Goal: Task Accomplishment & Management: Manage account settings

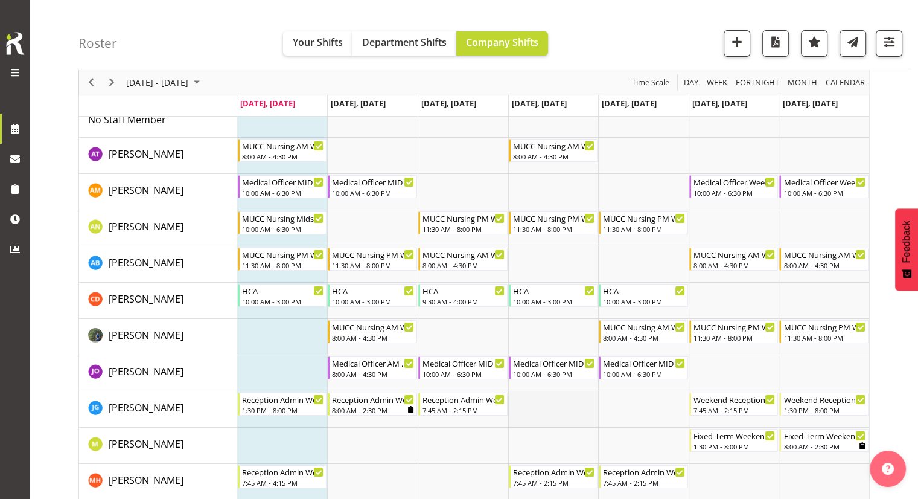
scroll to position [60, 0]
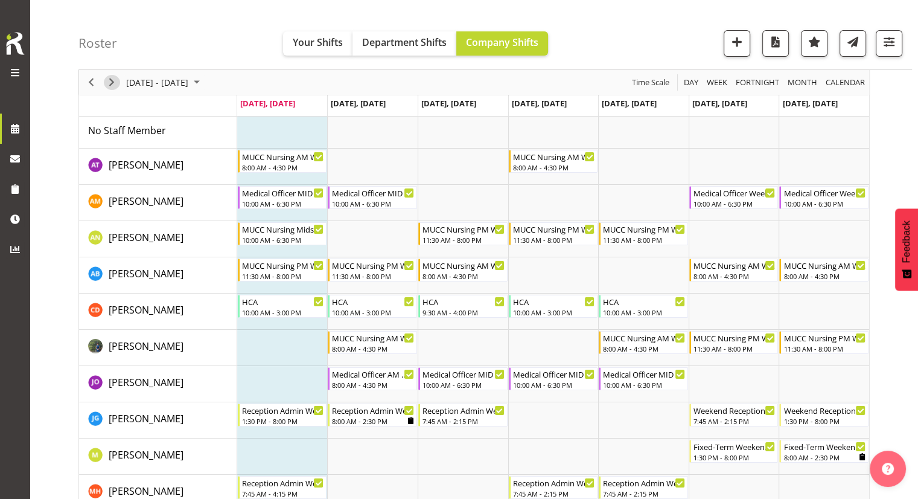
click at [111, 85] on span "Next" at bounding box center [111, 82] width 14 height 15
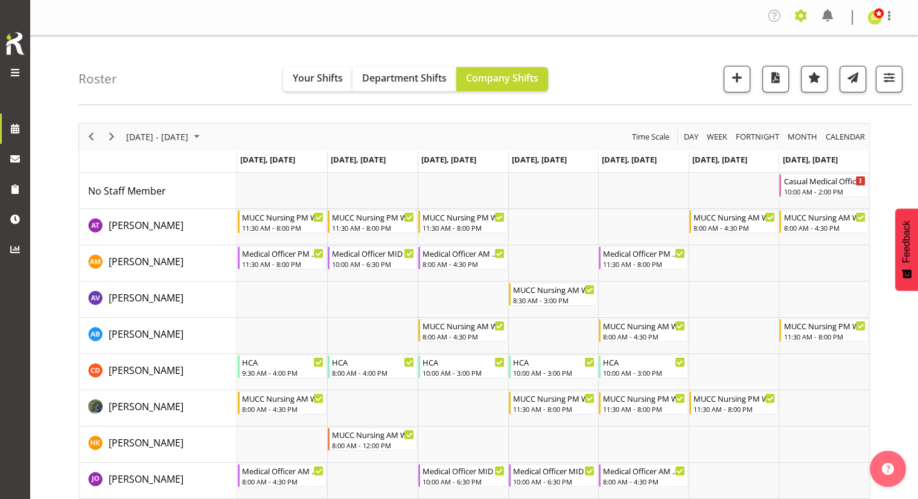
click at [802, 21] on span at bounding box center [800, 15] width 19 height 19
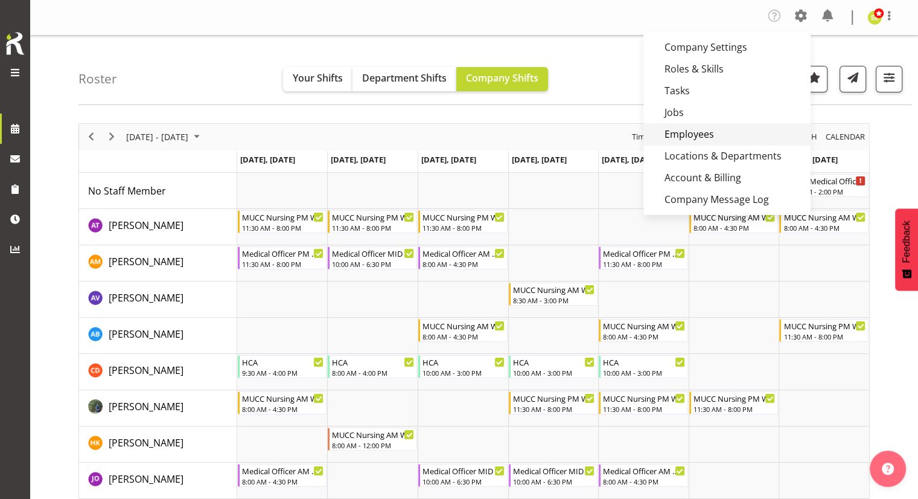
click at [698, 132] on link "Employees" at bounding box center [727, 134] width 167 height 22
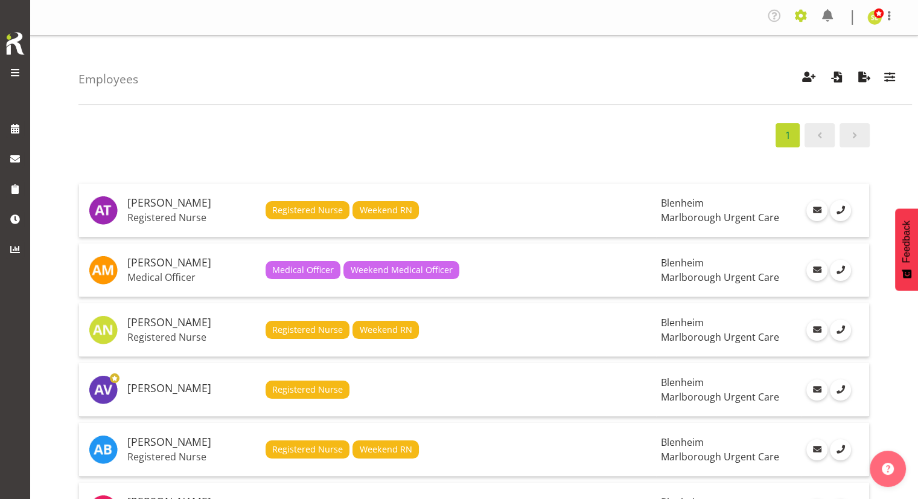
click at [797, 19] on span at bounding box center [800, 15] width 19 height 19
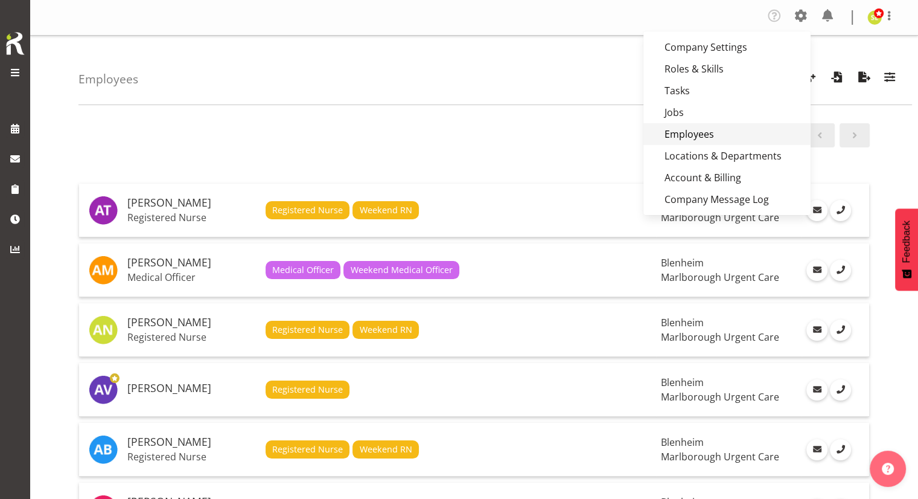
click at [708, 132] on link "Employees" at bounding box center [727, 134] width 167 height 22
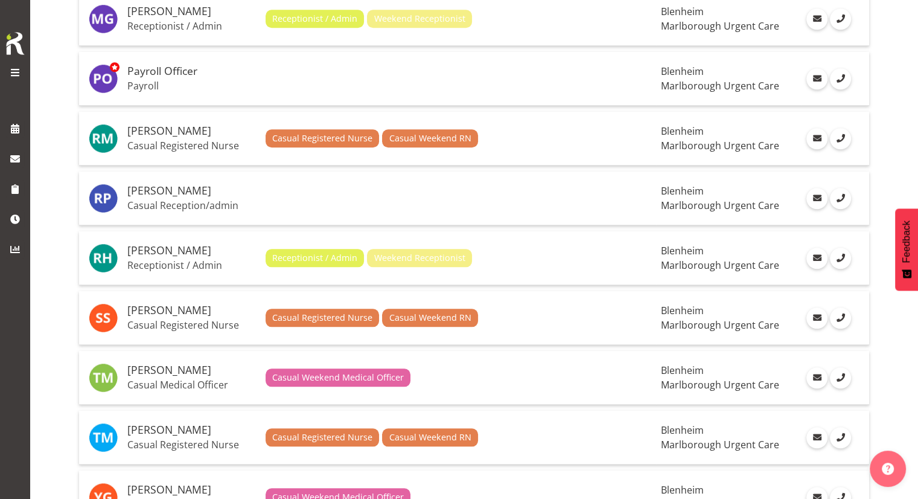
scroll to position [1268, 0]
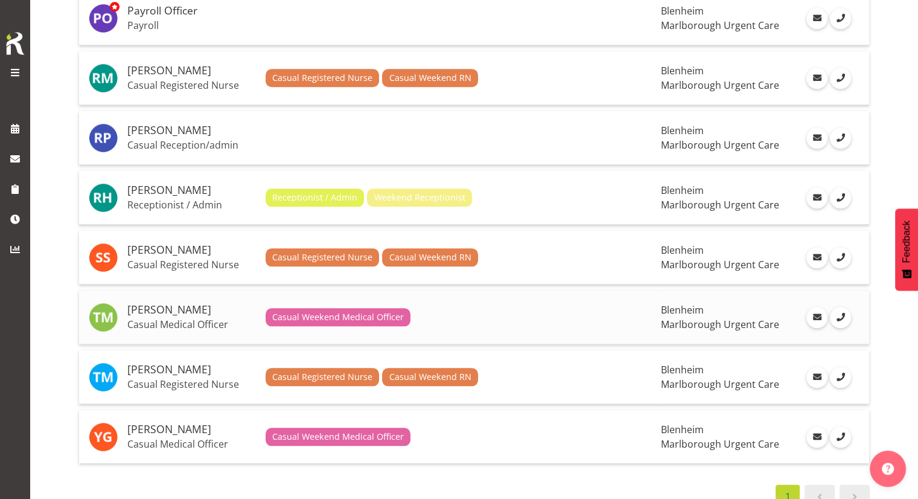
click at [167, 307] on h5 "[PERSON_NAME]" at bounding box center [191, 310] width 129 height 12
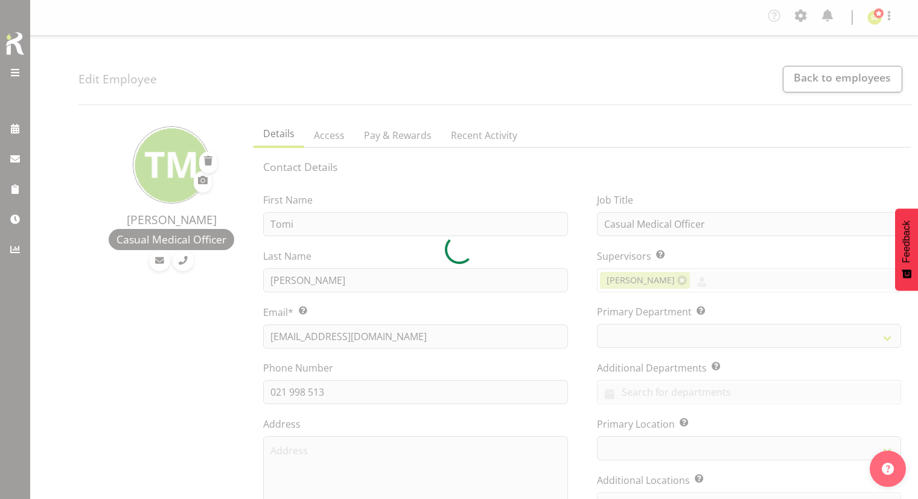
select select "TimelineWeek"
select select
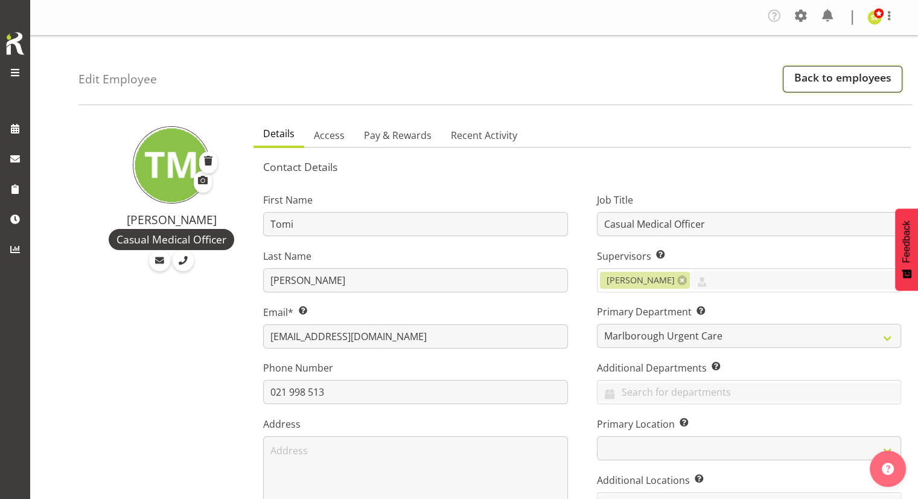
click at [810, 76] on link "Back to employees" at bounding box center [843, 79] width 120 height 27
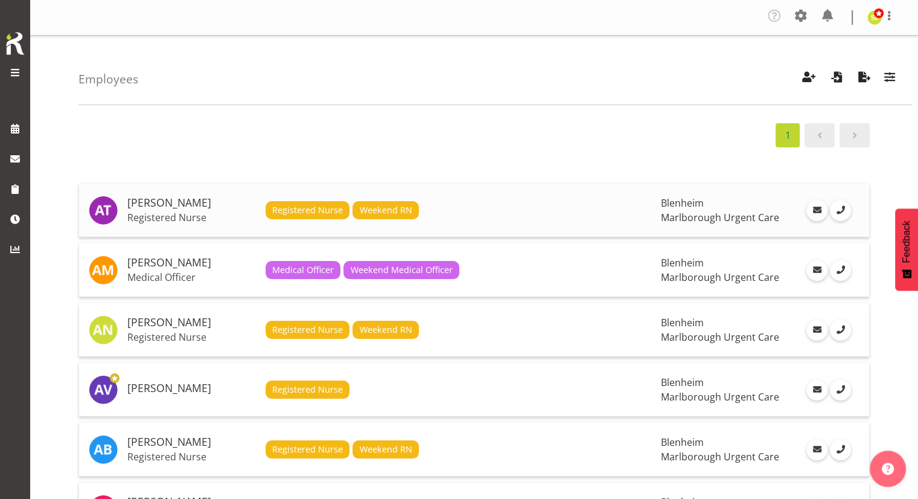
click at [184, 213] on p "Registered Nurse" at bounding box center [191, 217] width 129 height 12
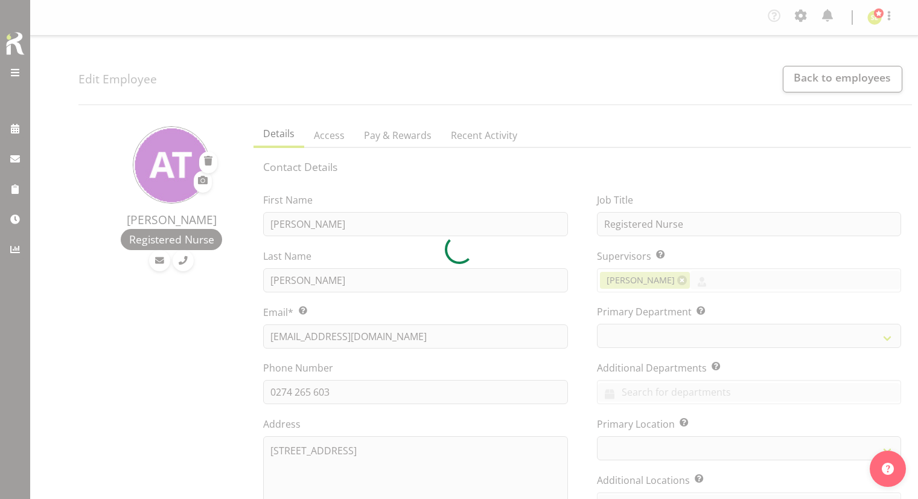
select select "TimelineWeek"
select select
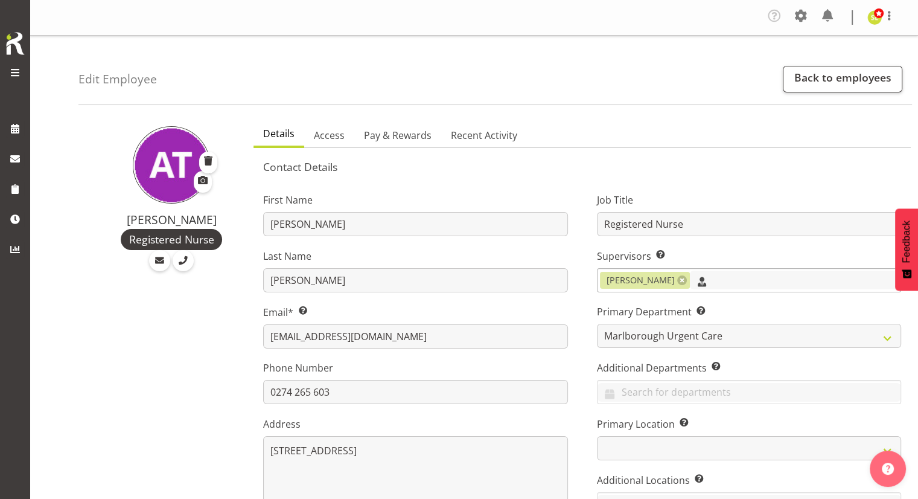
click at [718, 282] on input "text" at bounding box center [795, 279] width 211 height 19
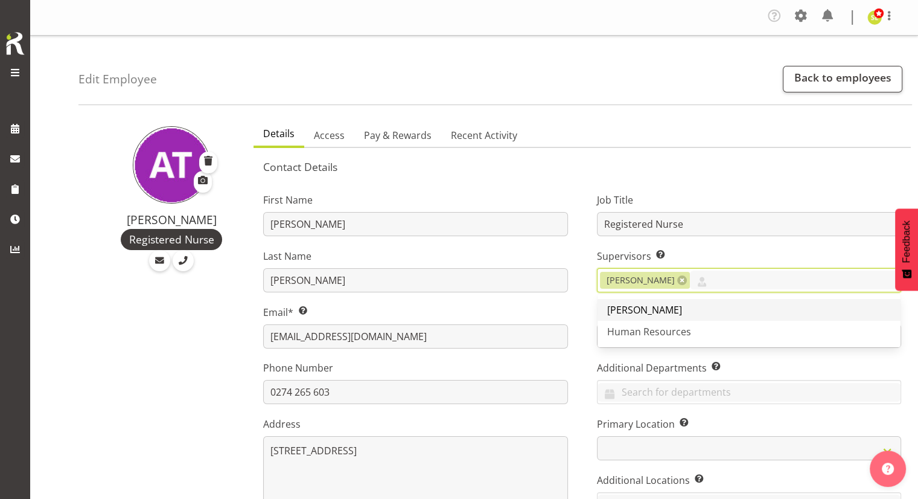
click at [682, 303] on span "[PERSON_NAME]" at bounding box center [644, 309] width 75 height 13
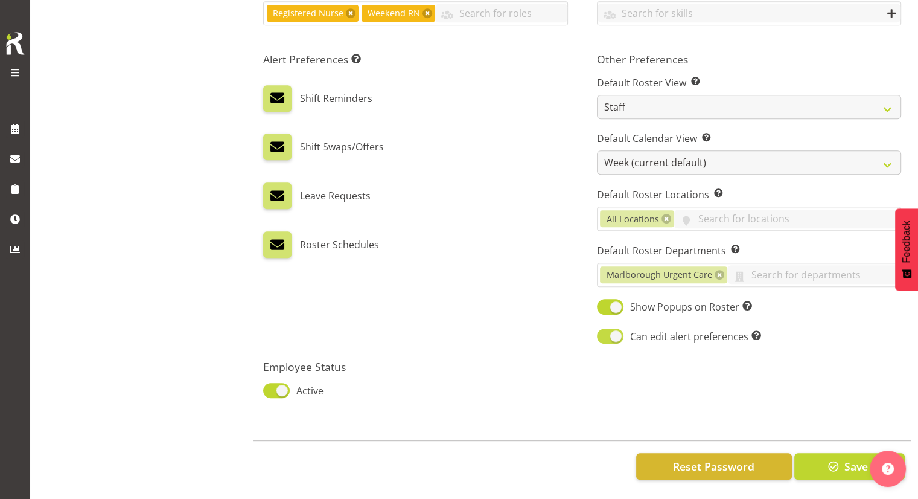
scroll to position [618, 0]
click at [836, 458] on span "button" at bounding box center [834, 466] width 16 height 16
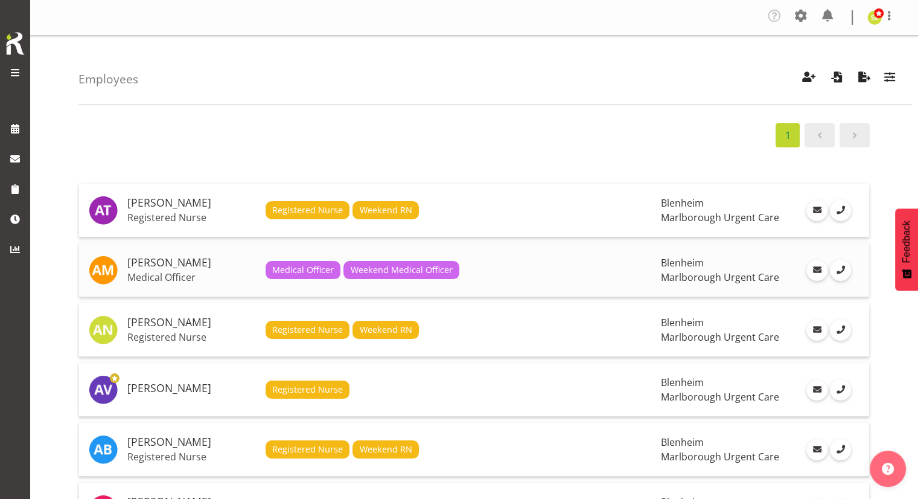
click at [196, 272] on p "Medical Officer" at bounding box center [191, 277] width 129 height 12
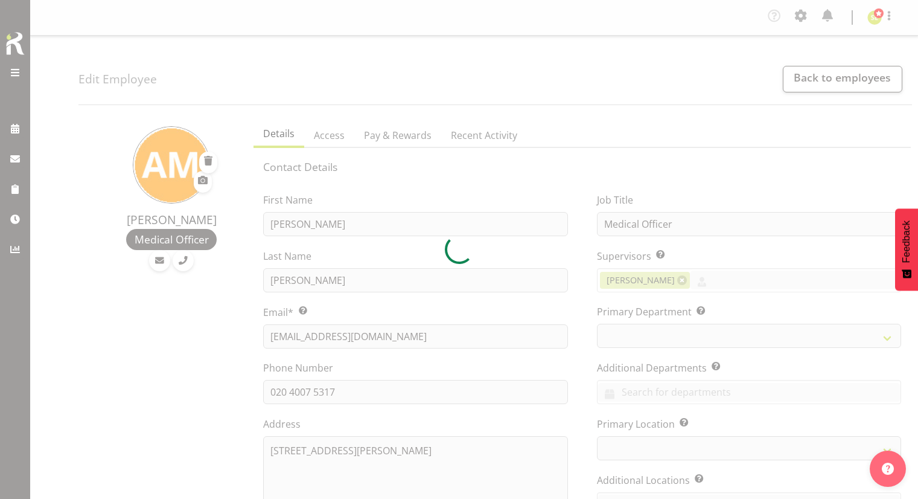
select select "TimelineWeek"
select select
click at [728, 286] on div at bounding box center [459, 249] width 918 height 499
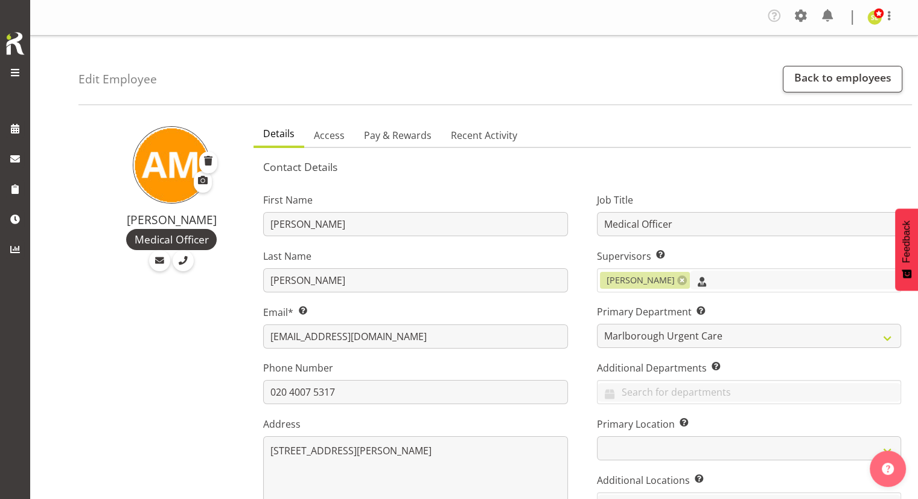
click at [728, 286] on input "text" at bounding box center [795, 279] width 211 height 19
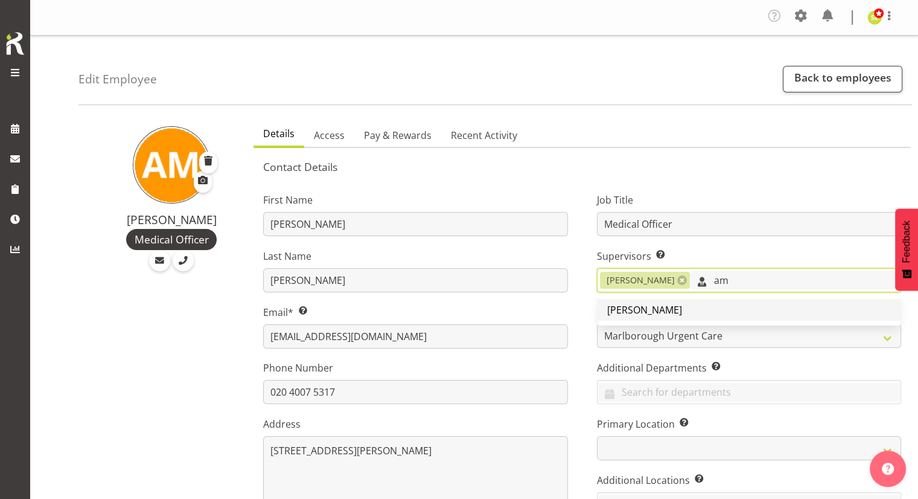
type input "am"
click at [724, 306] on link "[PERSON_NAME]" at bounding box center [749, 310] width 303 height 22
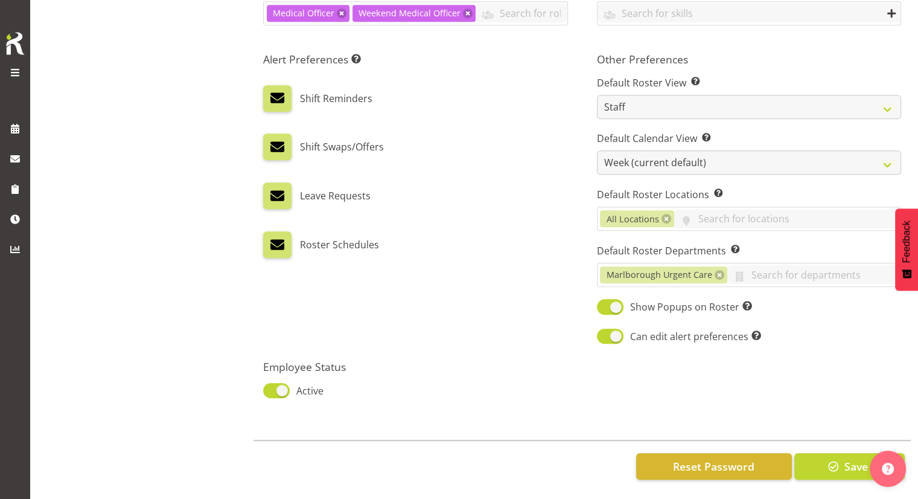
scroll to position [618, 0]
click at [834, 453] on button "Save" at bounding box center [850, 466] width 110 height 27
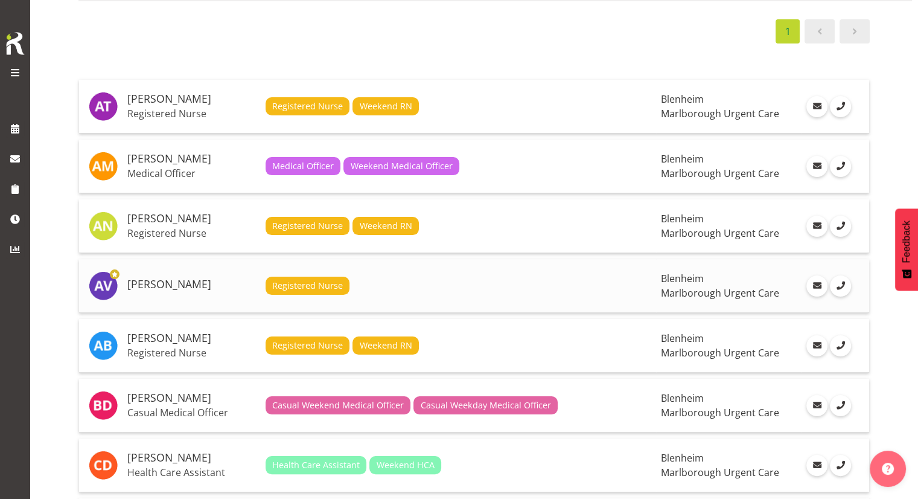
scroll to position [121, 0]
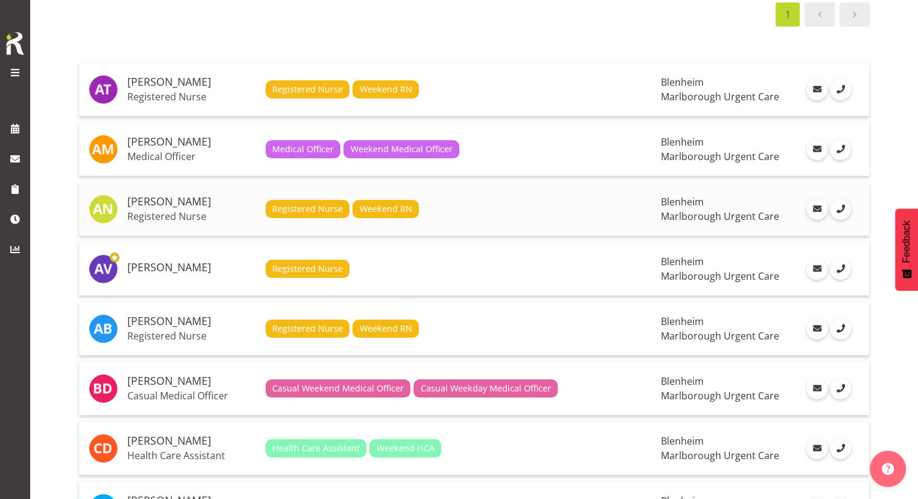
click at [193, 210] on p "Registered Nurse" at bounding box center [191, 216] width 129 height 12
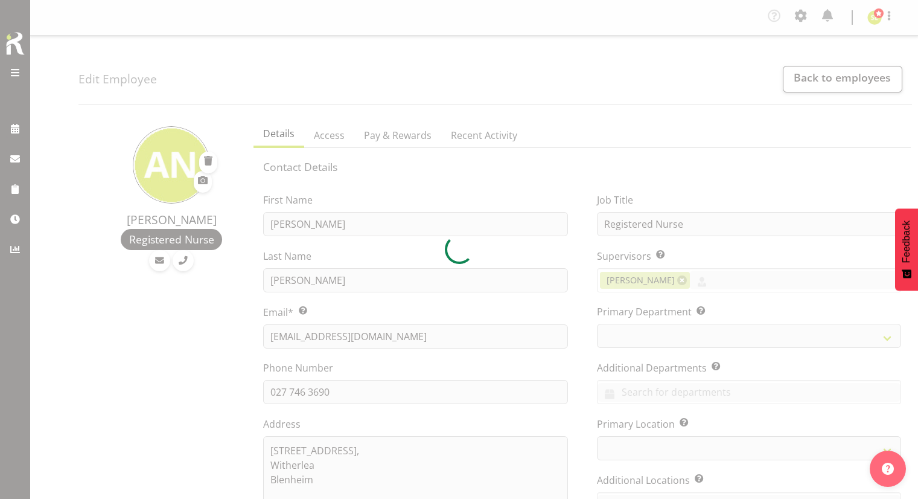
select select "TimelineWeek"
select select "1282"
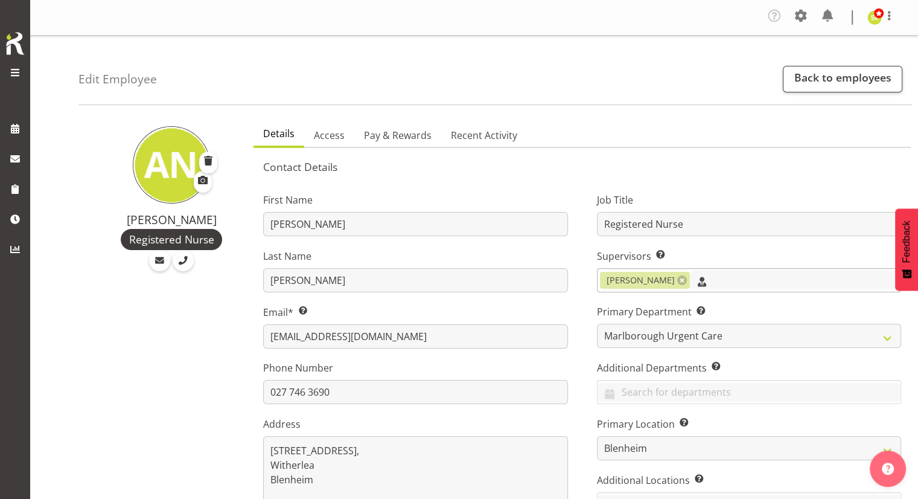
click at [751, 283] on input "text" at bounding box center [795, 279] width 211 height 19
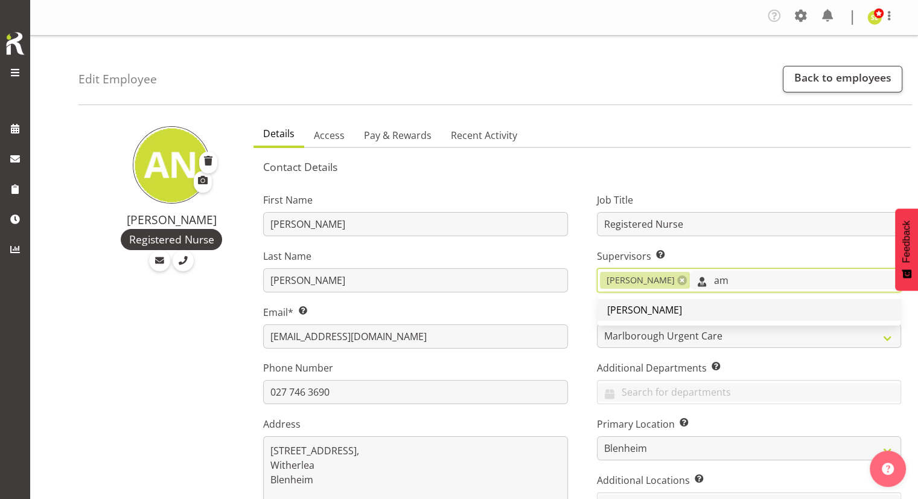
type input "am"
click at [747, 308] on link "[PERSON_NAME]" at bounding box center [749, 310] width 303 height 22
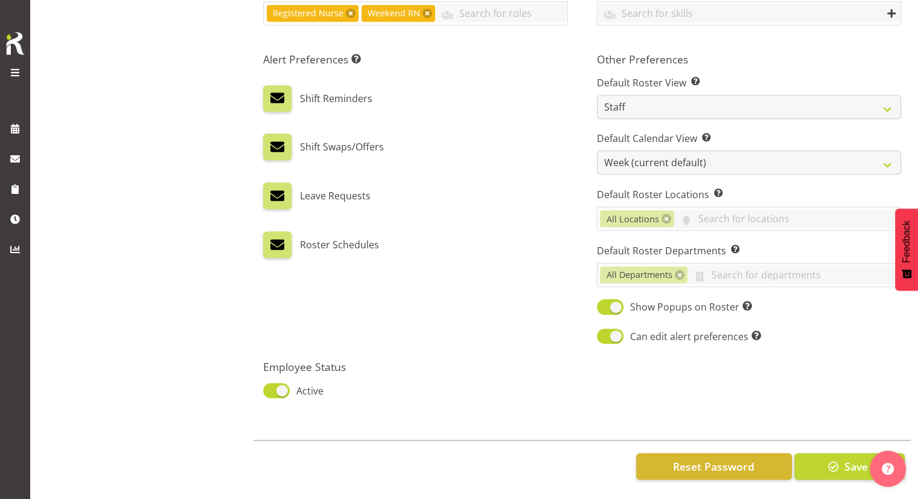
scroll to position [618, 0]
click at [833, 458] on span "button" at bounding box center [834, 466] width 16 height 16
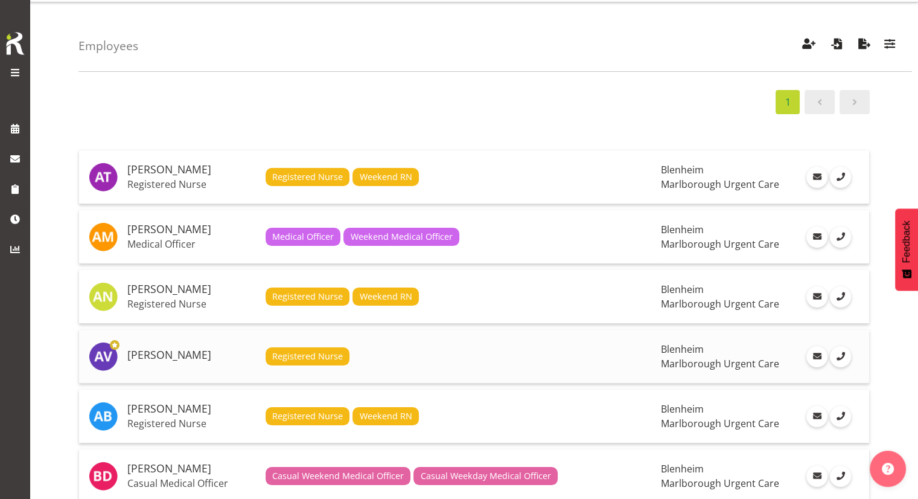
scroll to position [60, 0]
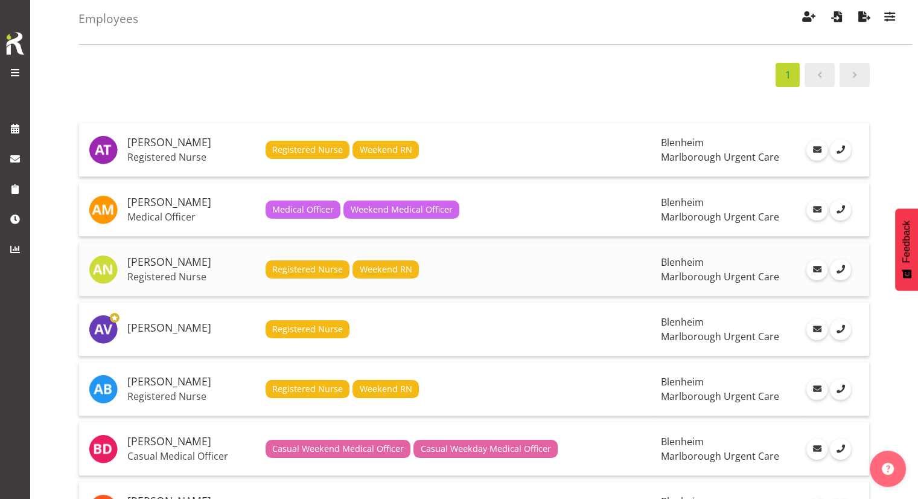
click at [208, 277] on p "Registered Nurse" at bounding box center [191, 276] width 129 height 12
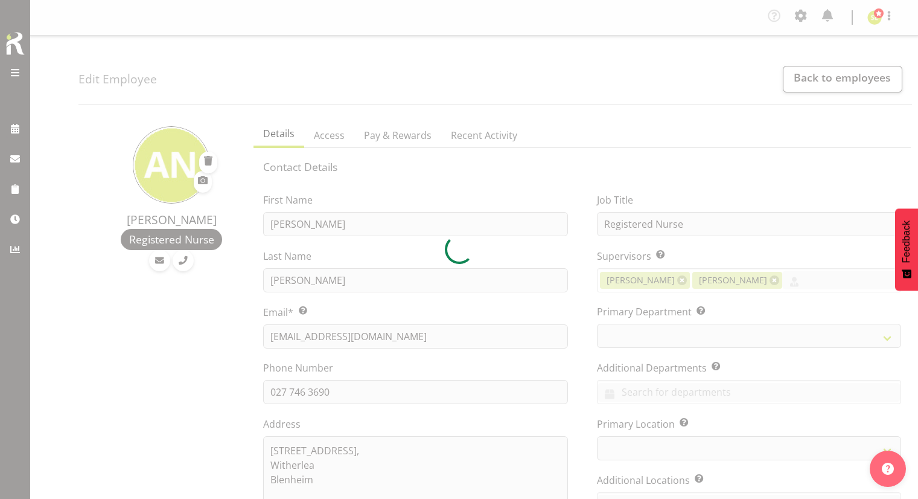
select select "TimelineWeek"
select select
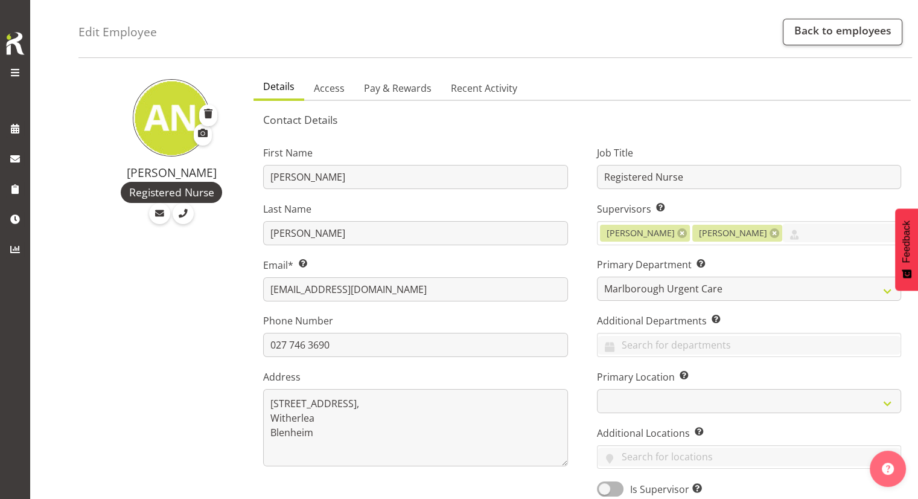
scroll to position [60, 0]
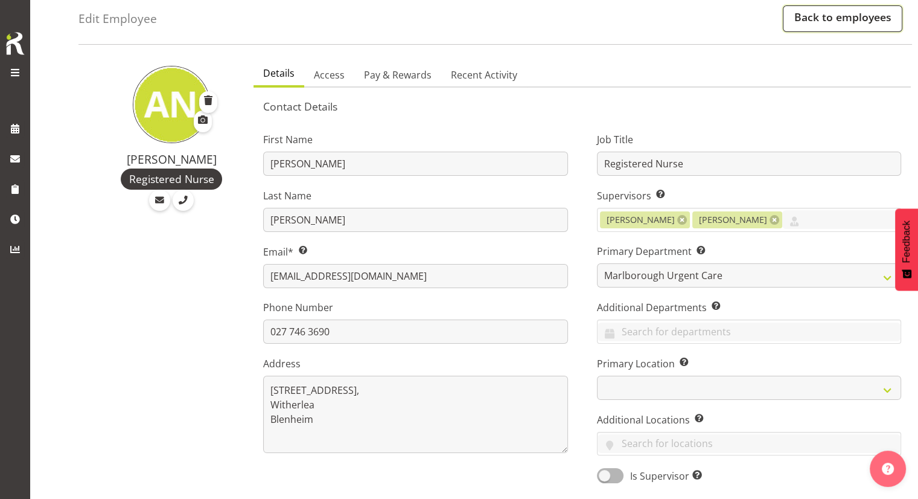
click at [837, 16] on link "Back to employees" at bounding box center [843, 18] width 120 height 27
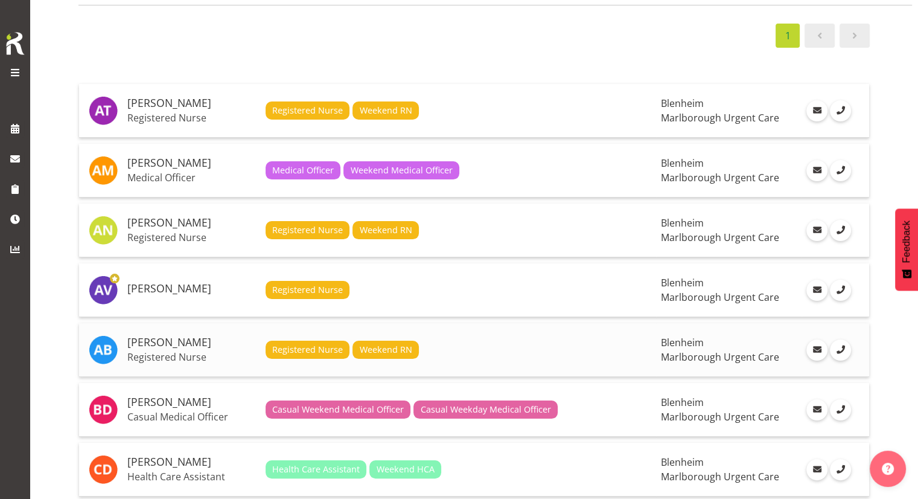
scroll to position [121, 0]
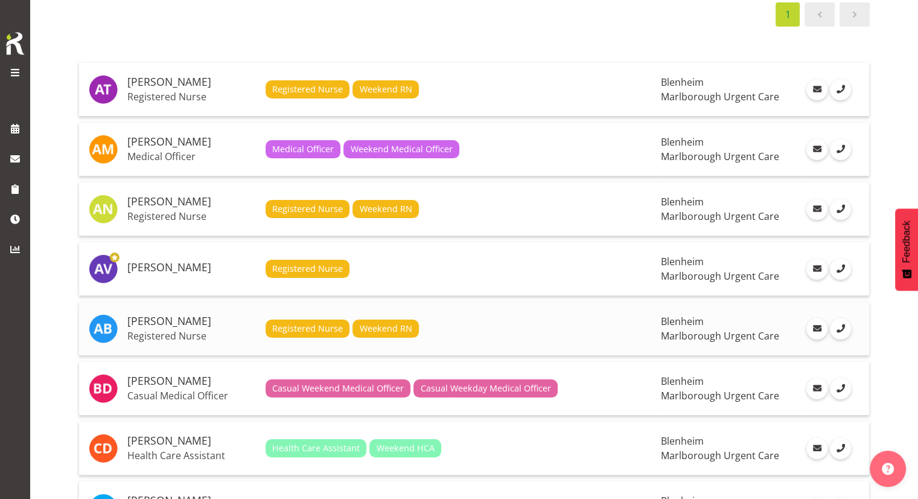
click at [187, 338] on p "Registered Nurse" at bounding box center [191, 336] width 129 height 12
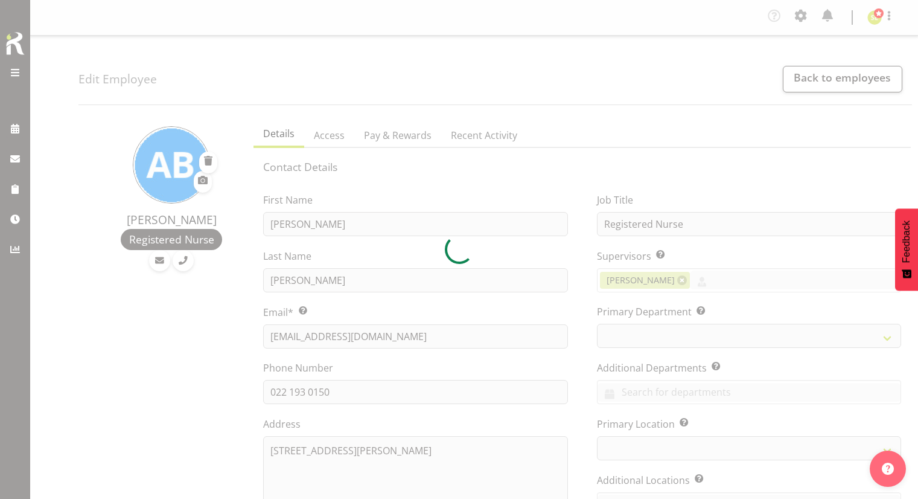
select select "TimelineWeek"
select select "1282"
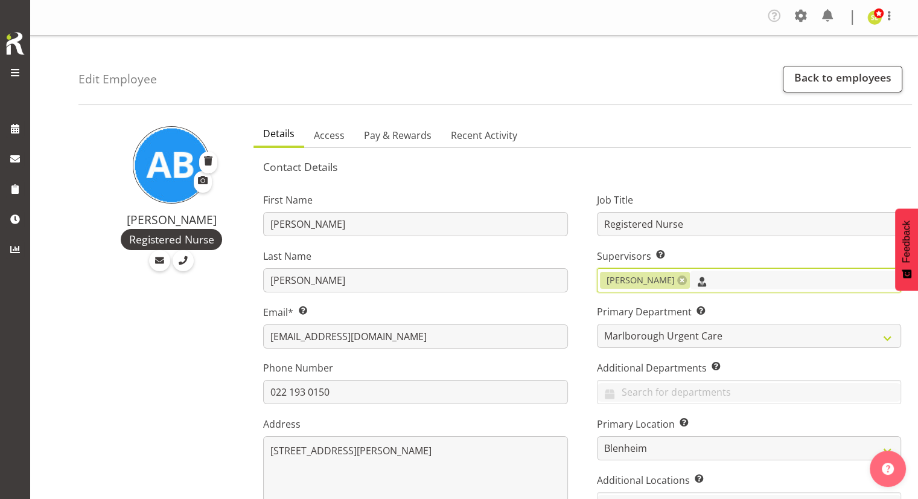
click at [732, 280] on input "text" at bounding box center [795, 279] width 211 height 19
click at [702, 315] on link "[PERSON_NAME]" at bounding box center [749, 310] width 303 height 22
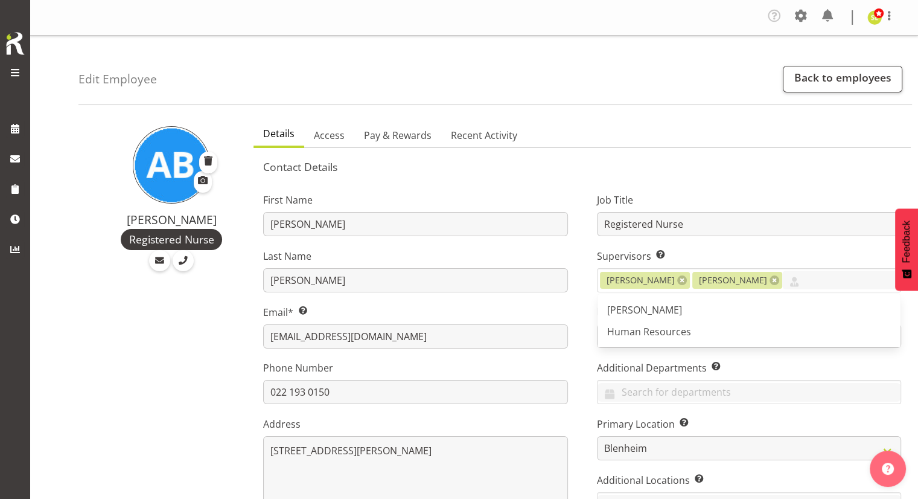
click at [697, 121] on ul "Details Access Pay & Rewards Recent Activity" at bounding box center [582, 134] width 657 height 27
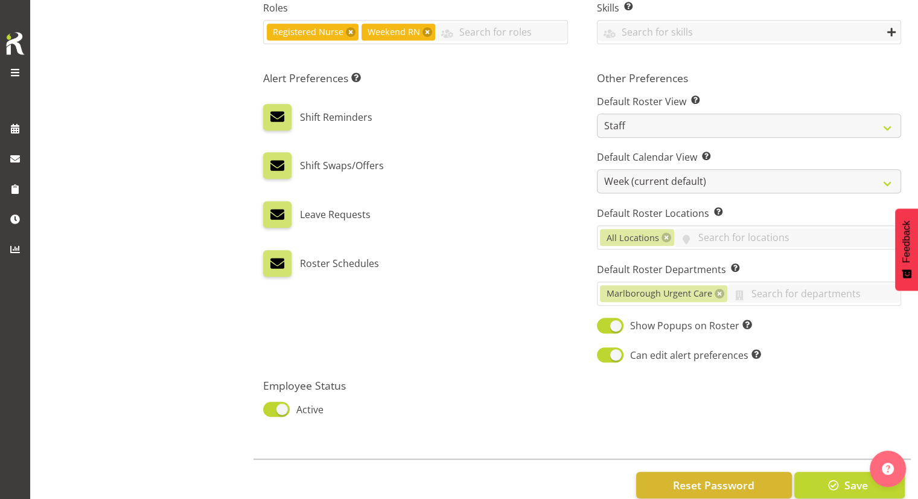
scroll to position [618, 0]
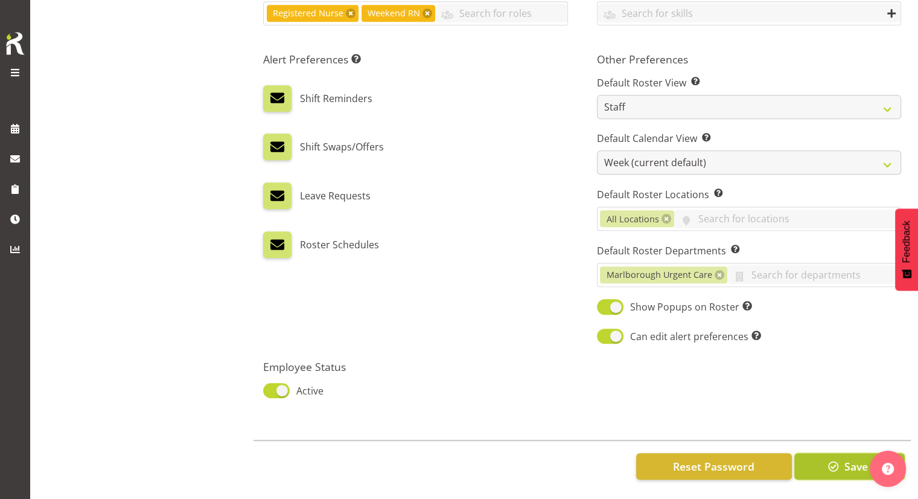
click at [827, 458] on span "button" at bounding box center [834, 466] width 16 height 16
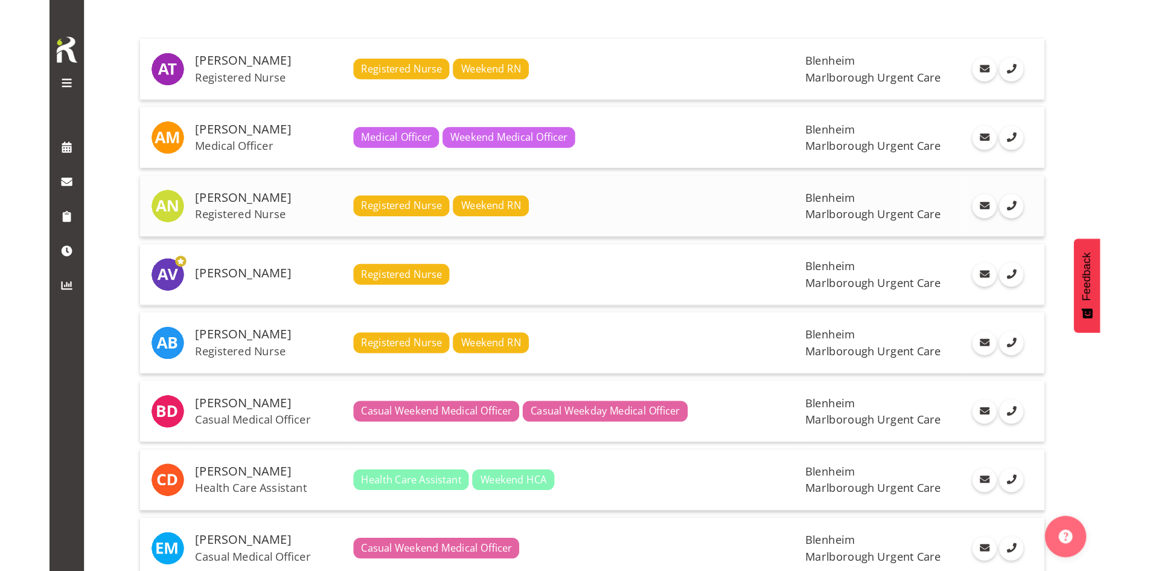
scroll to position [181, 0]
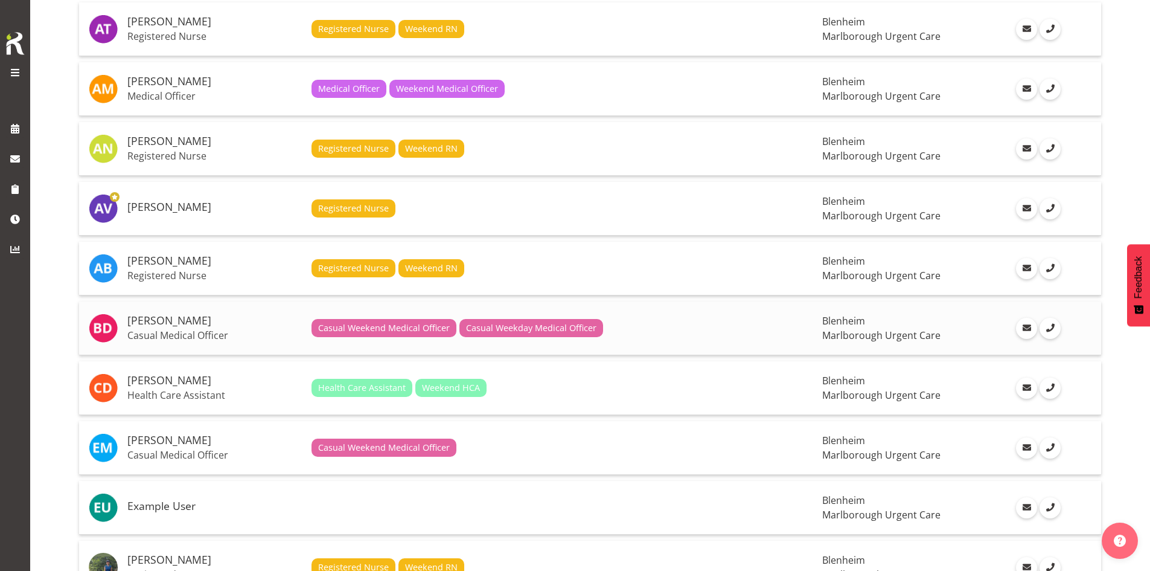
click at [153, 322] on h5 "[PERSON_NAME]" at bounding box center [214, 321] width 174 height 12
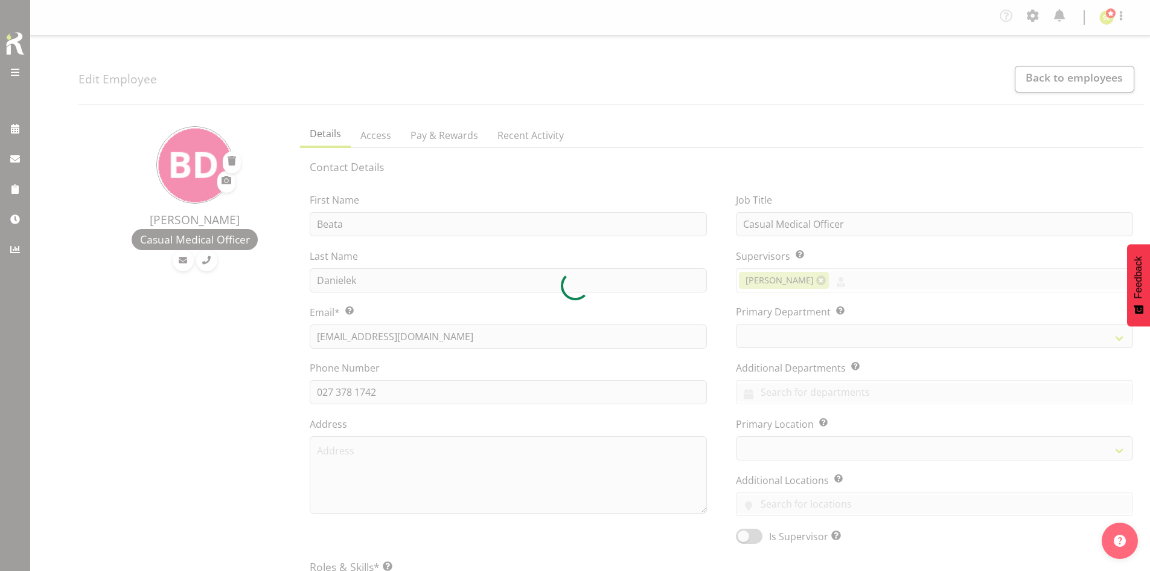
select select "TimelineWeek"
select select
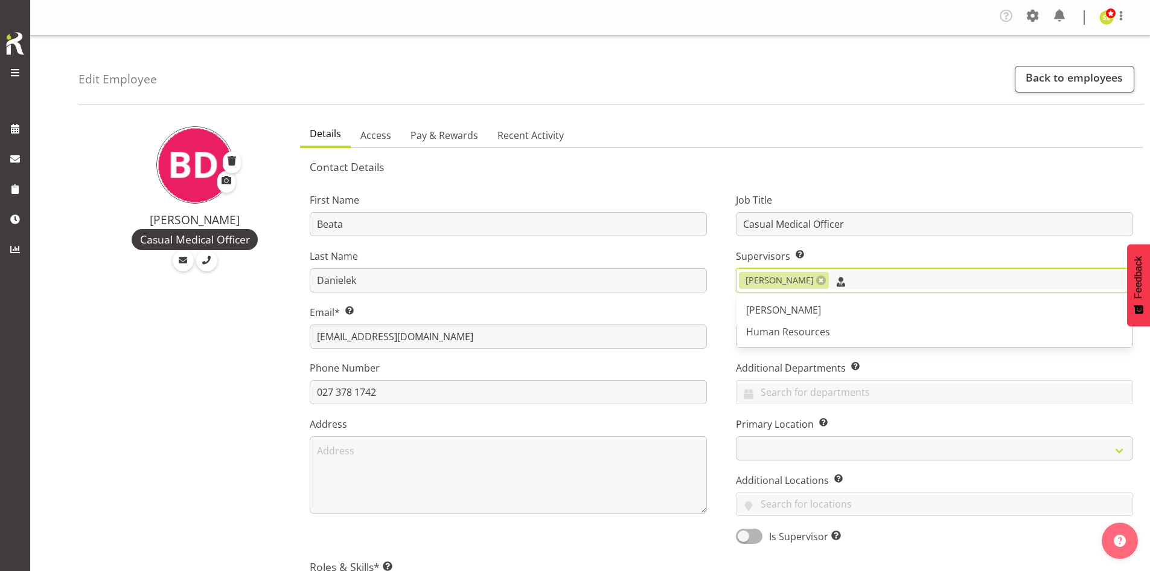
drag, startPoint x: 857, startPoint y: 275, endPoint x: 857, endPoint y: 284, distance: 9.1
click at [857, 275] on input "text" at bounding box center [981, 279] width 304 height 19
click at [849, 305] on link "[PERSON_NAME]" at bounding box center [935, 310] width 396 height 22
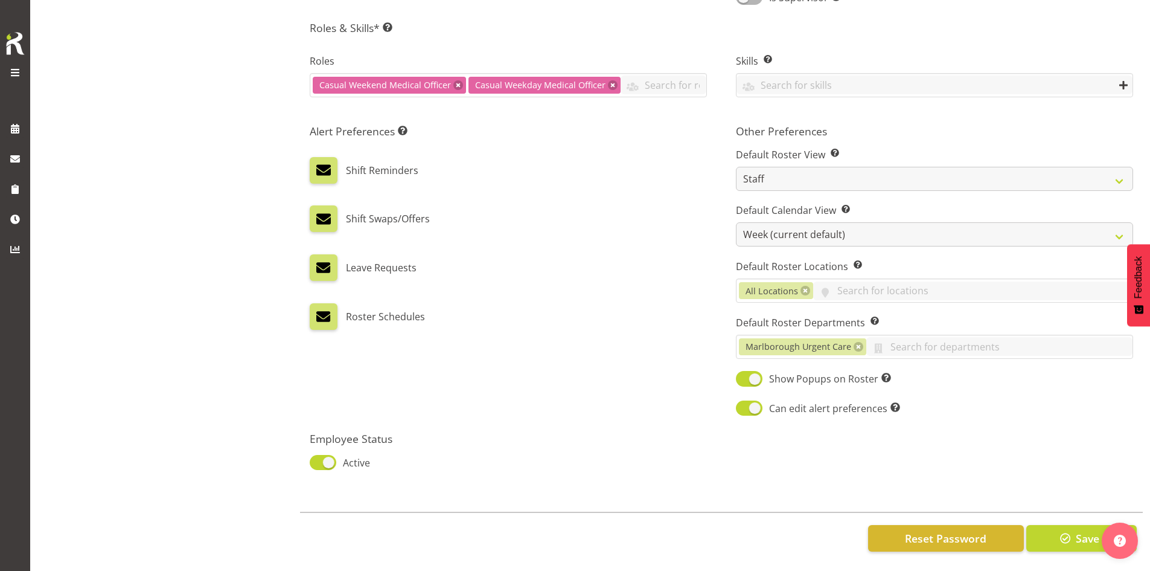
scroll to position [548, 0]
click at [1070, 530] on span "button" at bounding box center [1066, 538] width 16 height 16
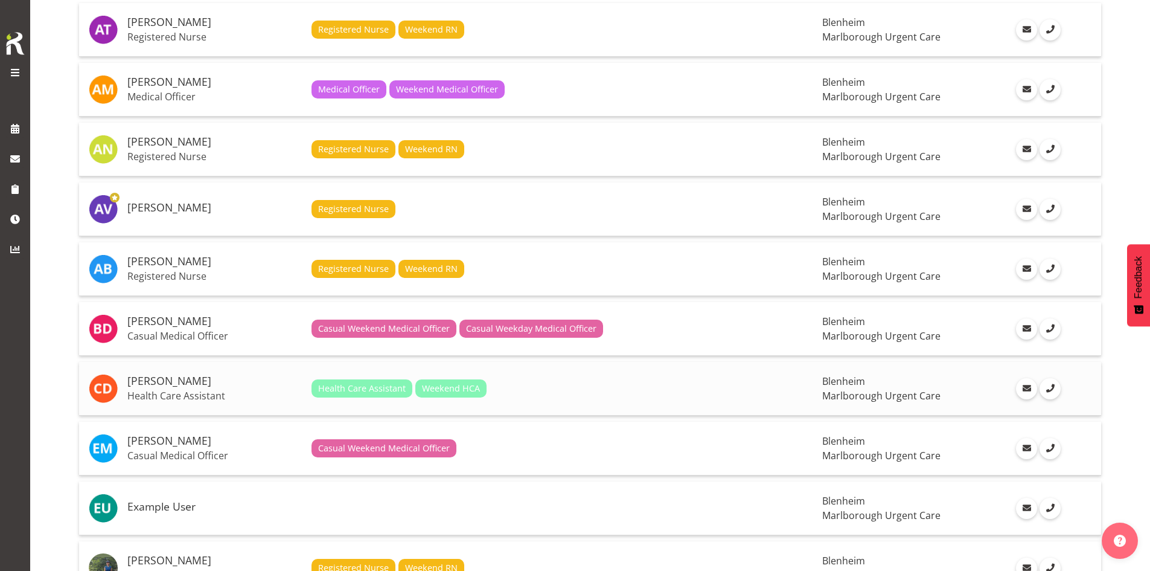
scroll to position [181, 0]
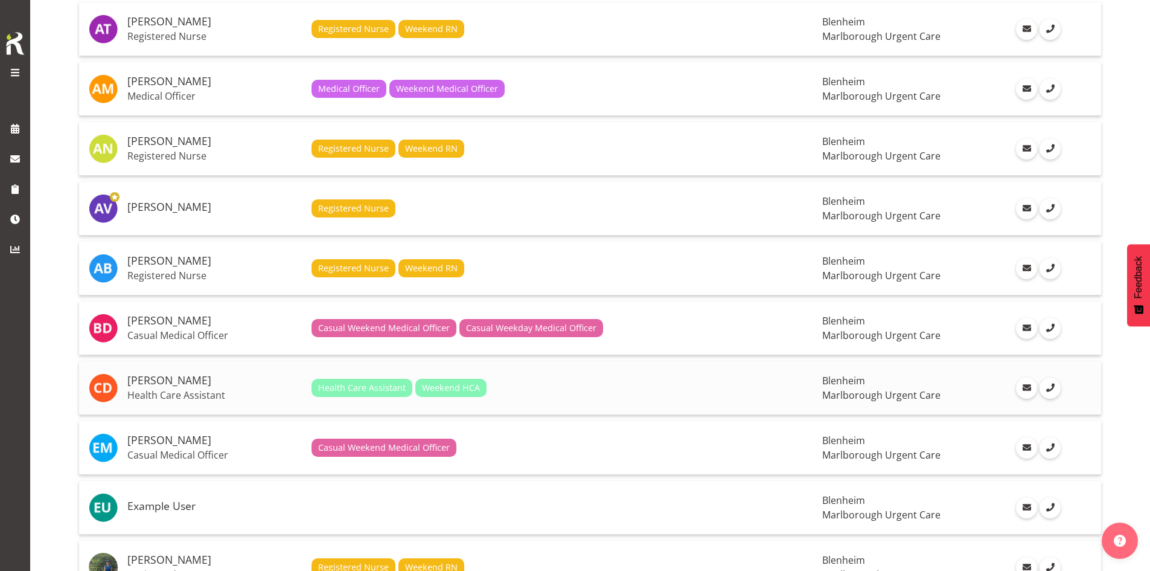
click at [199, 377] on h5 "[PERSON_NAME]" at bounding box center [214, 380] width 174 height 12
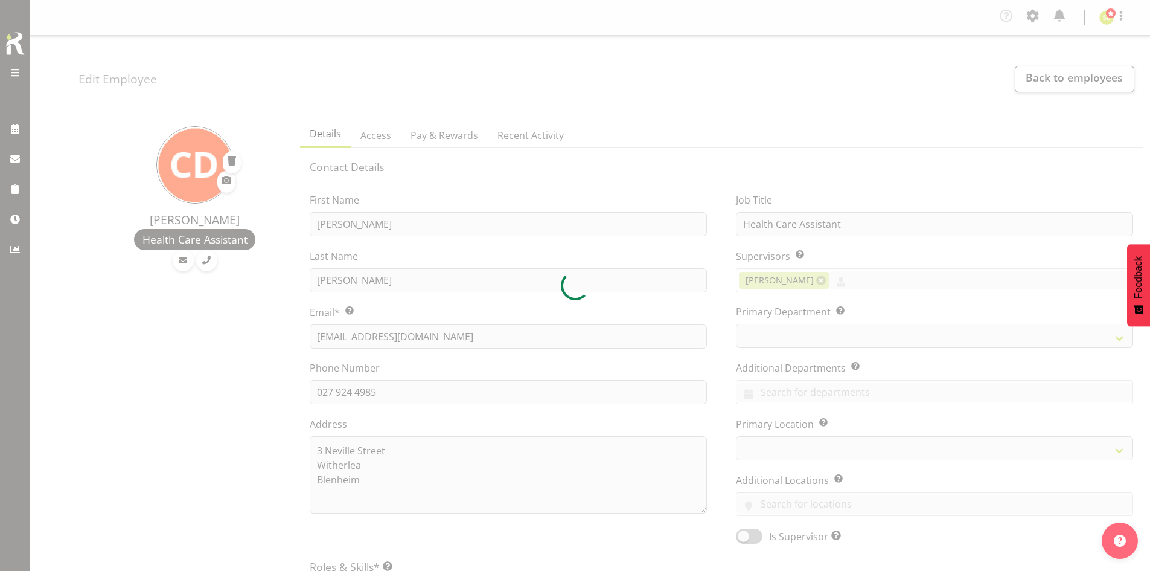
select select "TimelineWeek"
select select
click at [845, 283] on div at bounding box center [575, 285] width 1150 height 571
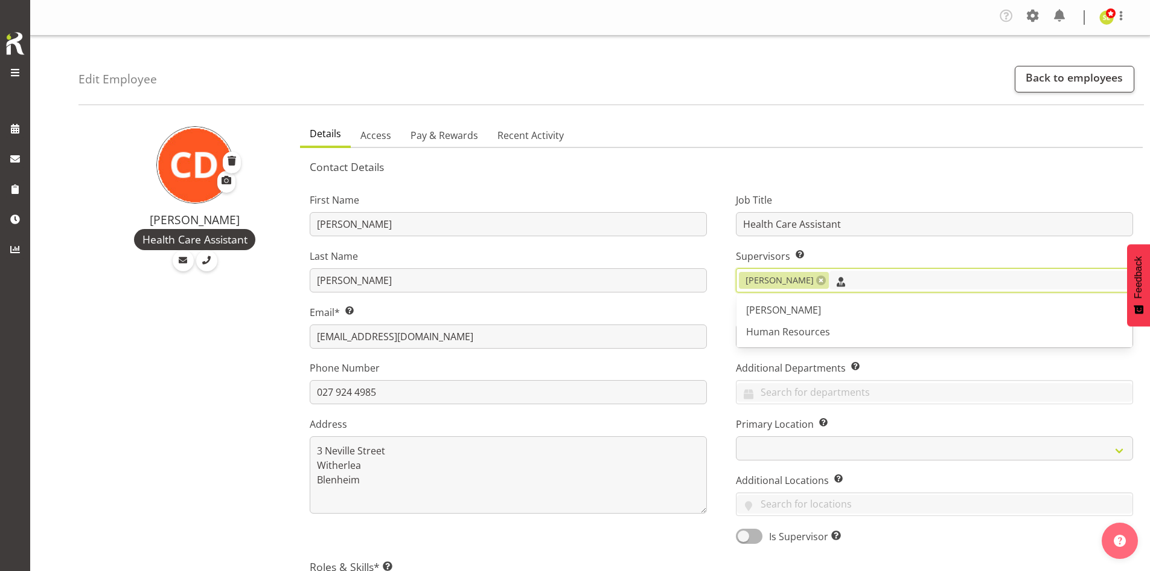
click at [845, 283] on input "text" at bounding box center [981, 279] width 304 height 19
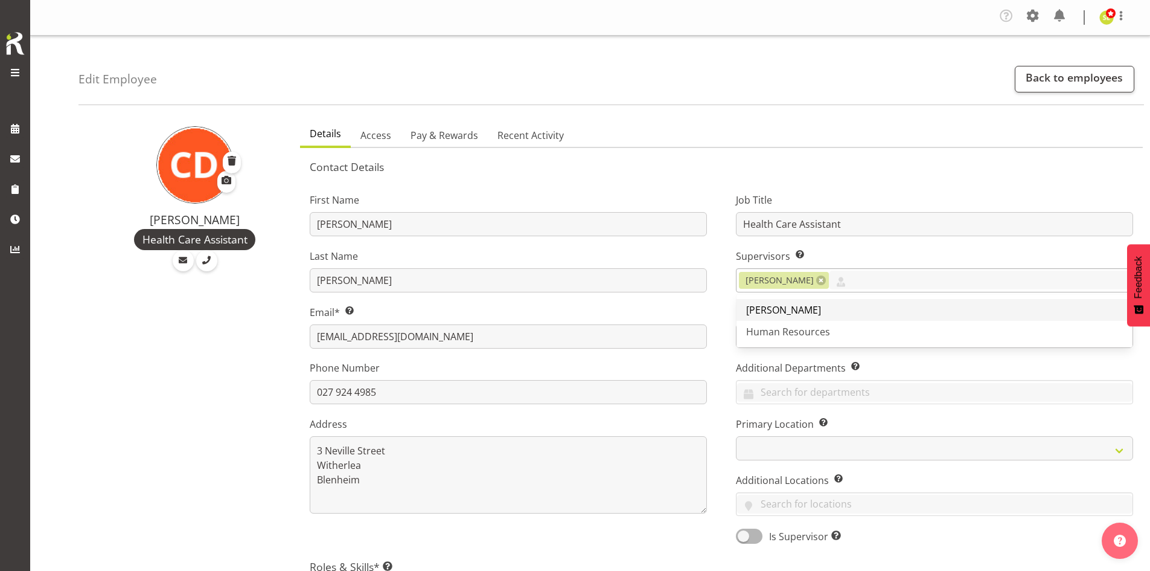
click at [848, 302] on link "[PERSON_NAME]" at bounding box center [935, 310] width 396 height 22
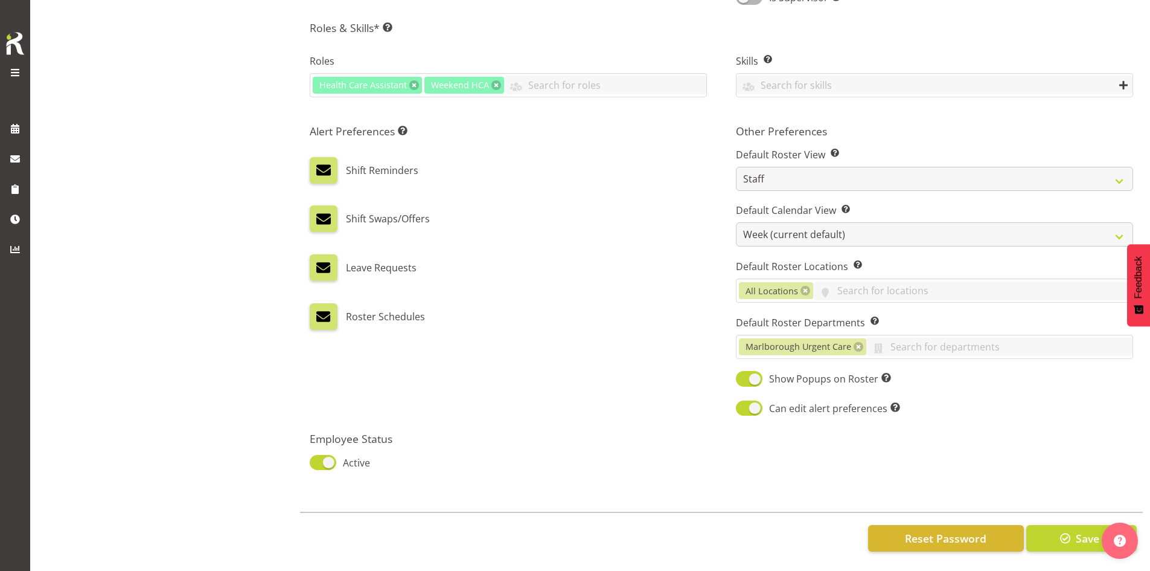
scroll to position [548, 0]
click at [1061, 525] on button "Save" at bounding box center [1081, 538] width 110 height 27
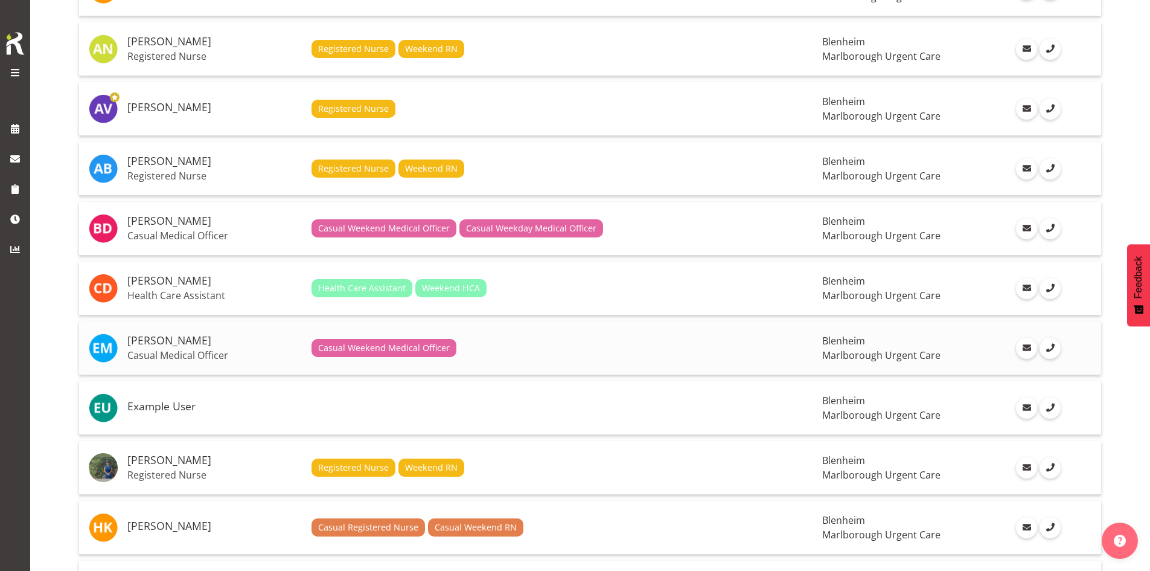
scroll to position [302, 0]
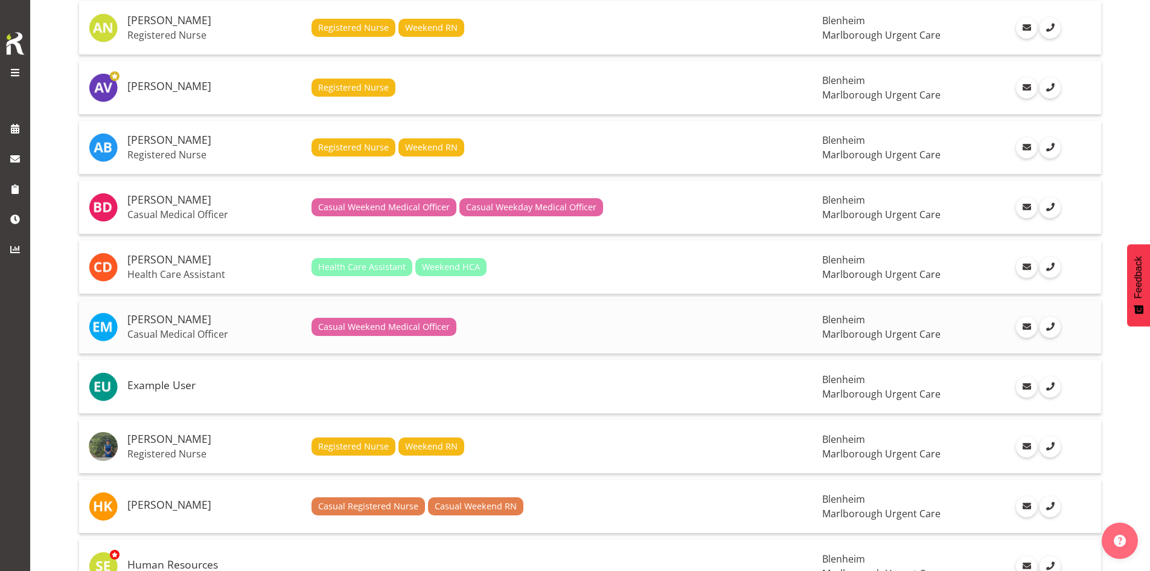
click at [263, 319] on h5 "[PERSON_NAME]" at bounding box center [214, 319] width 174 height 12
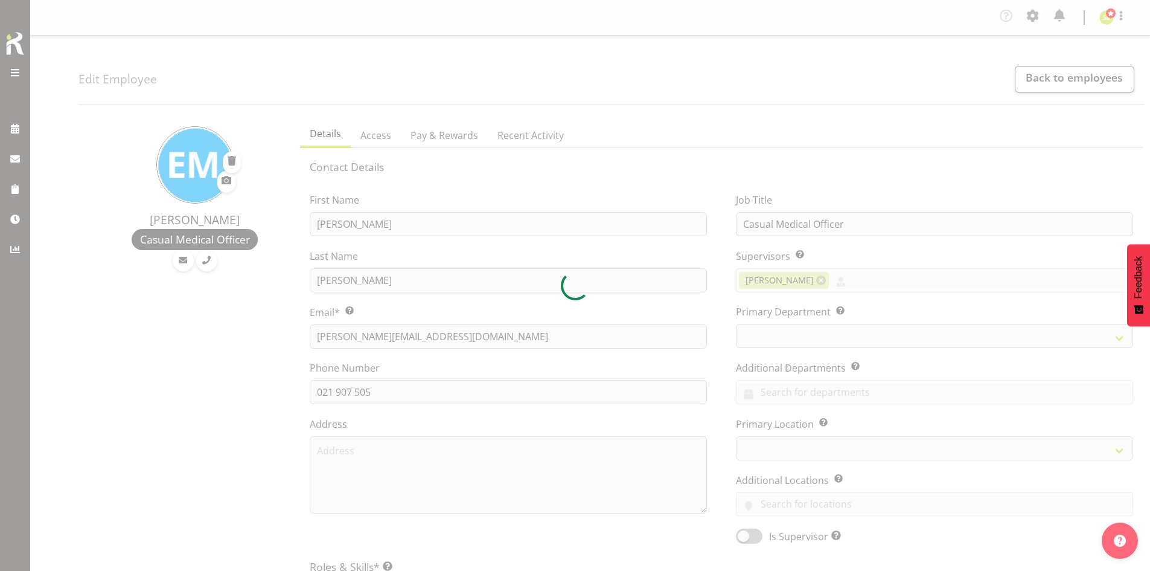
select select "TimelineWeek"
select select
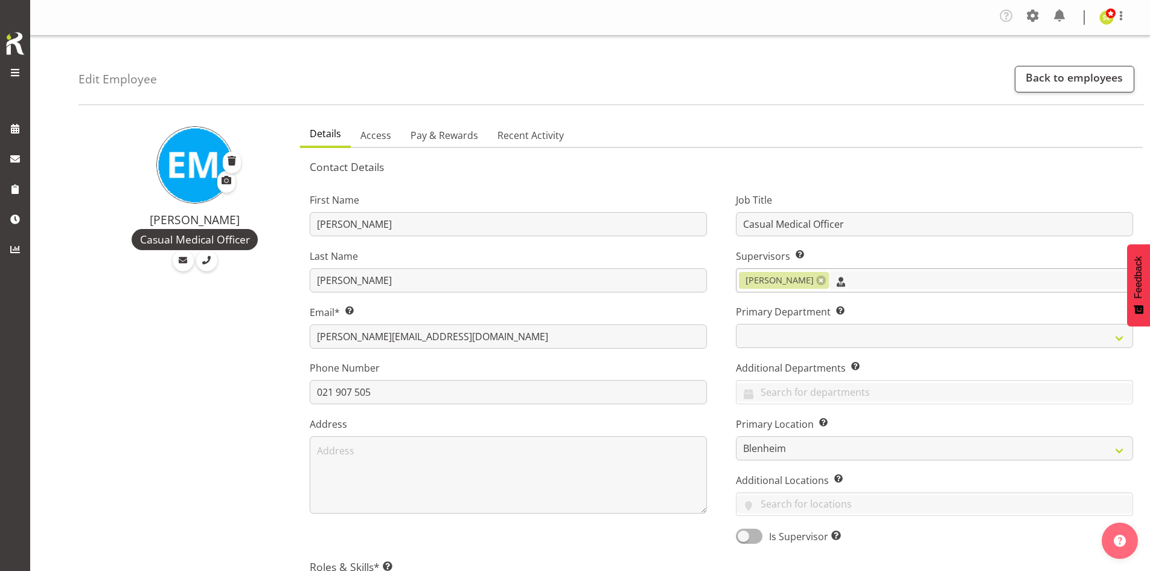
click at [846, 277] on input "text" at bounding box center [981, 279] width 304 height 19
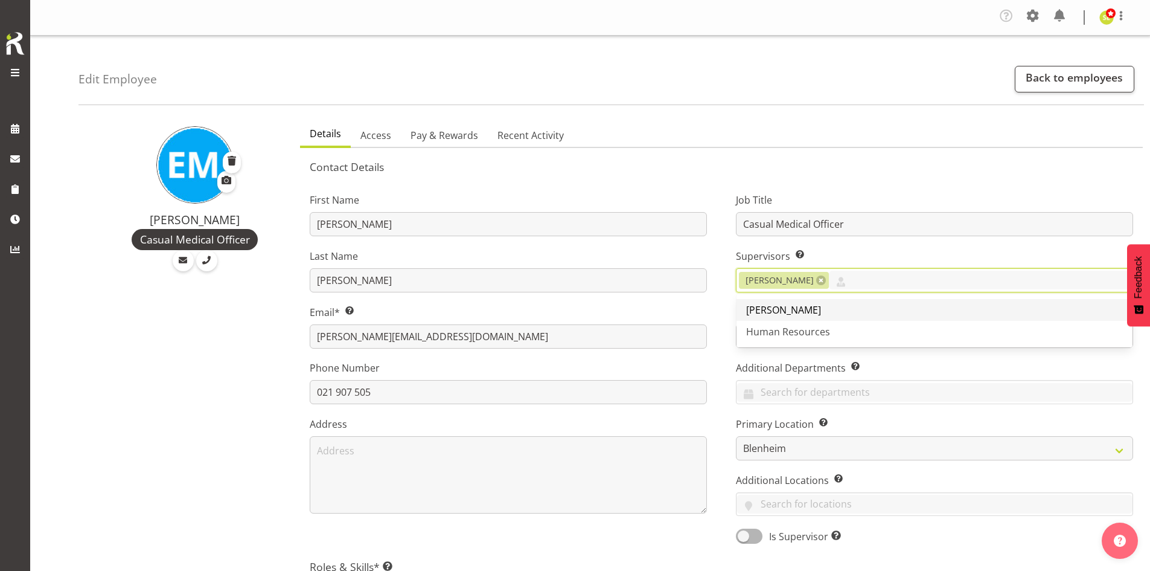
click at [845, 305] on link "[PERSON_NAME]" at bounding box center [935, 310] width 396 height 22
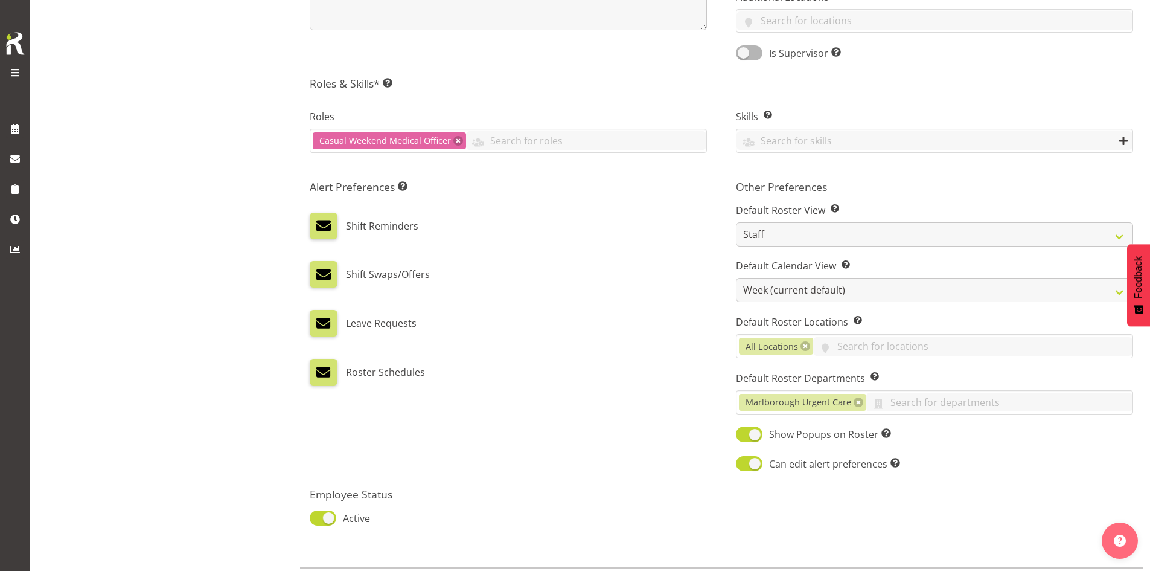
scroll to position [548, 0]
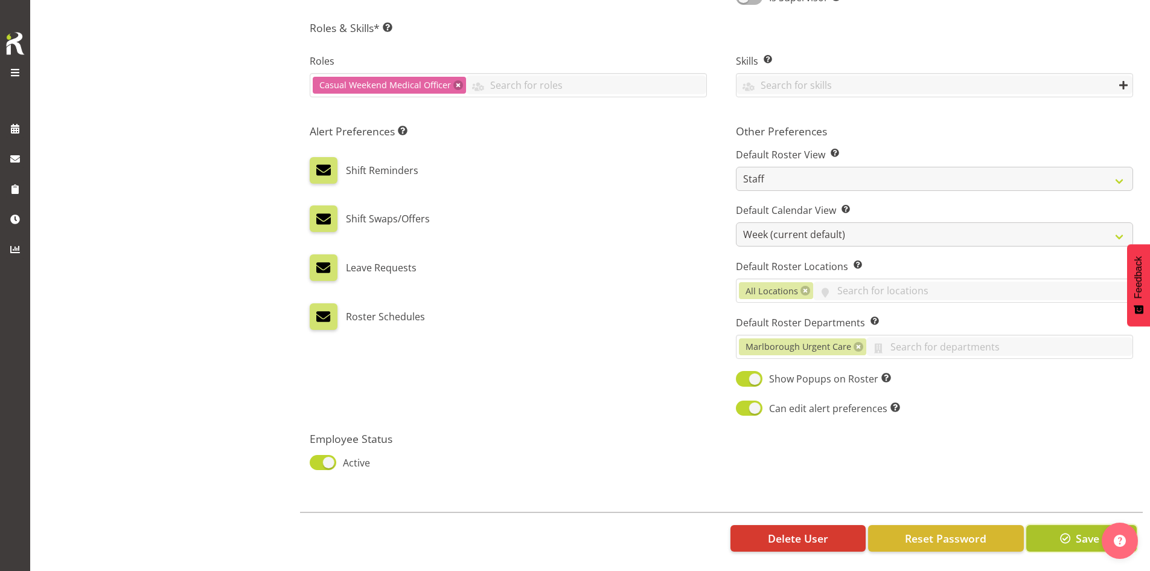
click at [1054, 525] on button "Save" at bounding box center [1081, 538] width 110 height 27
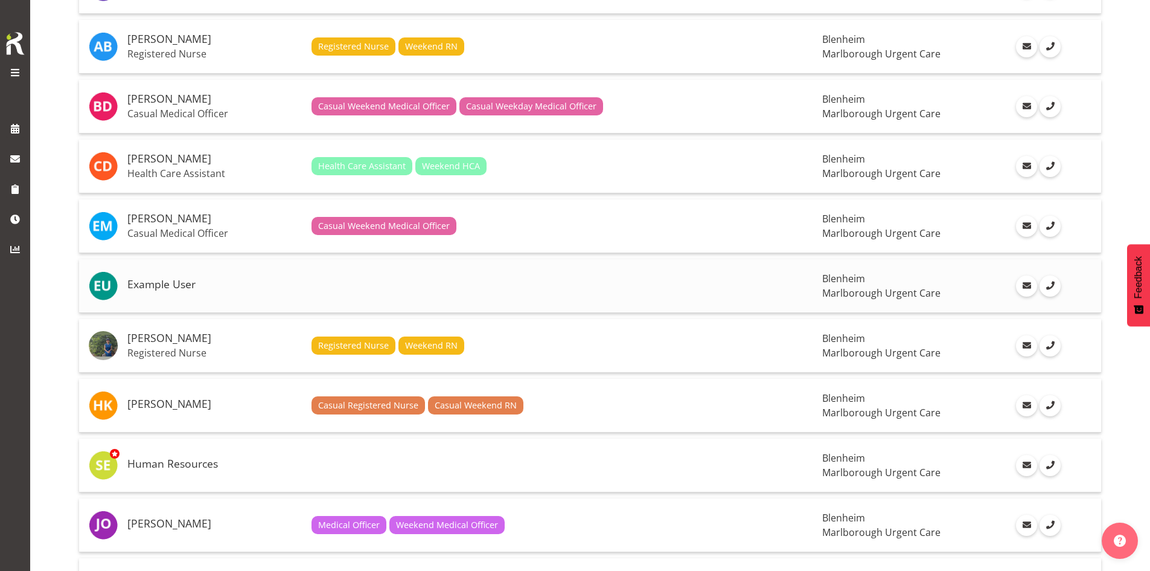
scroll to position [423, 0]
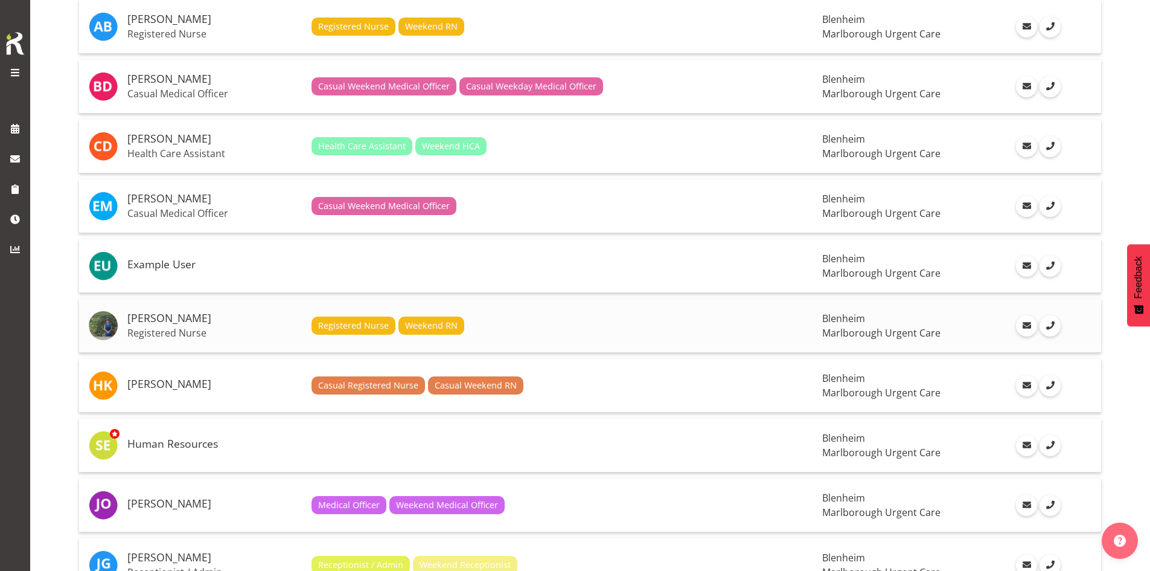
click at [211, 322] on h5 "[PERSON_NAME]" at bounding box center [214, 318] width 174 height 12
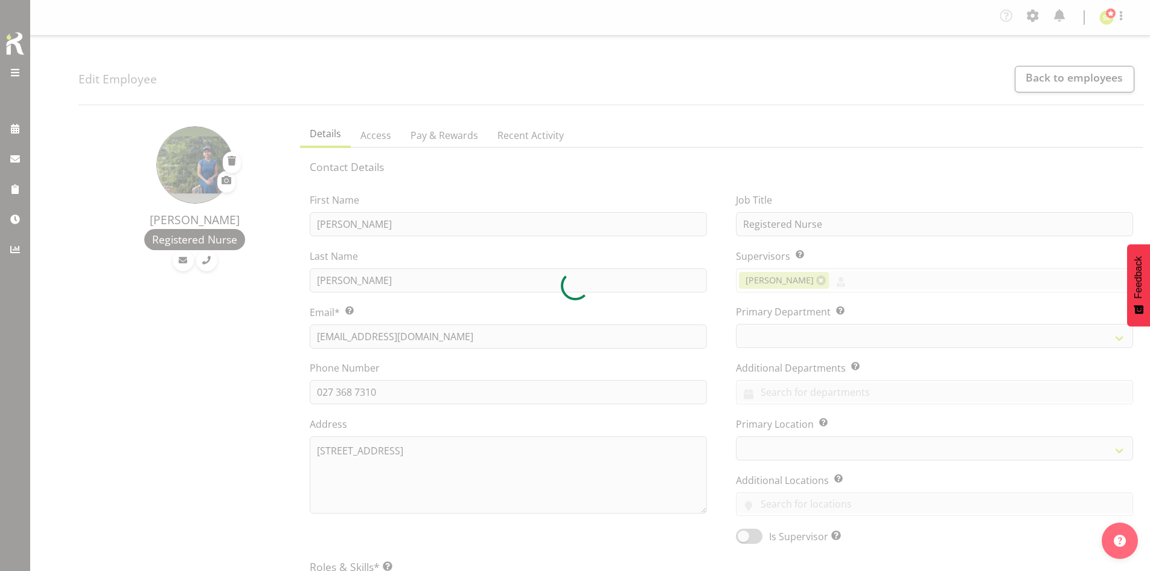
select select "TimelineWeek"
select select
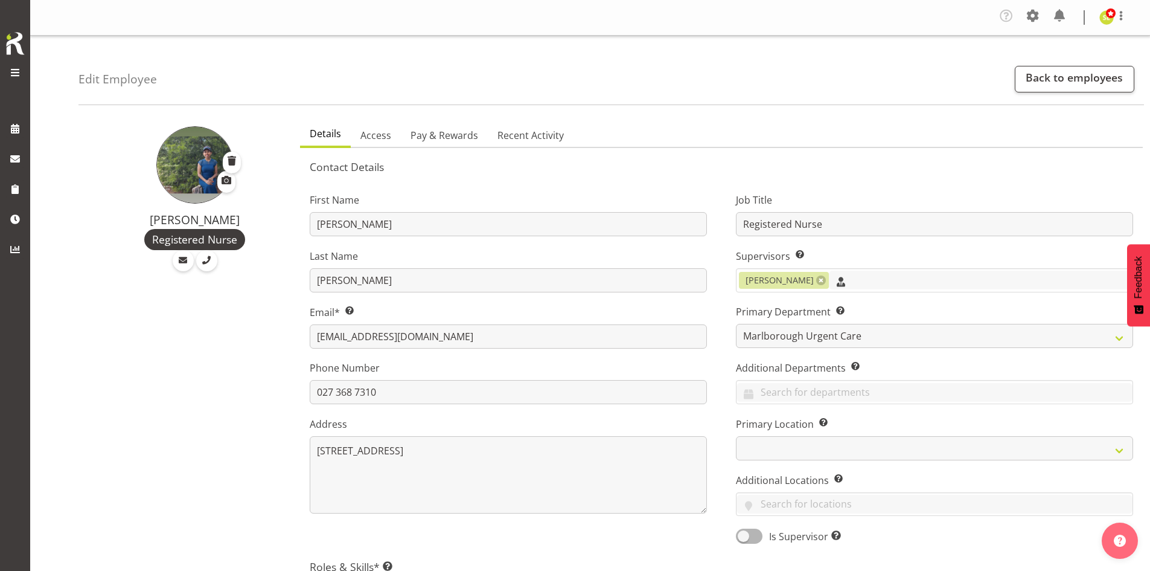
click at [846, 279] on input "text" at bounding box center [981, 279] width 304 height 19
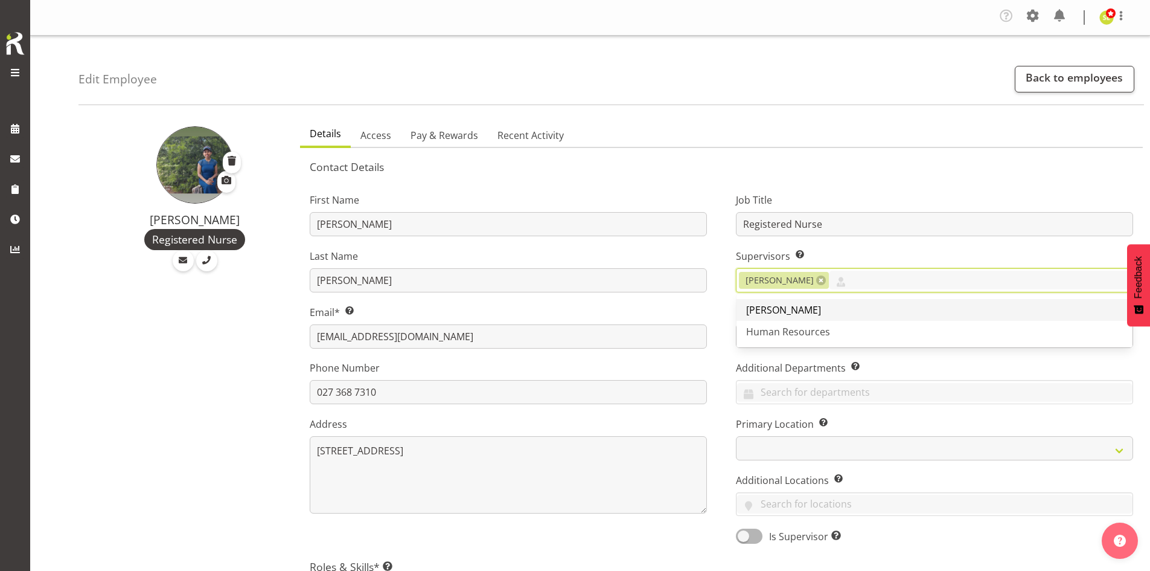
click at [846, 300] on link "[PERSON_NAME]" at bounding box center [935, 310] width 396 height 22
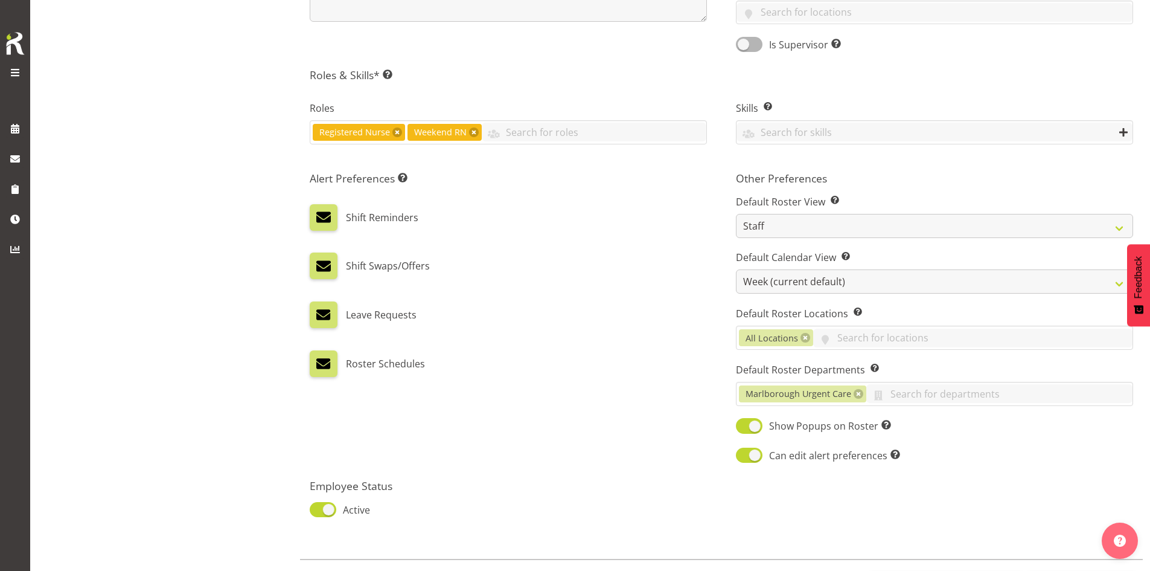
scroll to position [548, 0]
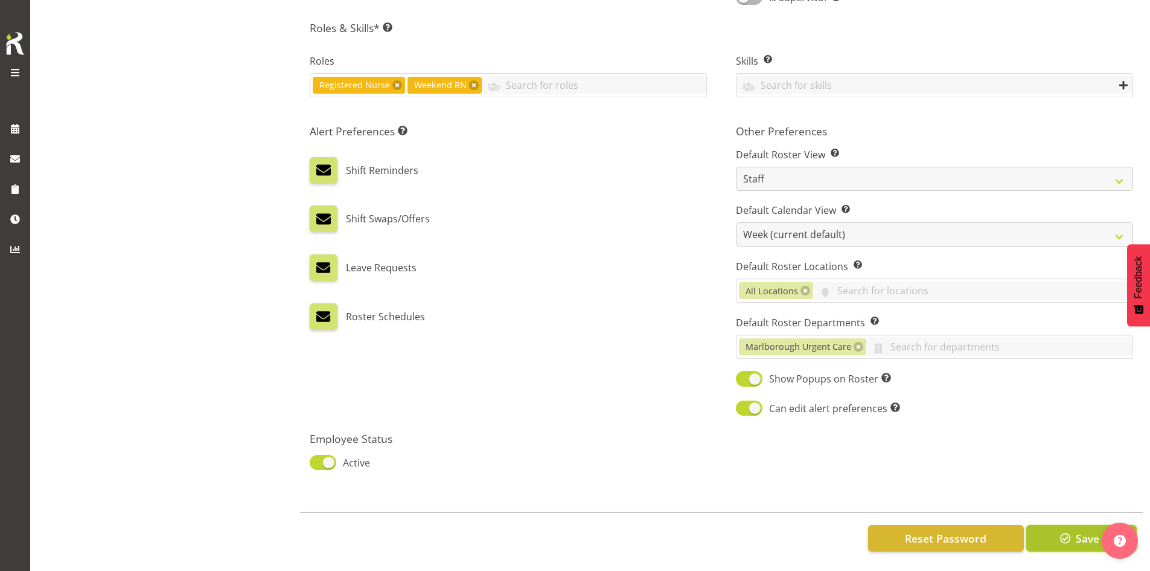
click at [1066, 530] on span "button" at bounding box center [1066, 538] width 16 height 16
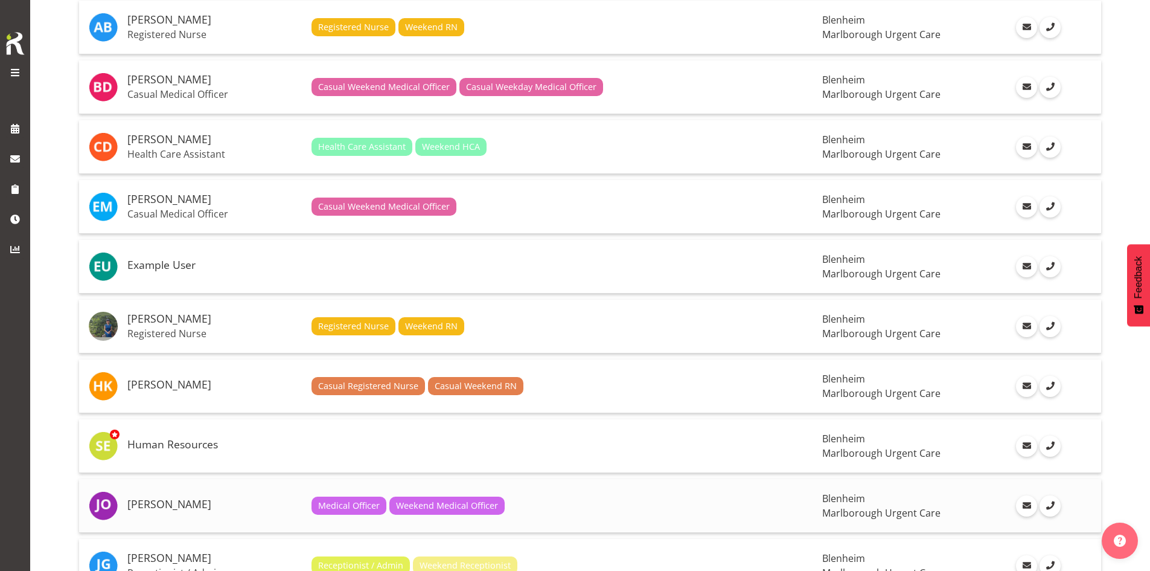
scroll to position [423, 0]
click at [178, 385] on h5 "[PERSON_NAME]" at bounding box center [214, 384] width 174 height 12
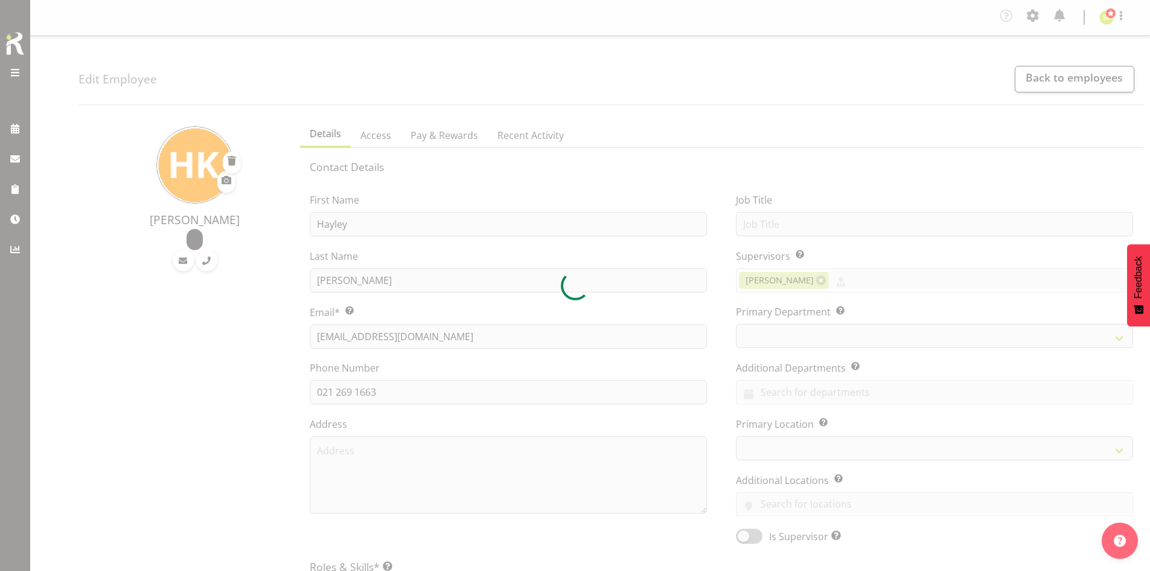
select select "TimelineWeek"
select select
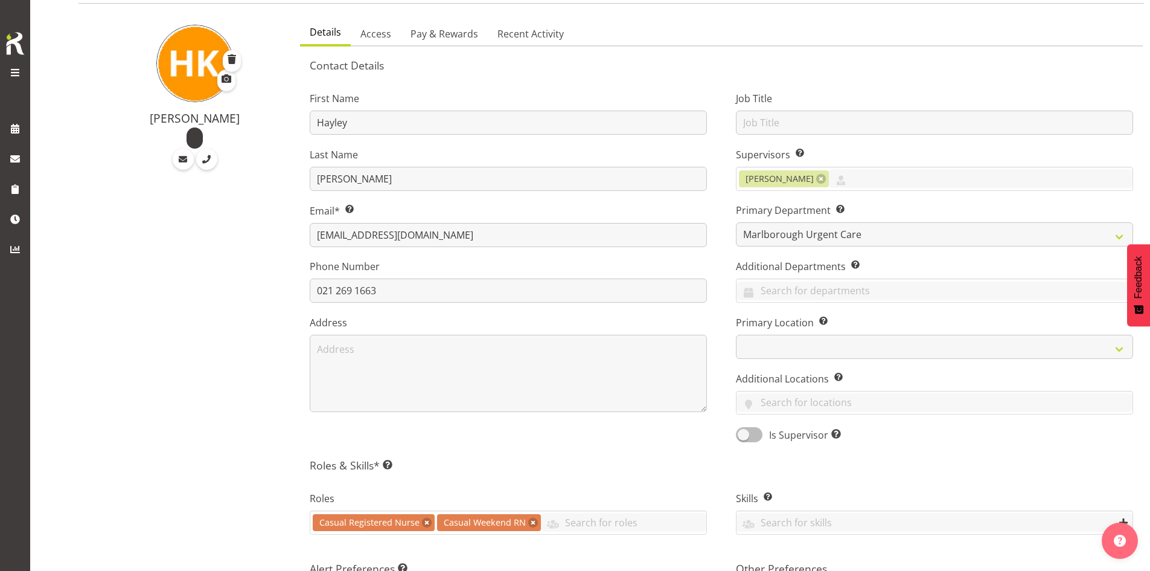
scroll to position [121, 0]
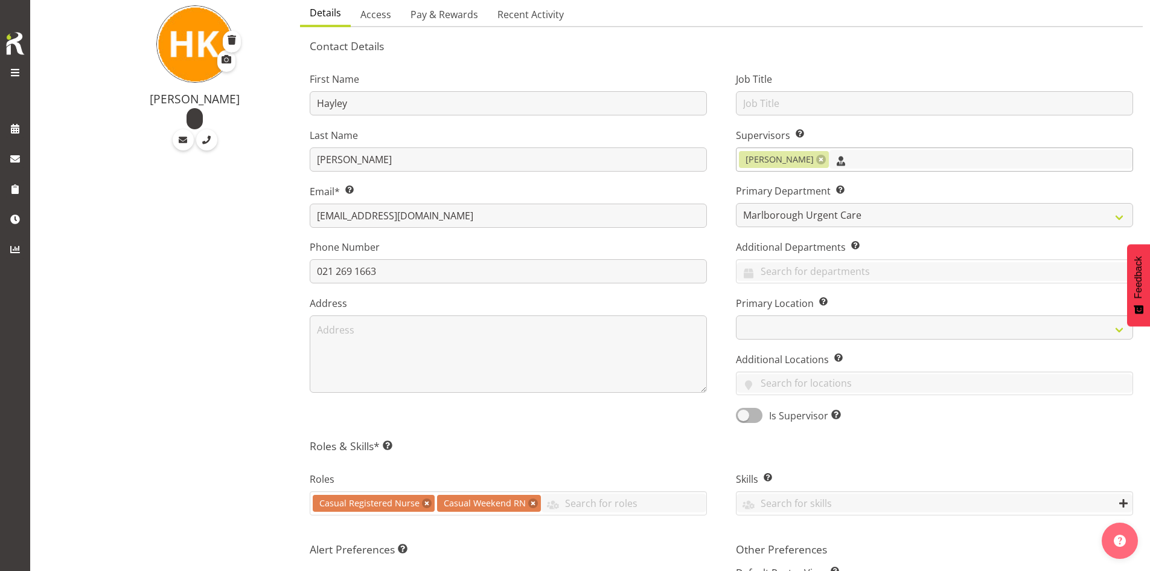
click at [871, 154] on input "text" at bounding box center [981, 159] width 304 height 19
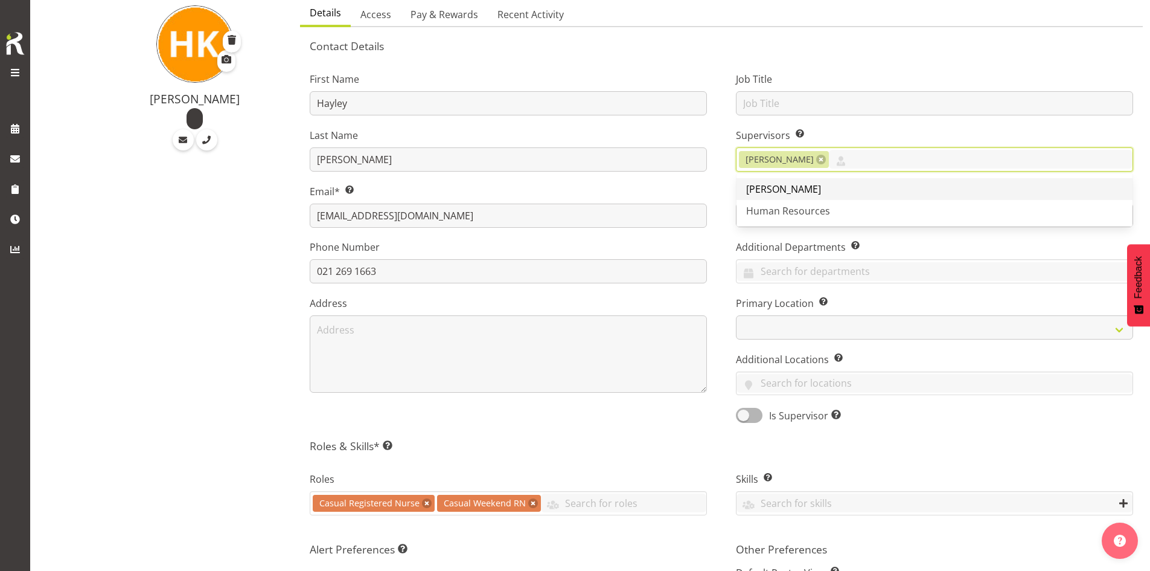
click at [866, 185] on link "[PERSON_NAME]" at bounding box center [935, 189] width 396 height 22
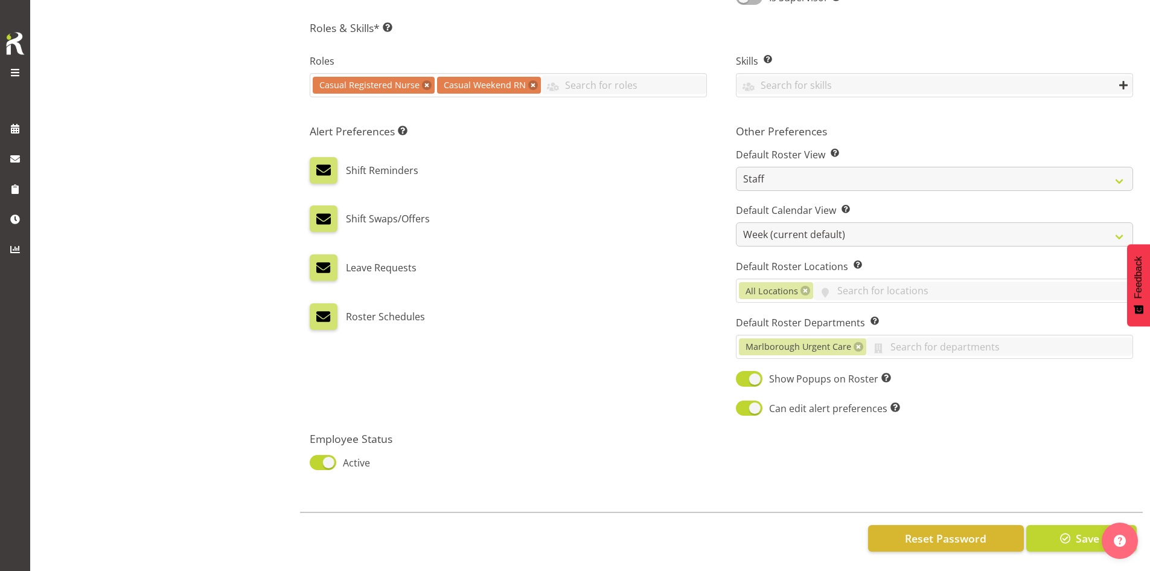
scroll to position [548, 0]
click at [1087, 545] on div "Reset Password Save" at bounding box center [721, 537] width 843 height 52
click at [1084, 534] on span "Save" at bounding box center [1088, 538] width 24 height 16
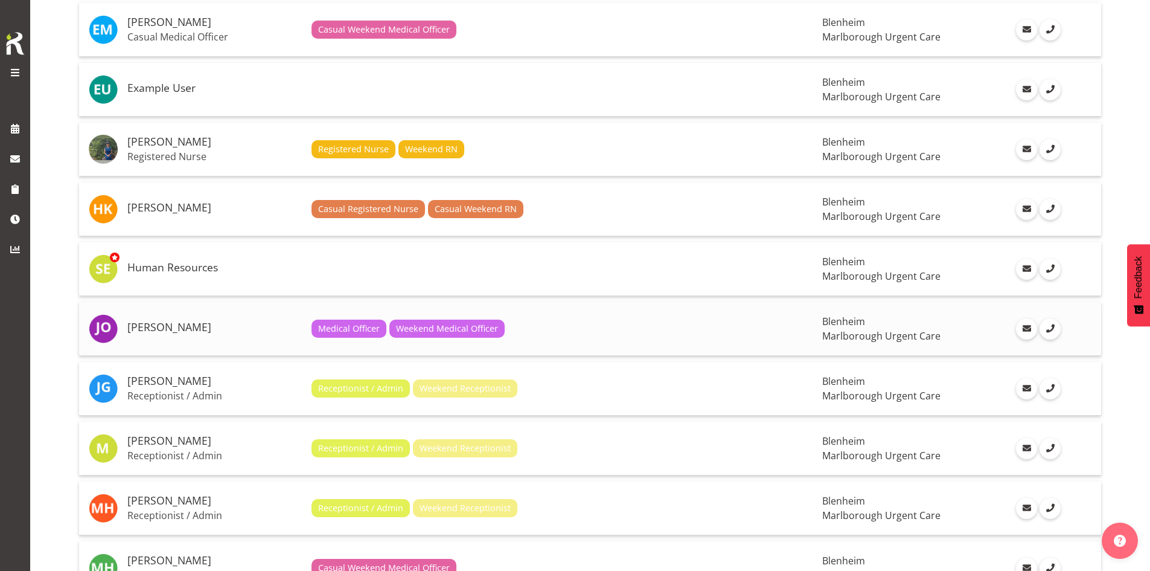
scroll to position [604, 0]
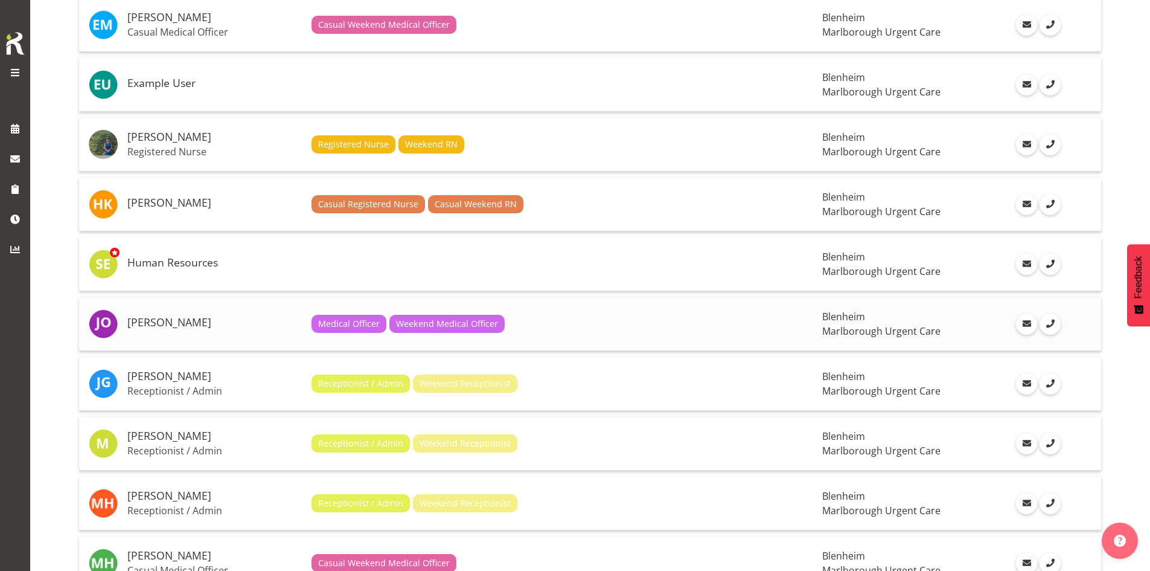
click at [161, 325] on h5 "[PERSON_NAME]" at bounding box center [214, 322] width 174 height 12
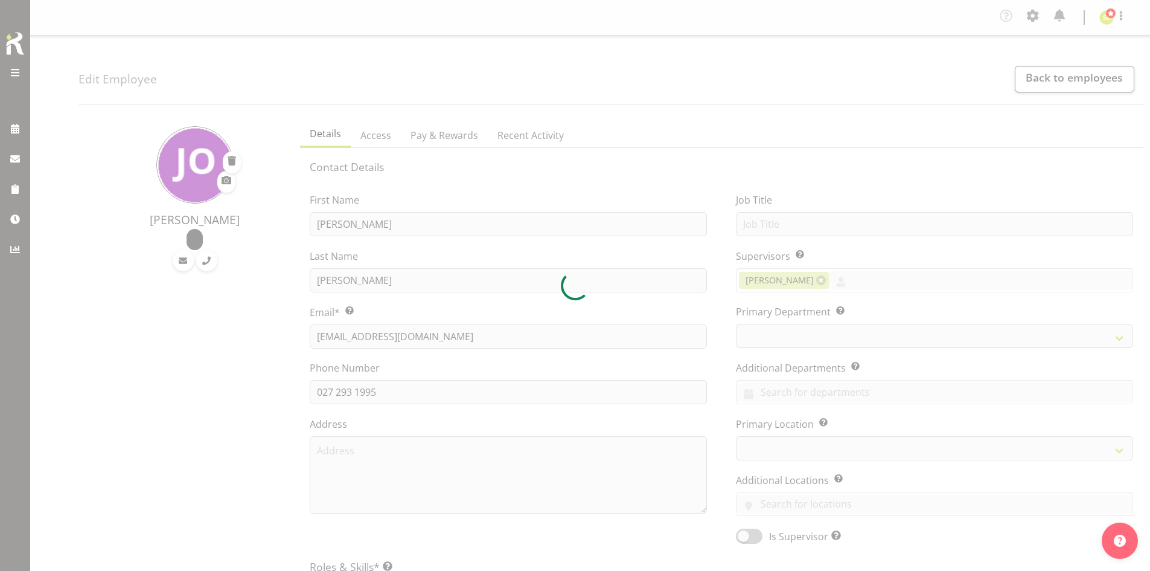
select select "TimelineWeek"
select select
click at [845, 281] on div at bounding box center [575, 285] width 1150 height 571
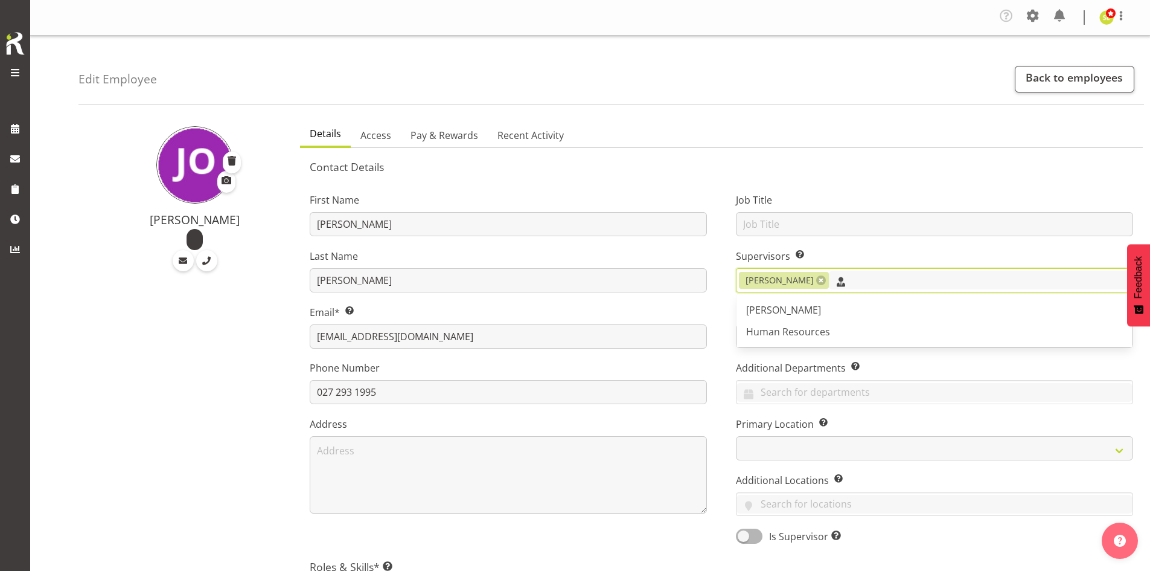
click at [845, 281] on input "text" at bounding box center [981, 279] width 304 height 19
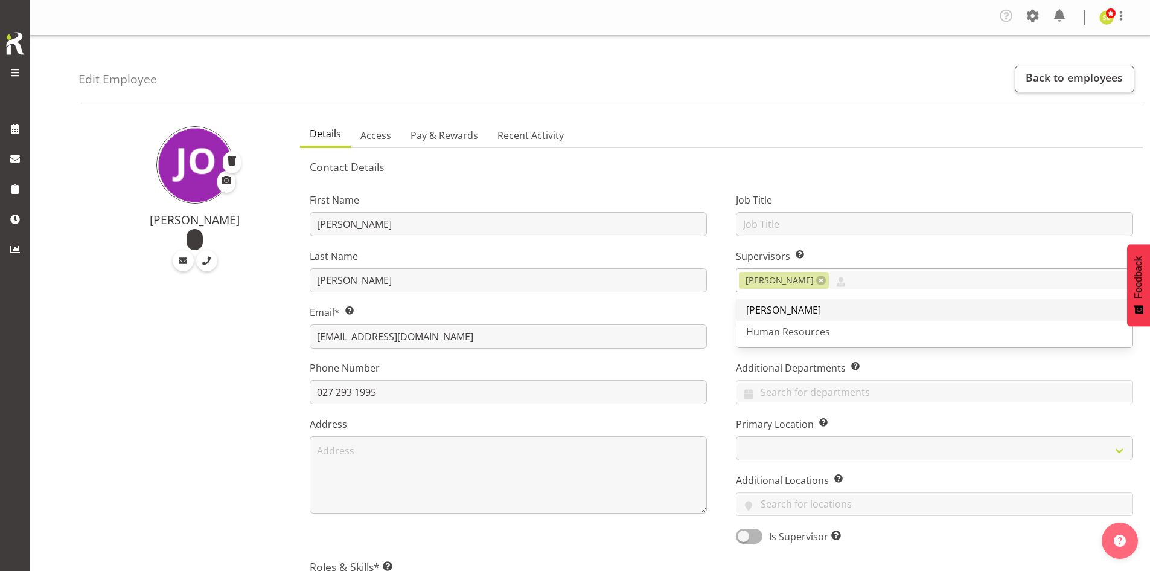
click at [846, 307] on link "[PERSON_NAME]" at bounding box center [935, 310] width 396 height 22
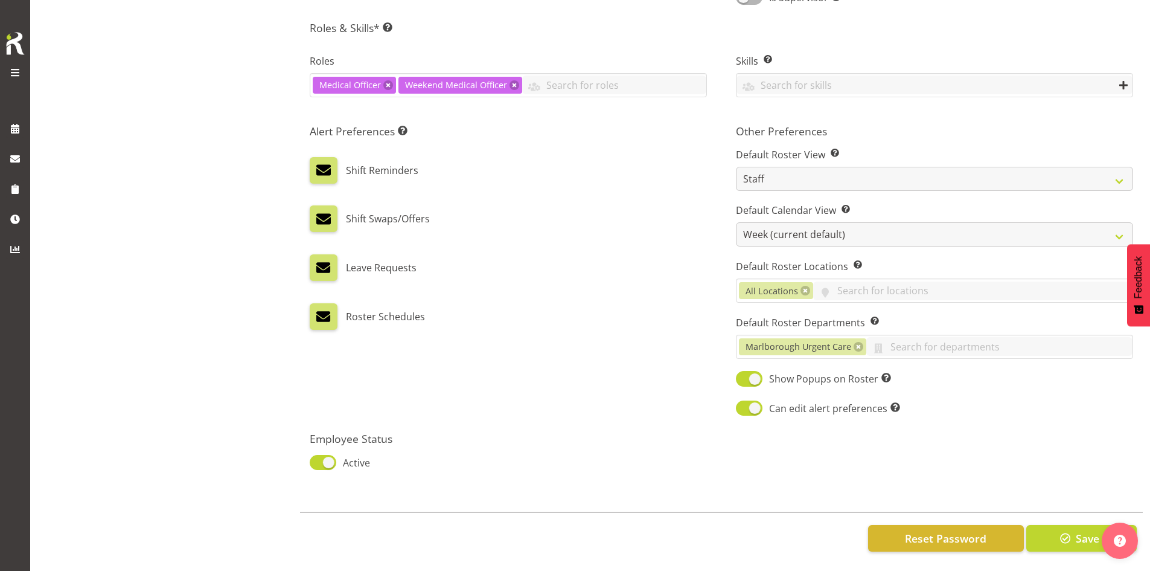
scroll to position [548, 0]
click at [1065, 530] on span "button" at bounding box center [1066, 538] width 16 height 16
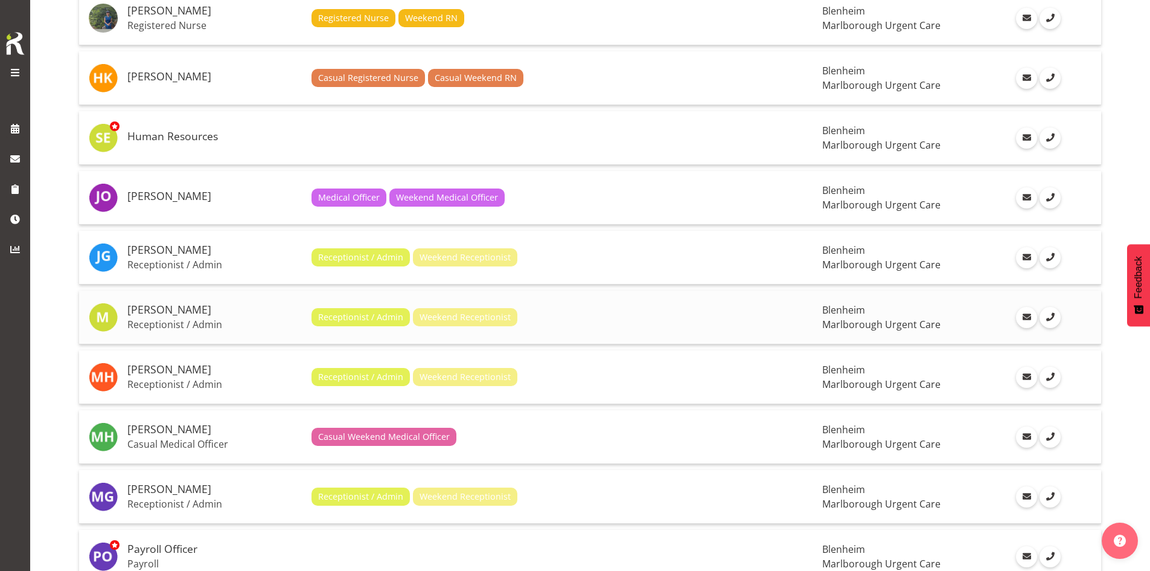
scroll to position [760, 0]
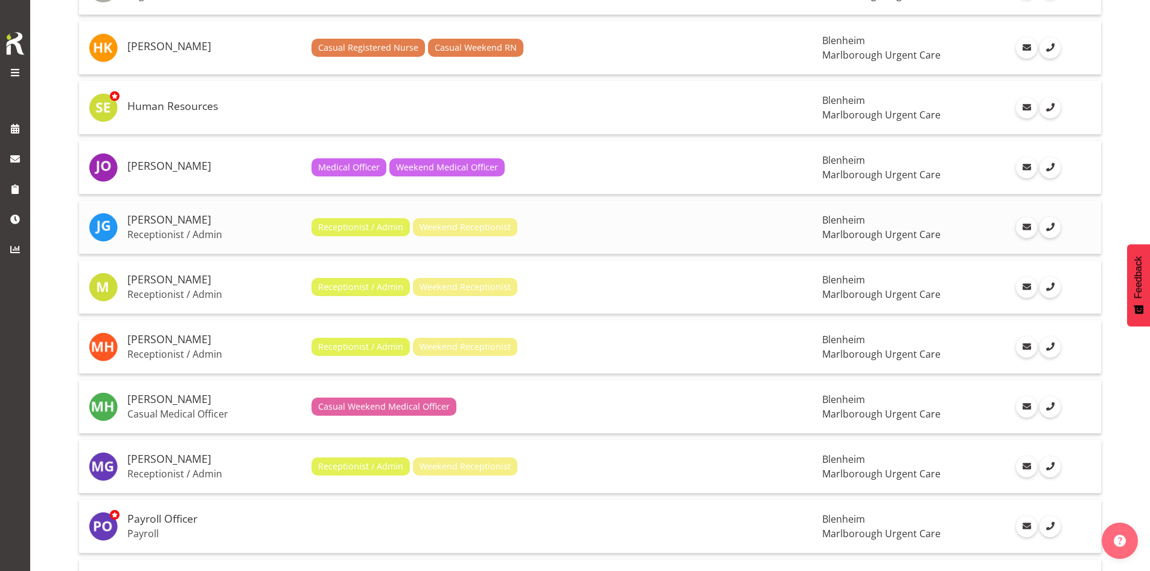
drag, startPoint x: 204, startPoint y: 233, endPoint x: 275, endPoint y: 232, distance: 70.6
click at [204, 232] on p "Receptionist / Admin" at bounding box center [214, 234] width 174 height 12
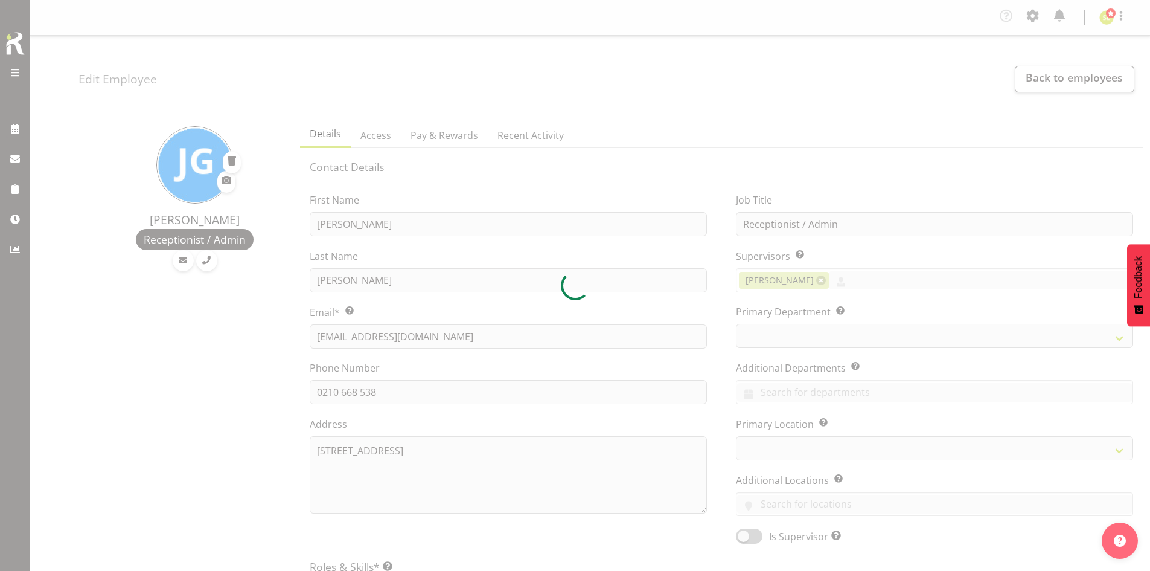
select select "TimelineWeek"
select select
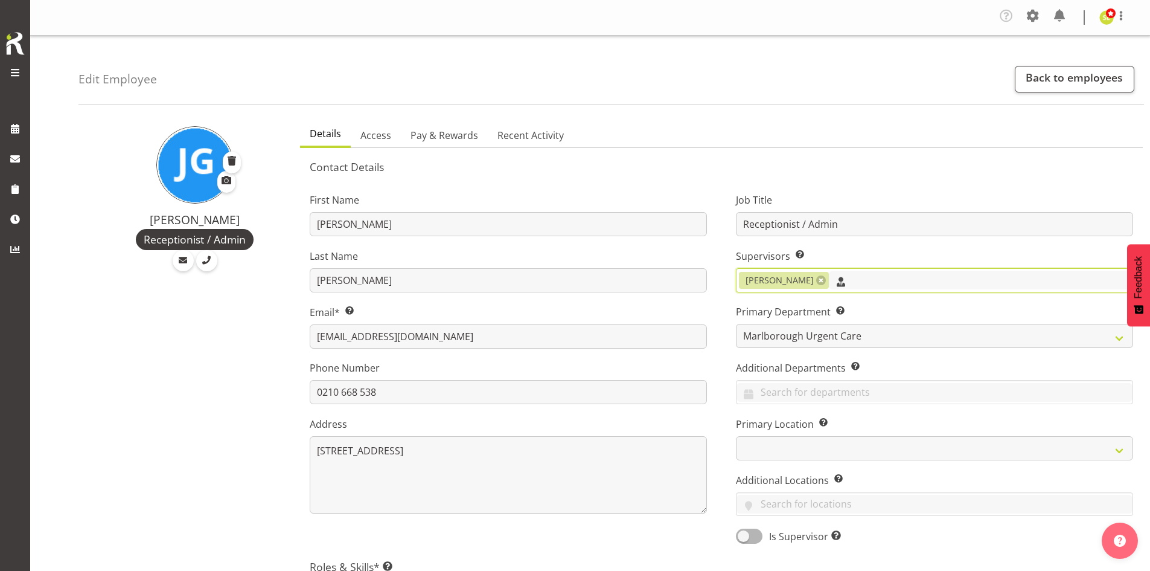
click at [859, 283] on input "text" at bounding box center [981, 279] width 304 height 19
click at [862, 308] on link "[PERSON_NAME]" at bounding box center [935, 310] width 396 height 22
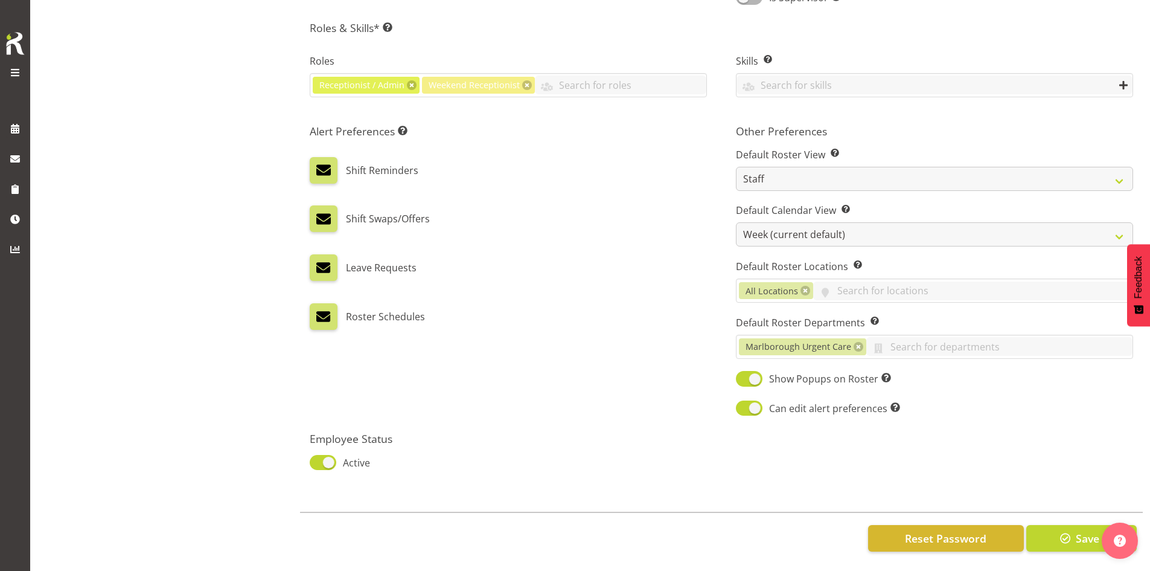
scroll to position [548, 0]
click at [1060, 530] on span "button" at bounding box center [1066, 538] width 16 height 16
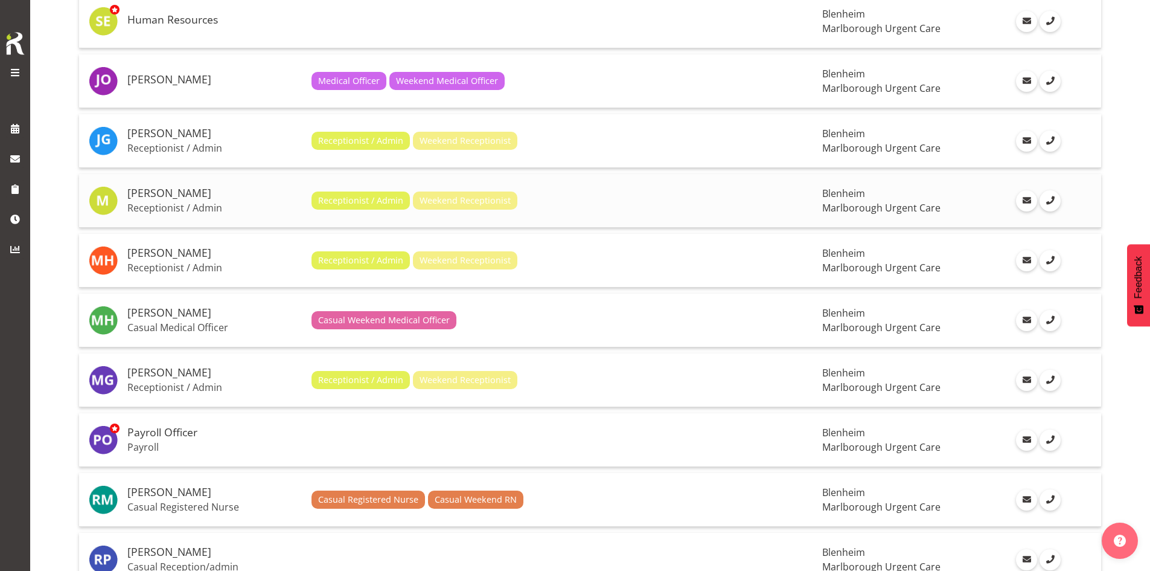
scroll to position [845, 0]
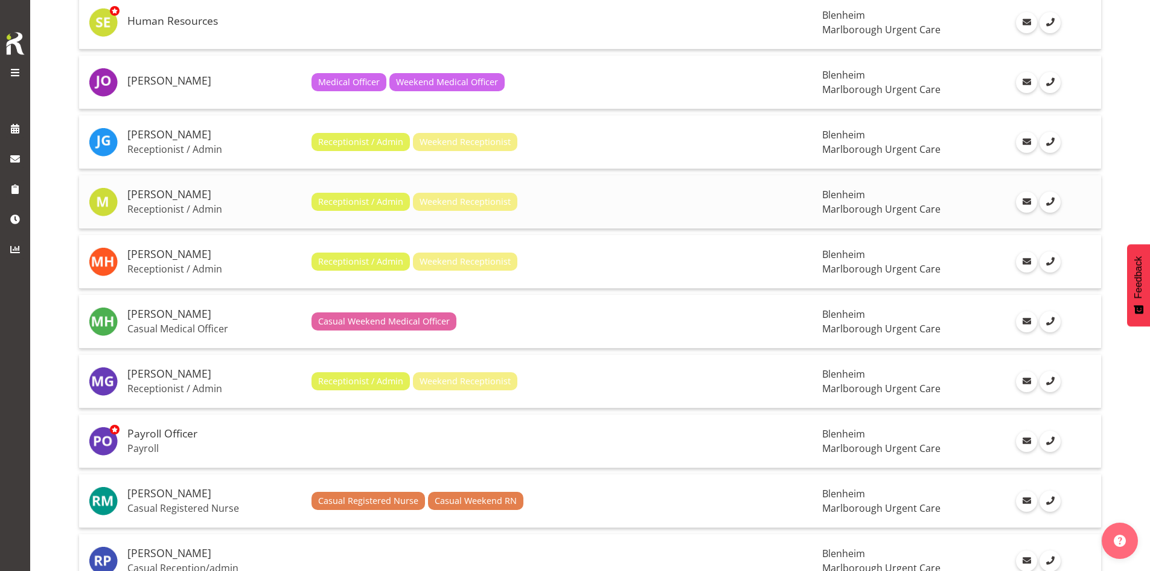
click at [197, 205] on p "Receptionist / Admin" at bounding box center [214, 209] width 174 height 12
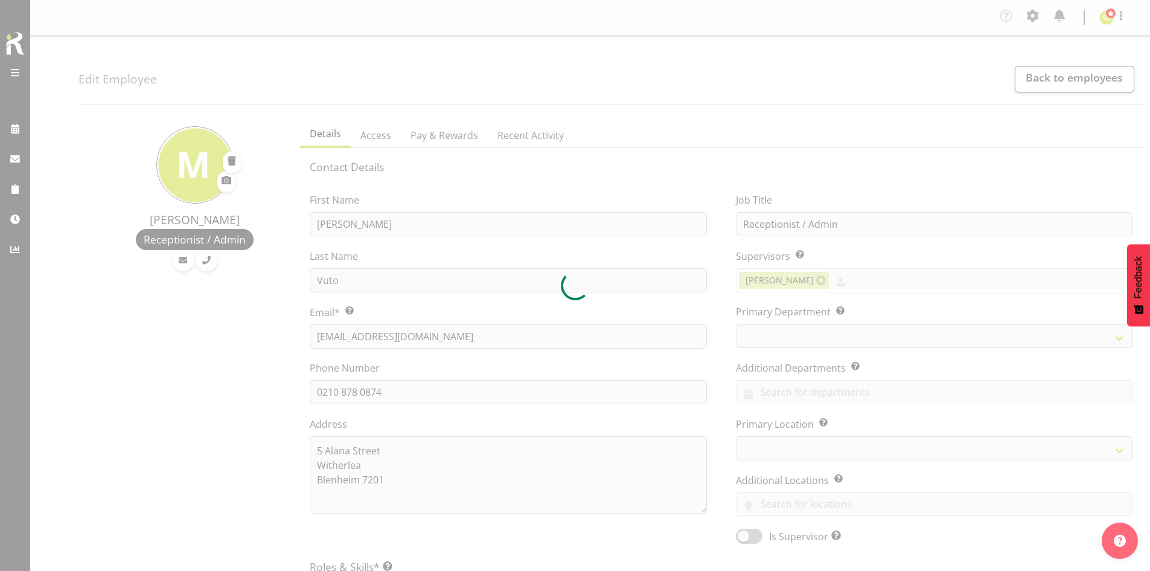
select select "TimelineWeek"
select select
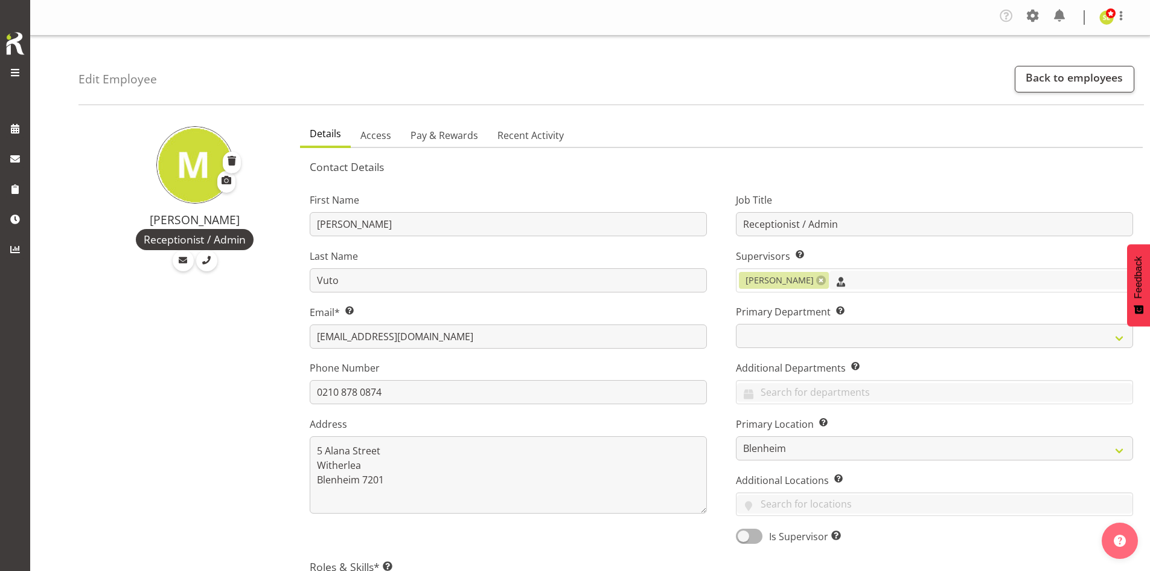
click at [885, 280] on input "text" at bounding box center [981, 279] width 304 height 19
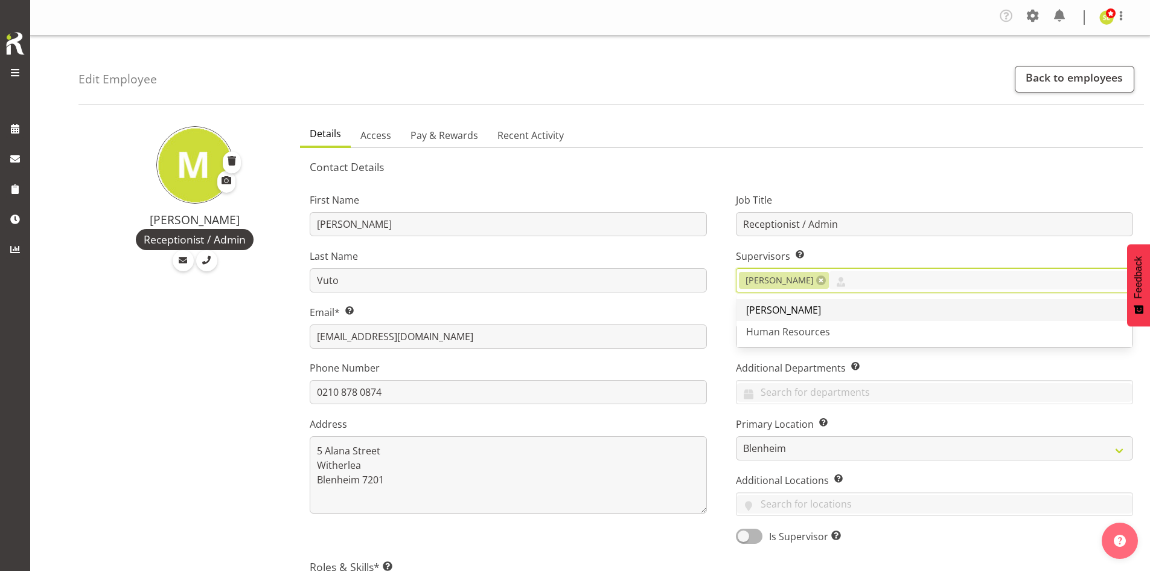
click at [871, 307] on link "[PERSON_NAME]" at bounding box center [935, 310] width 396 height 22
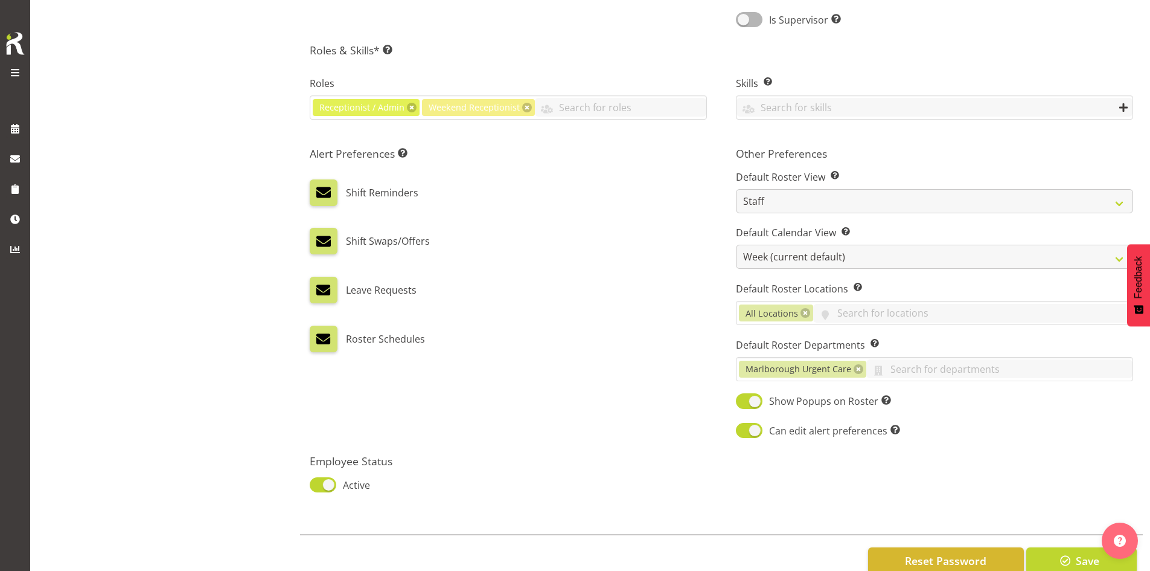
scroll to position [548, 0]
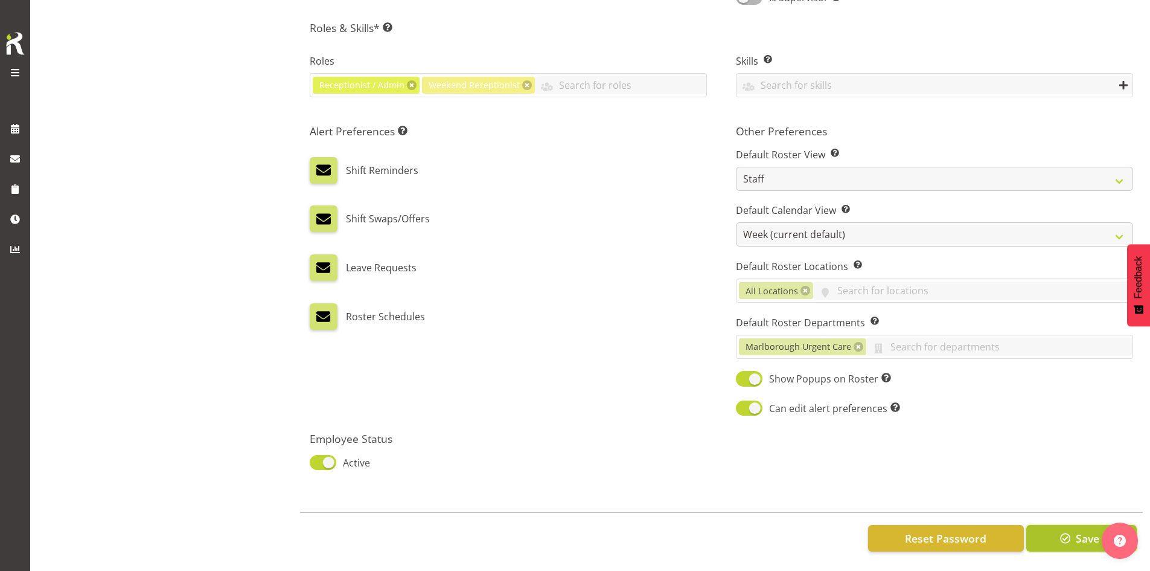
click at [1051, 536] on button "Save" at bounding box center [1081, 538] width 110 height 27
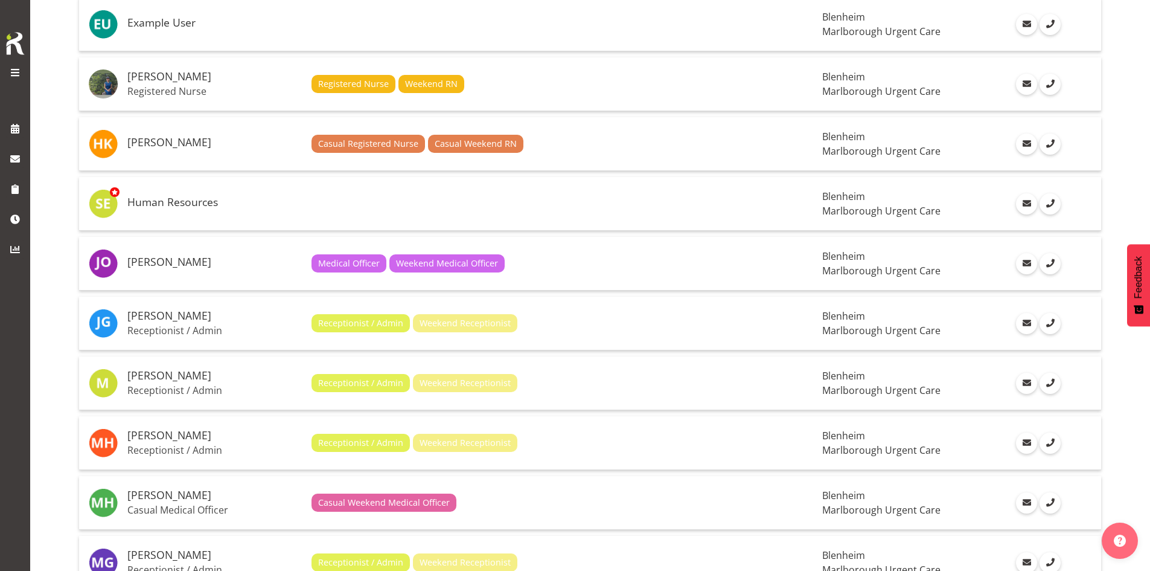
scroll to position [724, 0]
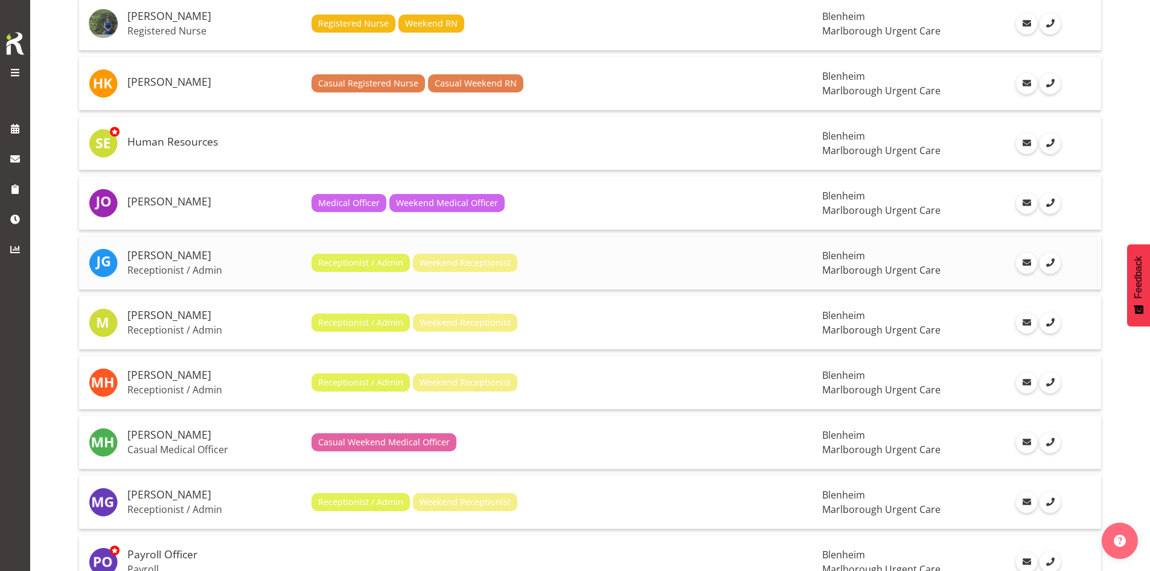
click at [178, 272] on p "Receptionist / Admin" at bounding box center [214, 270] width 174 height 12
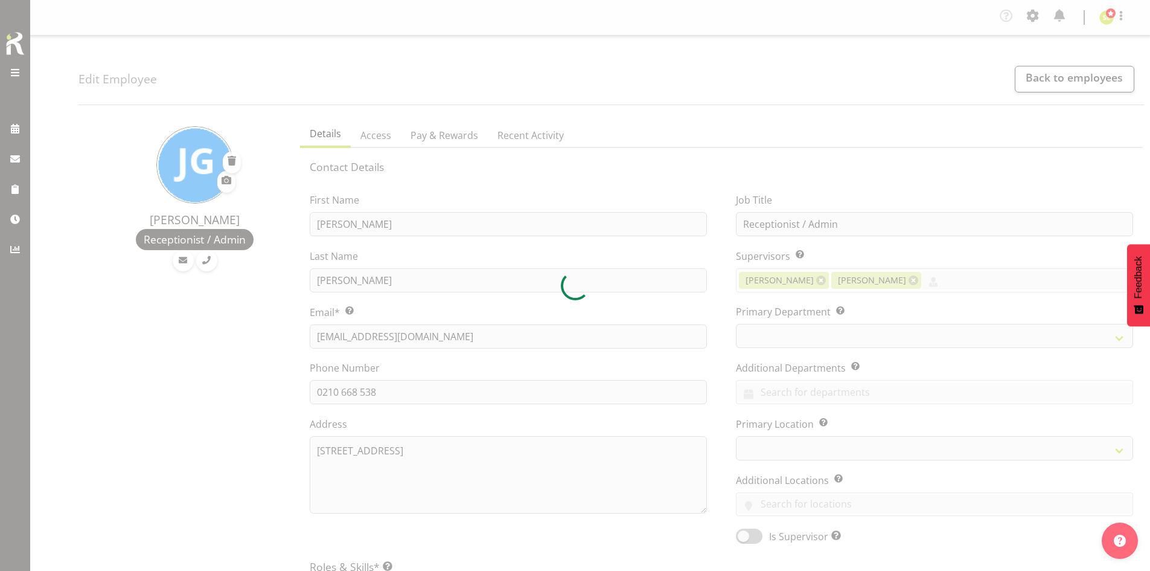
select select "TimelineWeek"
select select
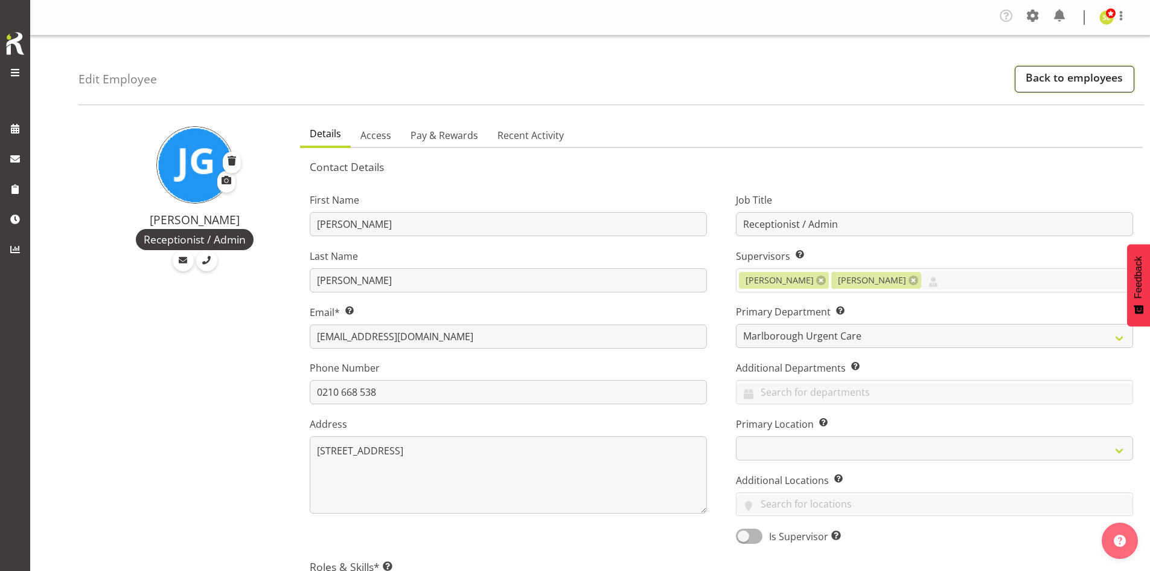
click at [1021, 82] on link "Back to employees" at bounding box center [1075, 79] width 120 height 27
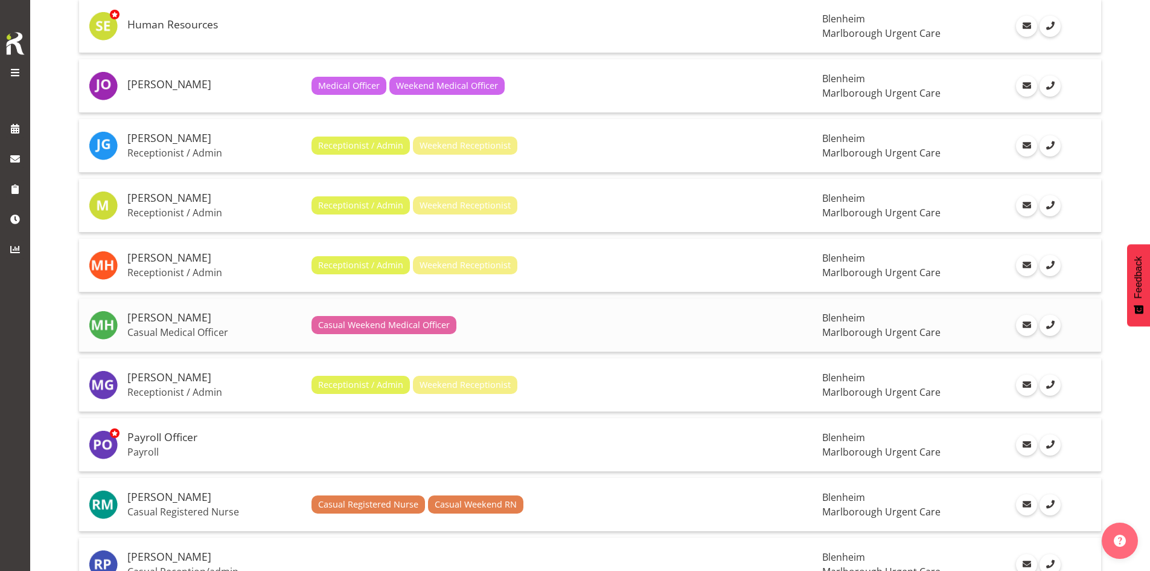
scroll to position [845, 0]
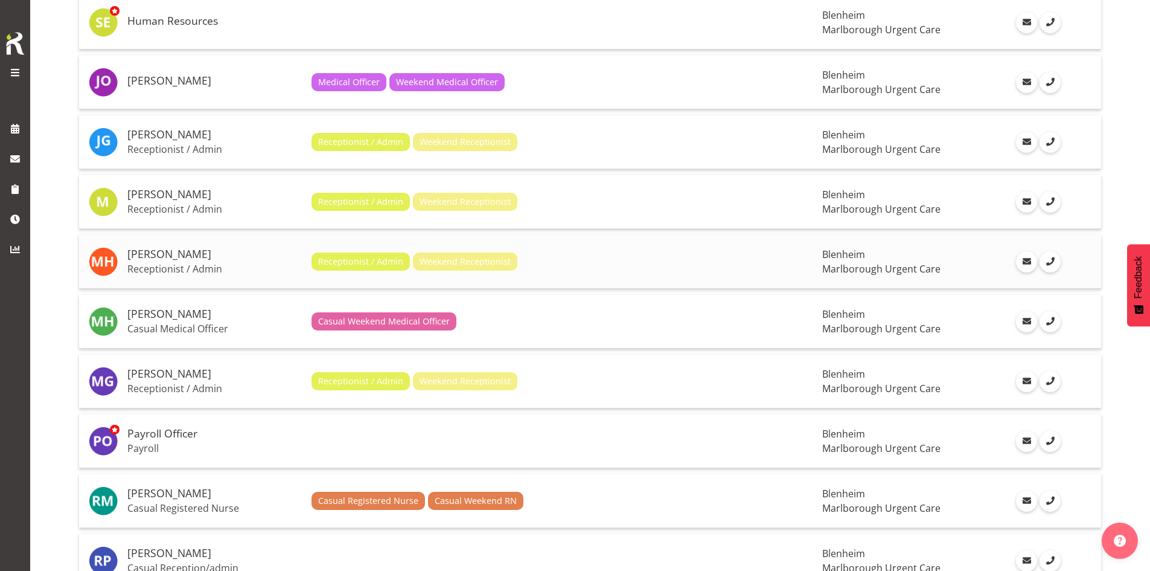
click at [181, 265] on p "Receptionist / Admin" at bounding box center [214, 269] width 174 height 12
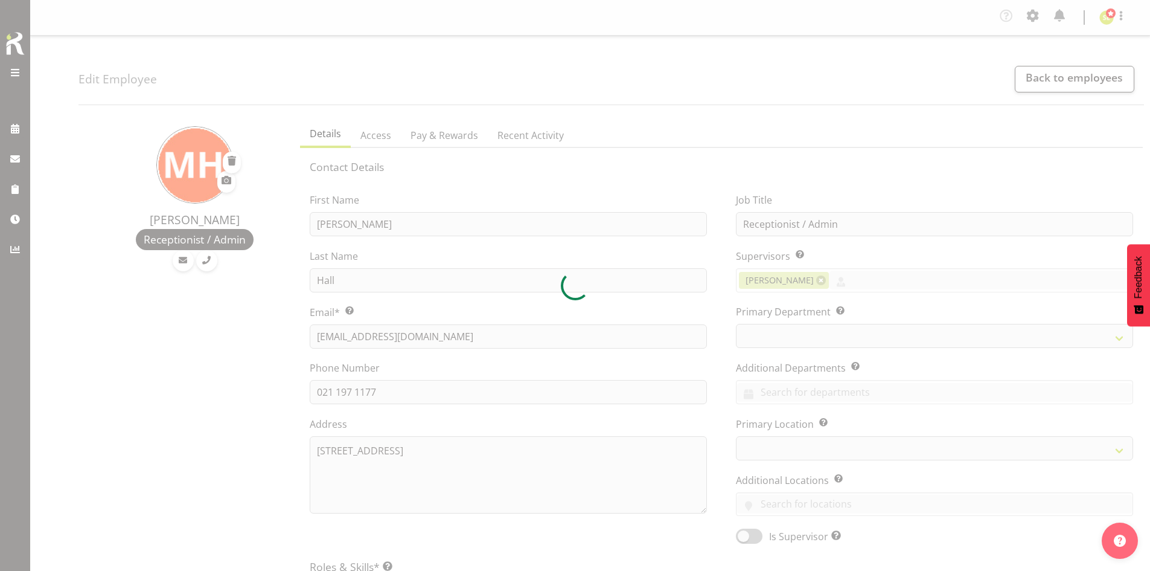
select select "TimelineWeek"
select select
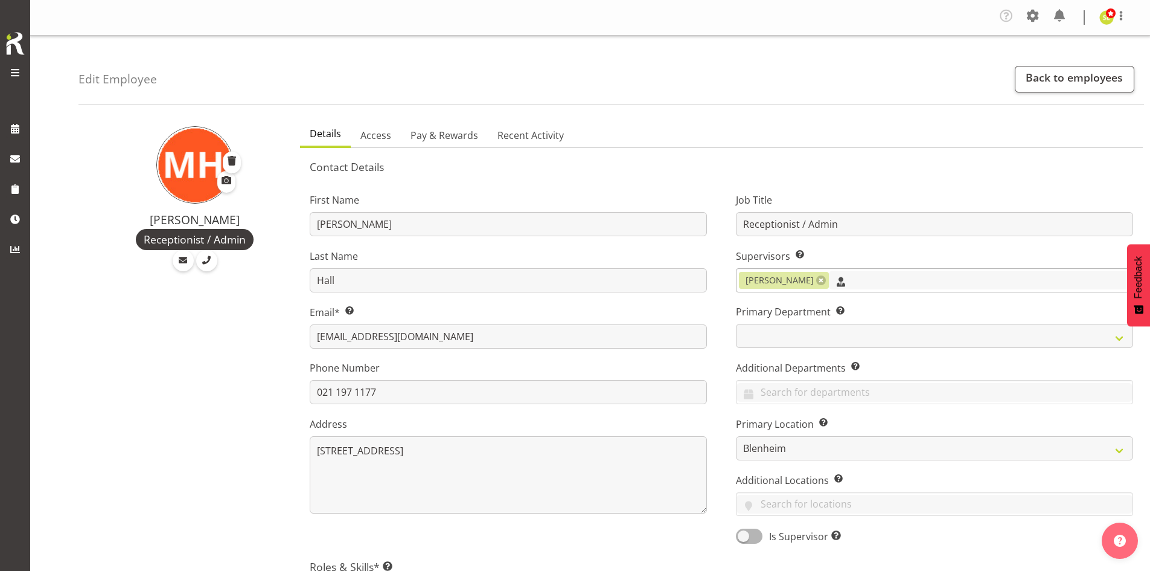
click at [869, 287] on input "text" at bounding box center [981, 279] width 304 height 19
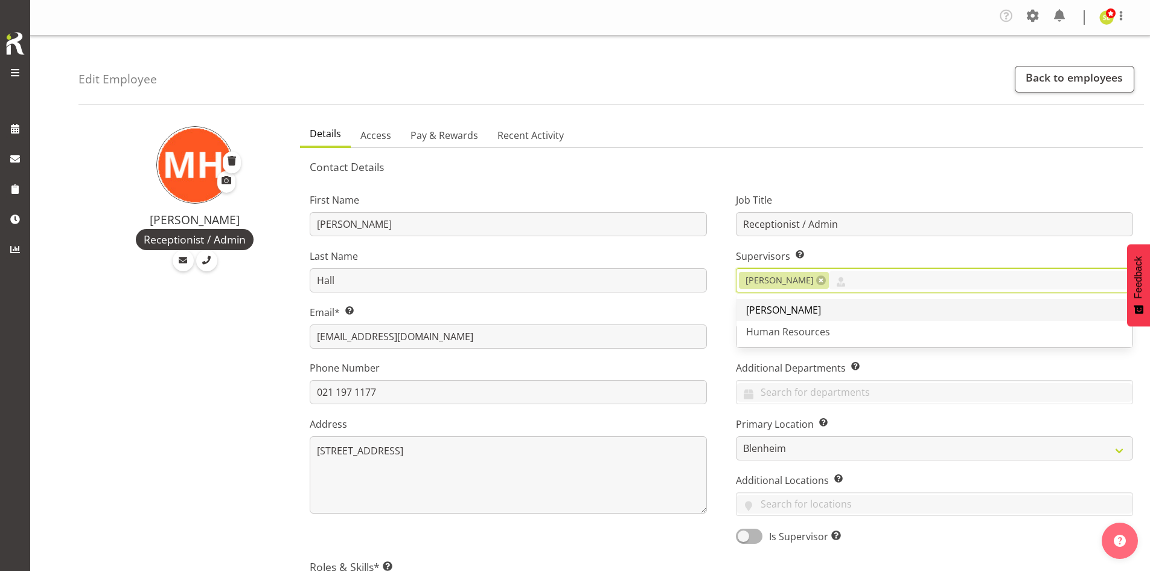
click at [863, 306] on link "[PERSON_NAME]" at bounding box center [935, 310] width 396 height 22
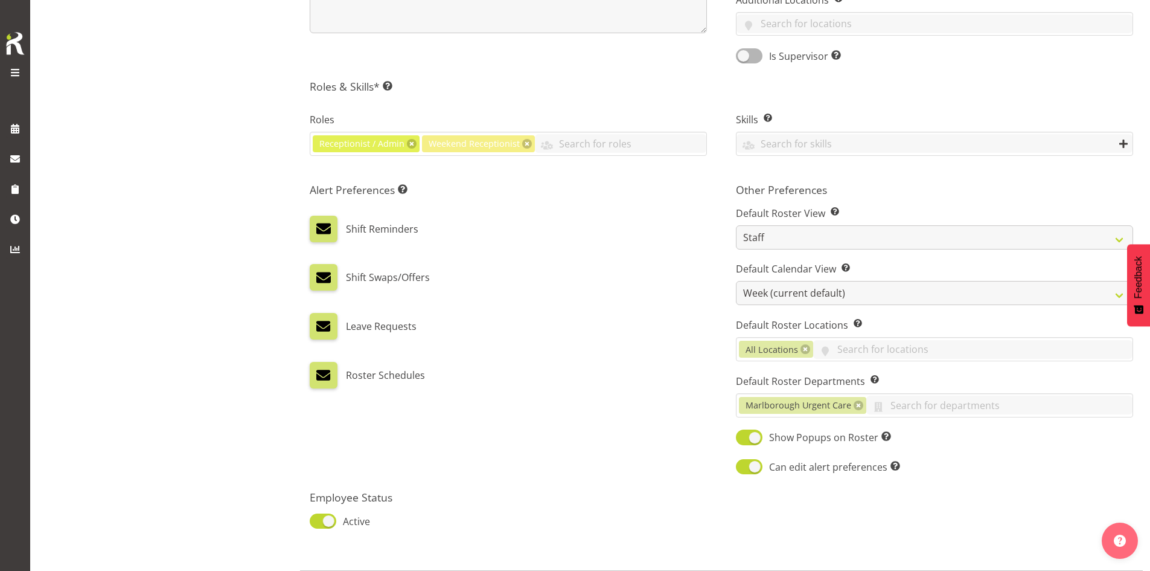
scroll to position [548, 0]
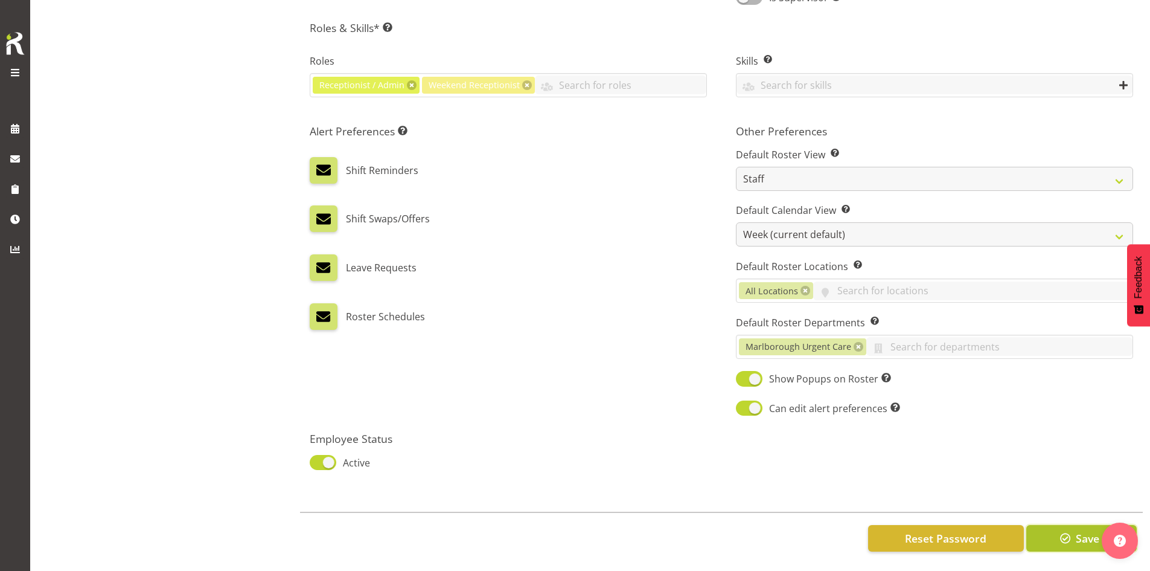
click at [1068, 536] on span "button" at bounding box center [1066, 538] width 16 height 16
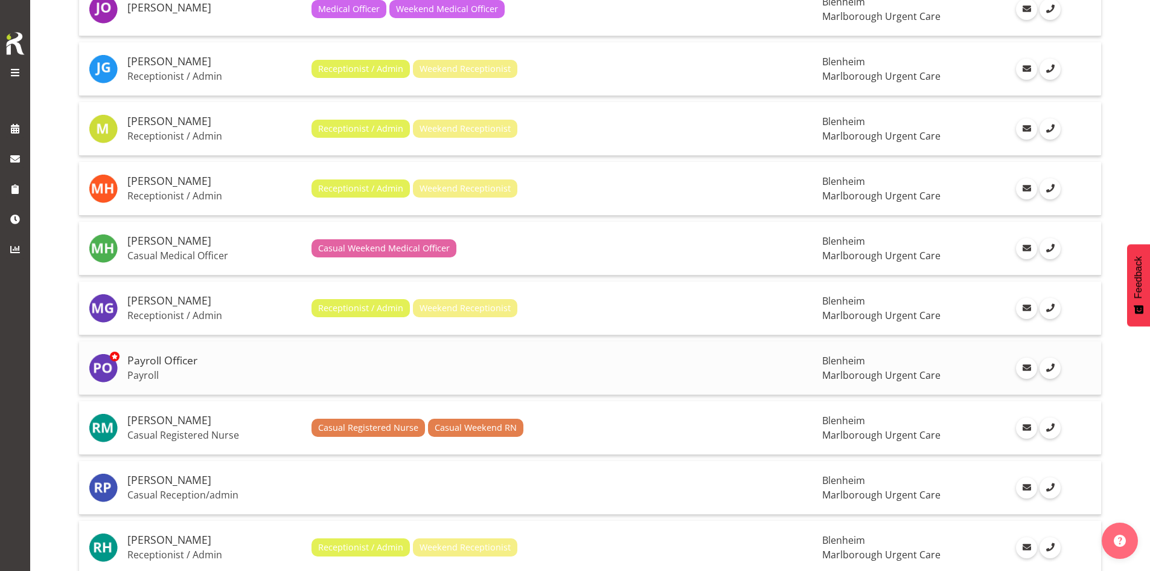
scroll to position [966, 0]
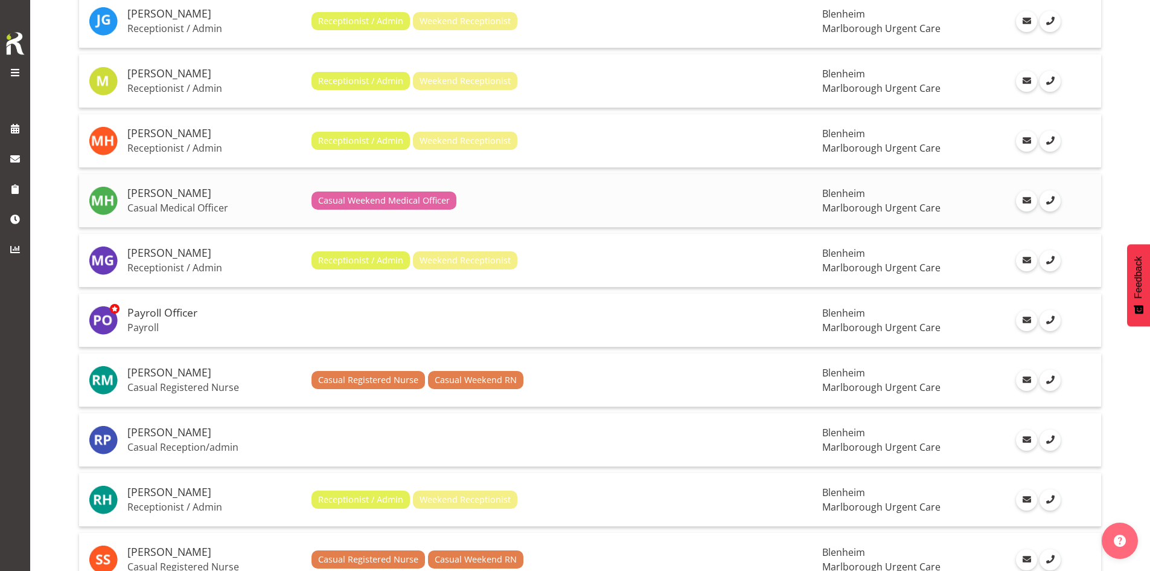
click at [174, 189] on h5 "[PERSON_NAME]" at bounding box center [214, 193] width 174 height 12
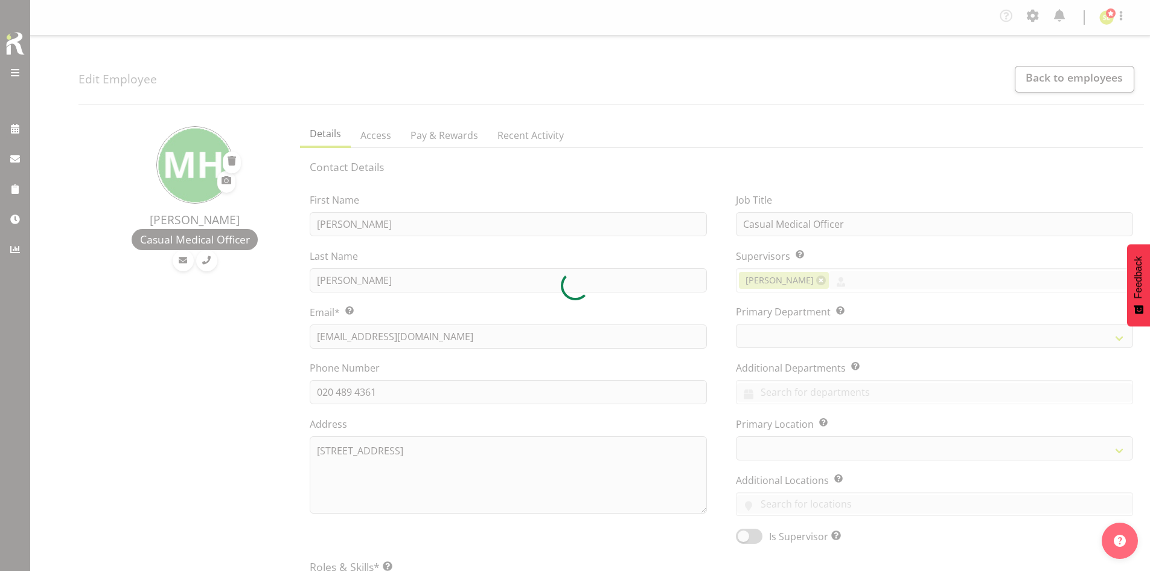
select select "TimelineWeek"
select select
click at [857, 277] on div at bounding box center [575, 285] width 1150 height 571
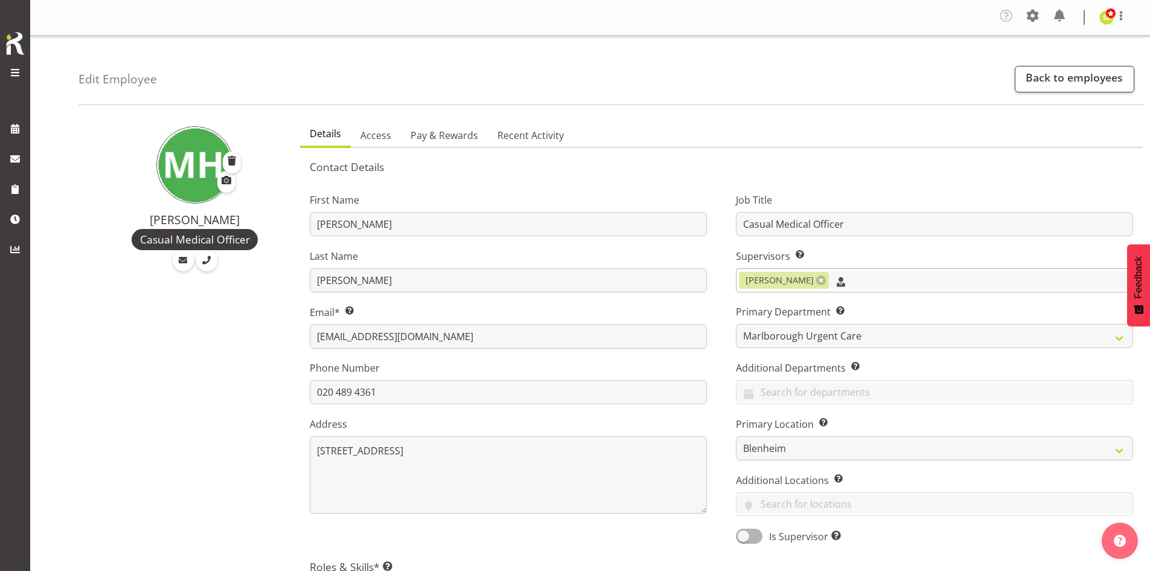
click at [857, 277] on input "text" at bounding box center [981, 279] width 304 height 19
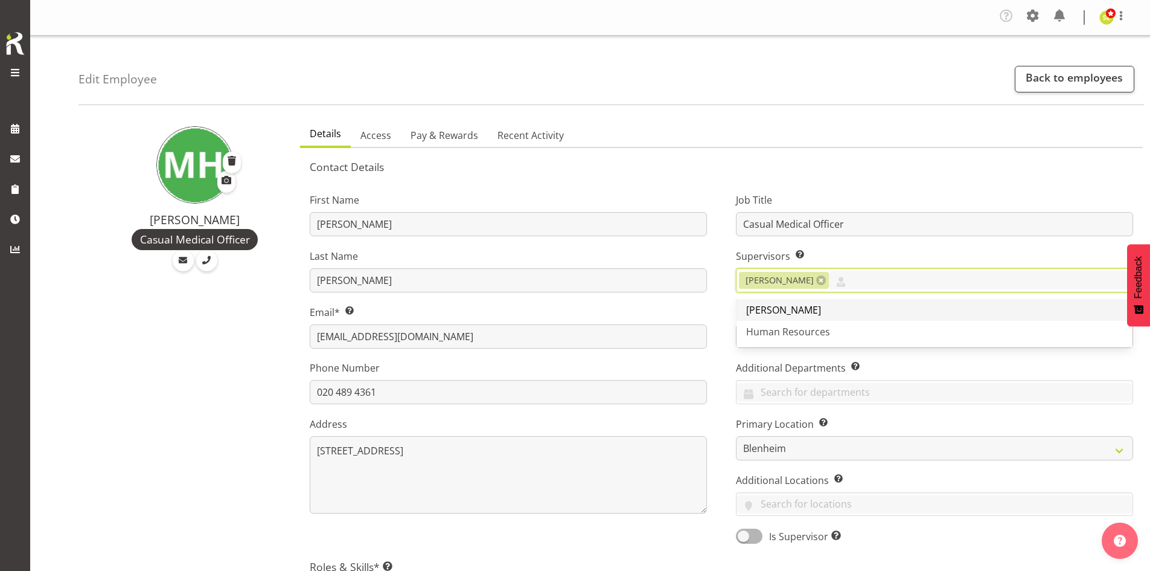
click at [852, 305] on link "[PERSON_NAME]" at bounding box center [935, 310] width 396 height 22
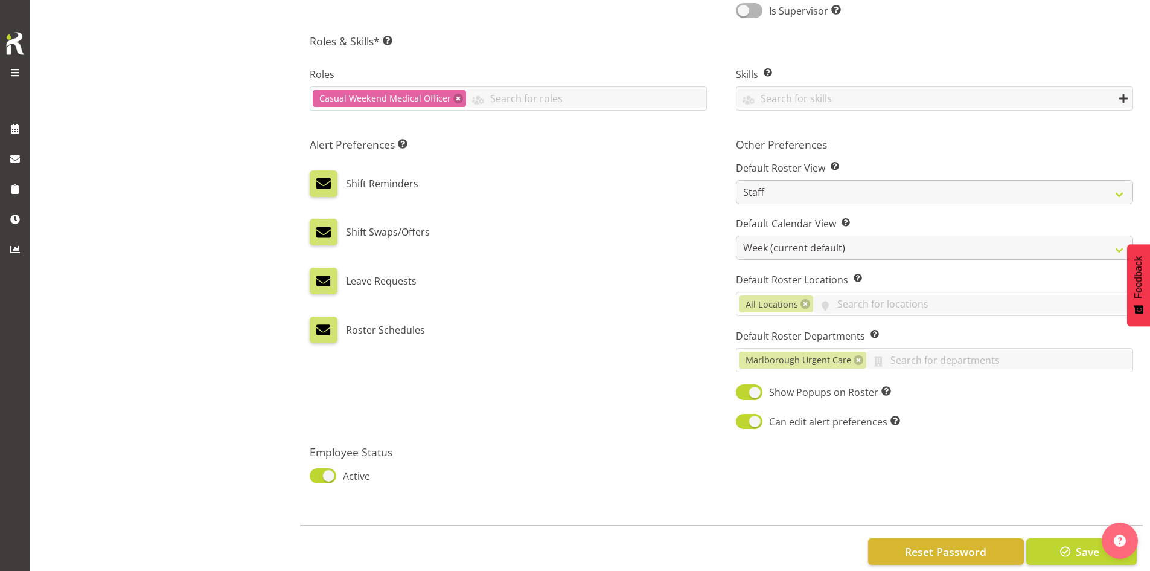
scroll to position [548, 0]
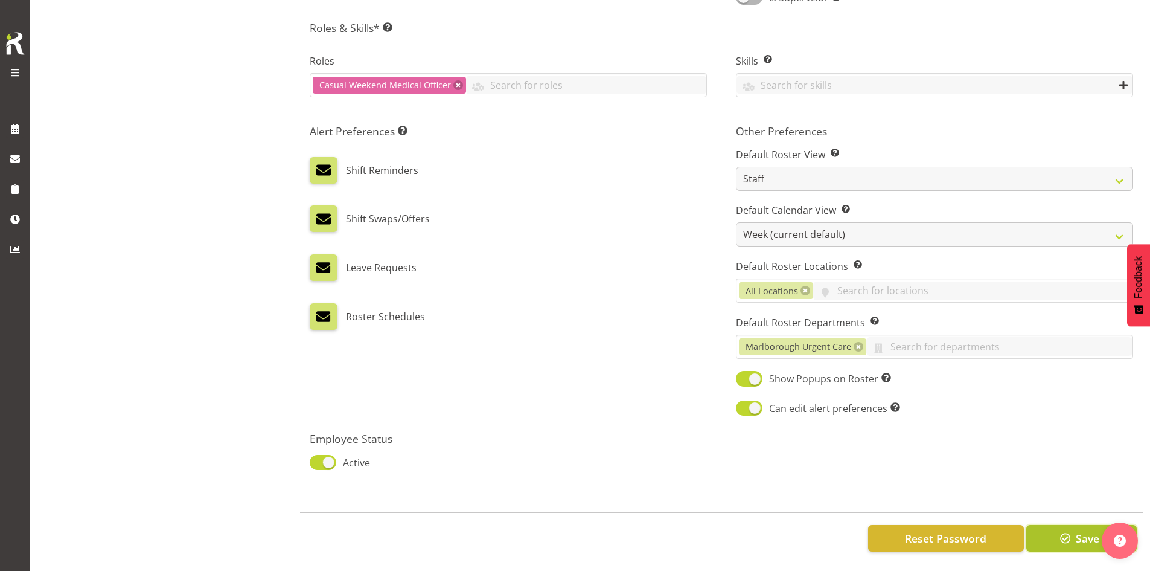
click at [1069, 530] on span "button" at bounding box center [1066, 538] width 16 height 16
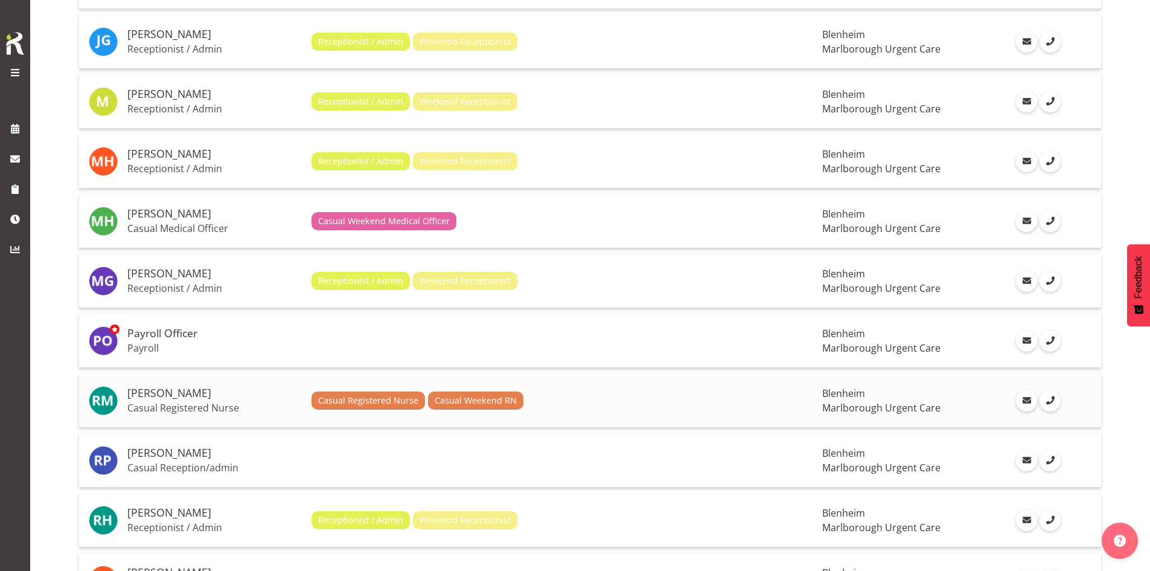
scroll to position [1002, 0]
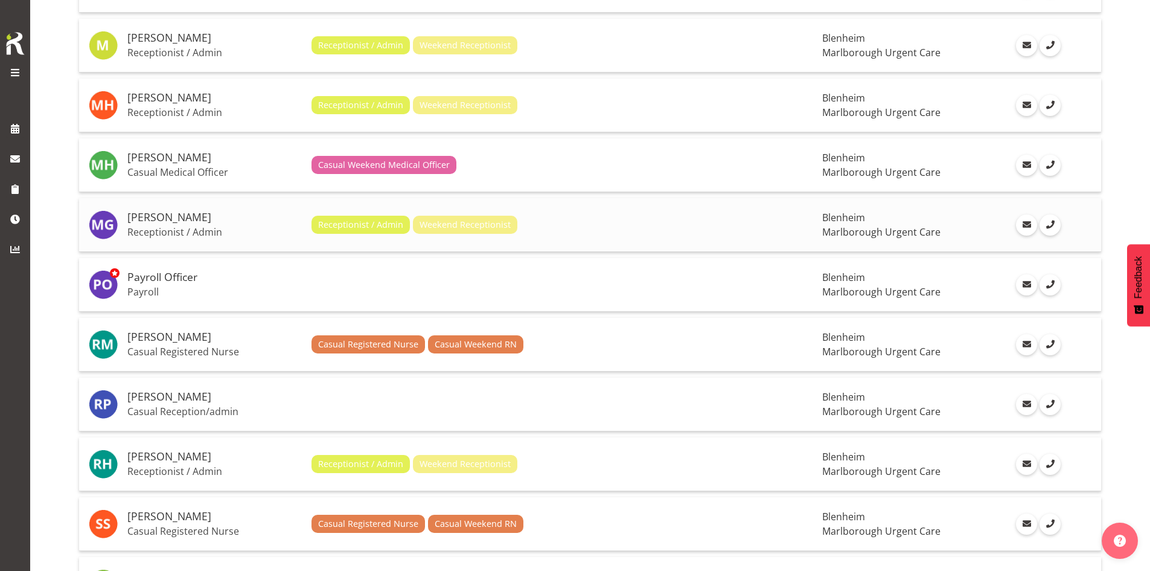
click at [207, 231] on p "Receptionist / Admin" at bounding box center [214, 232] width 174 height 12
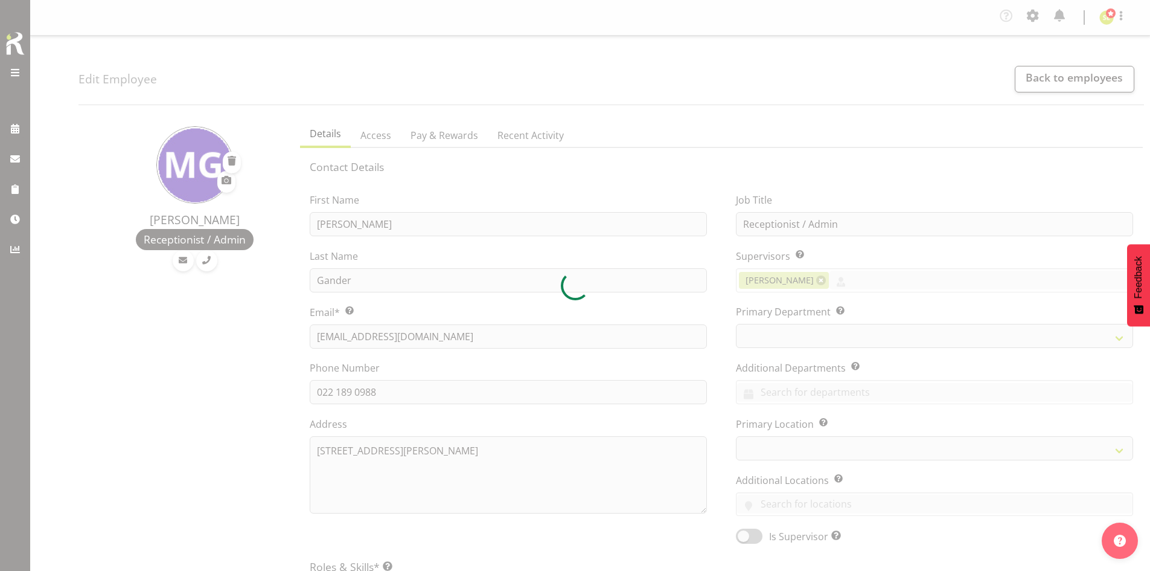
select select "TimelineWeek"
select select
click at [846, 281] on div at bounding box center [575, 285] width 1150 height 571
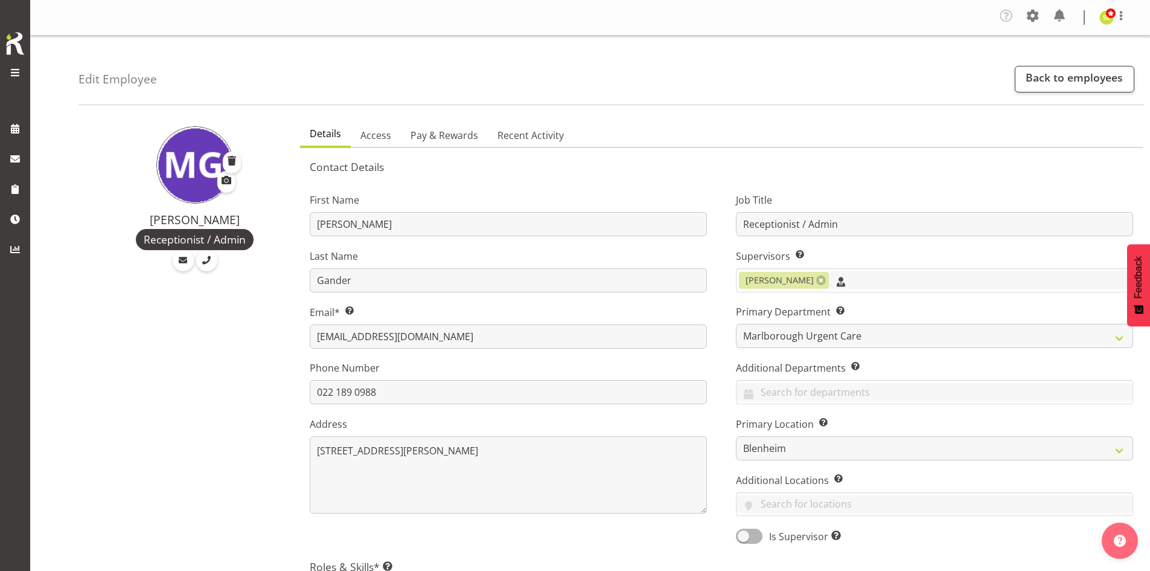
click at [846, 281] on input "text" at bounding box center [981, 279] width 304 height 19
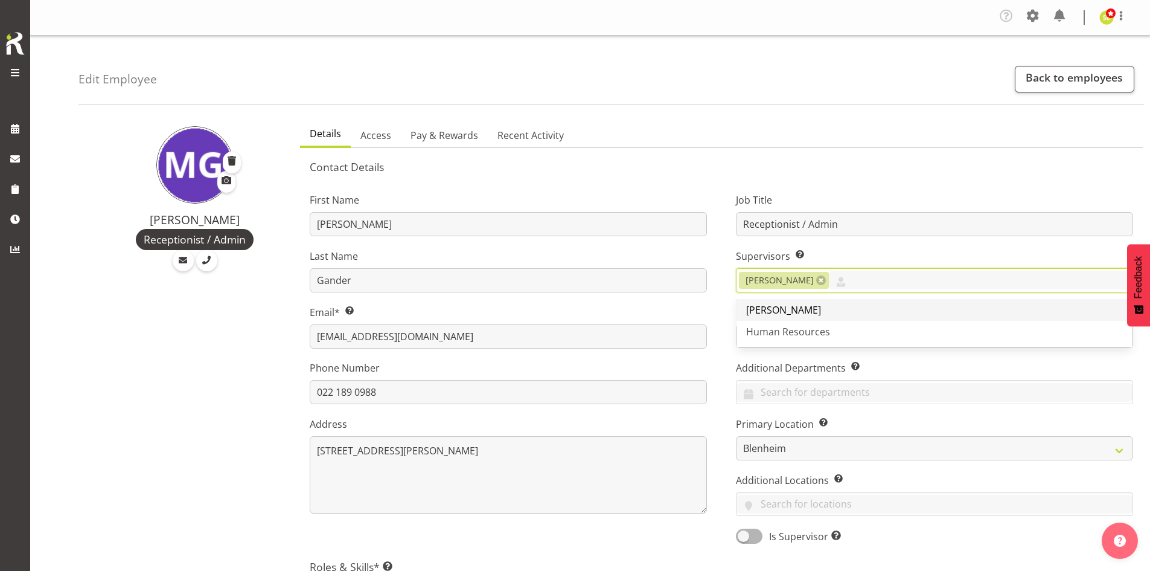
click at [848, 301] on link "[PERSON_NAME]" at bounding box center [935, 310] width 396 height 22
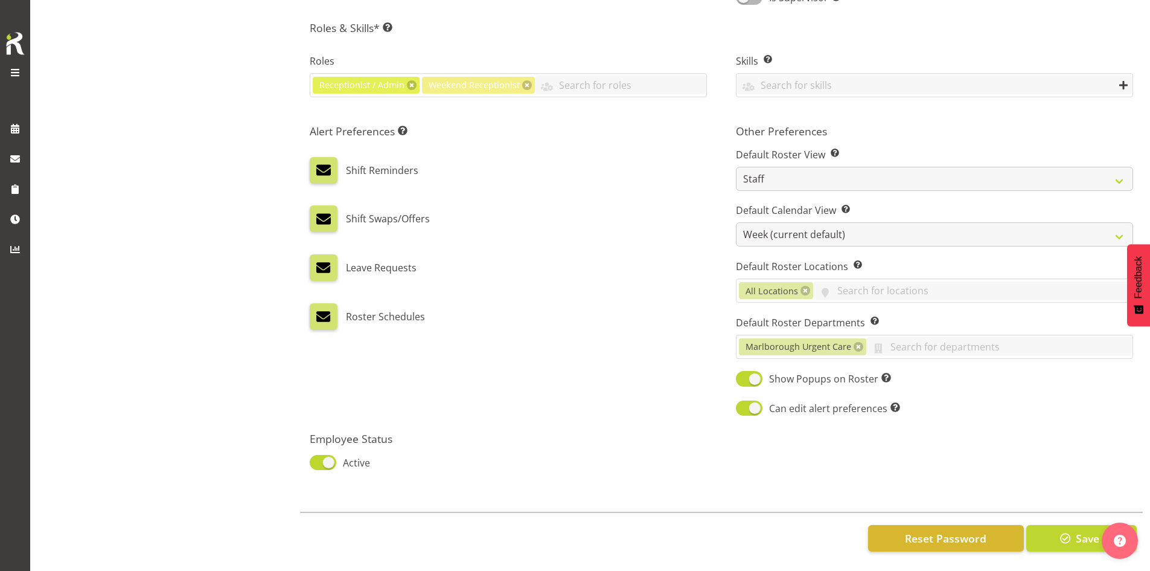
scroll to position [548, 0]
click at [1064, 530] on span "button" at bounding box center [1066, 538] width 16 height 16
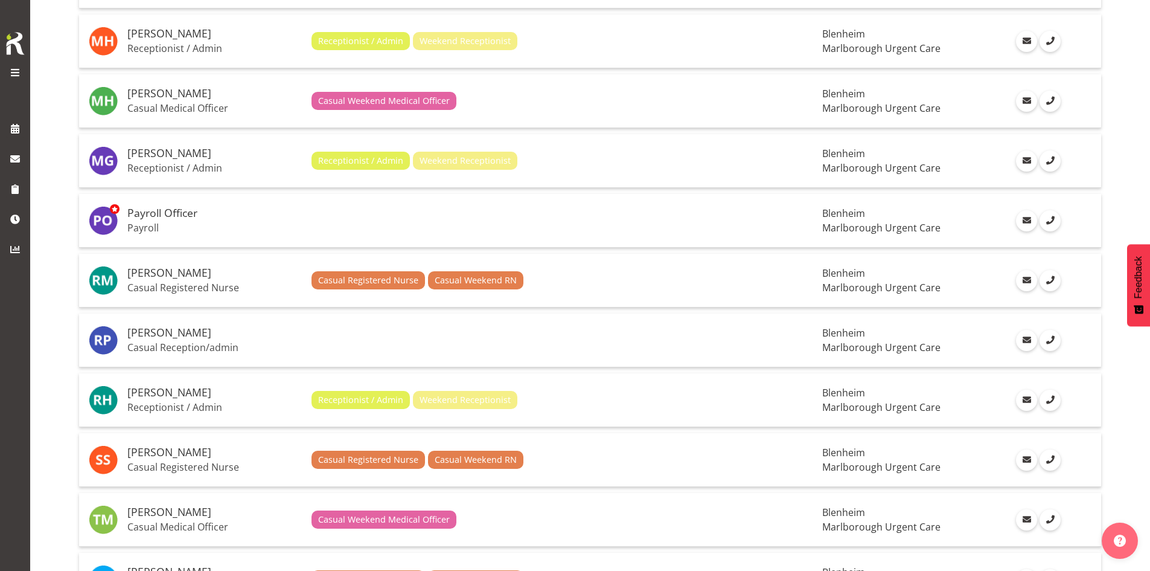
scroll to position [1087, 0]
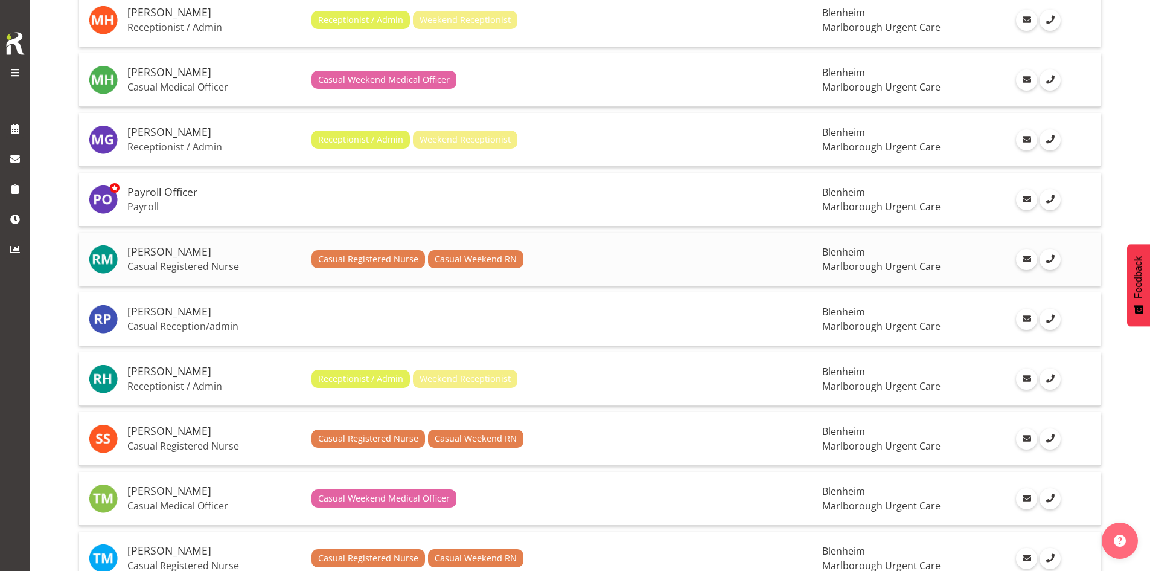
click at [190, 265] on p "Casual Registered Nurse" at bounding box center [214, 266] width 174 height 12
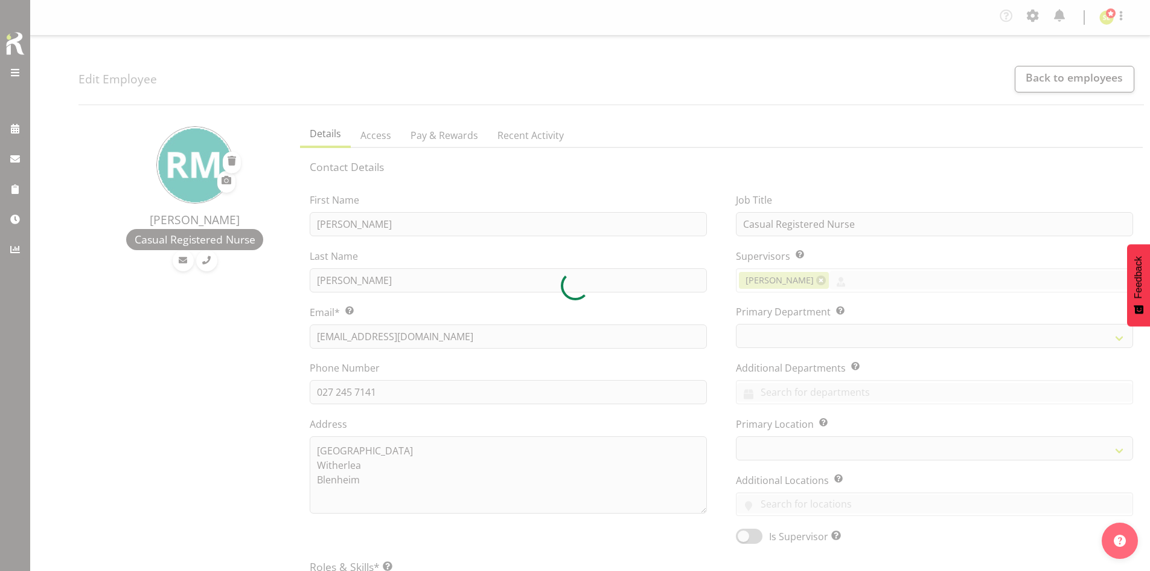
select select "TimelineWeek"
select select
click at [874, 280] on div at bounding box center [575, 285] width 1150 height 571
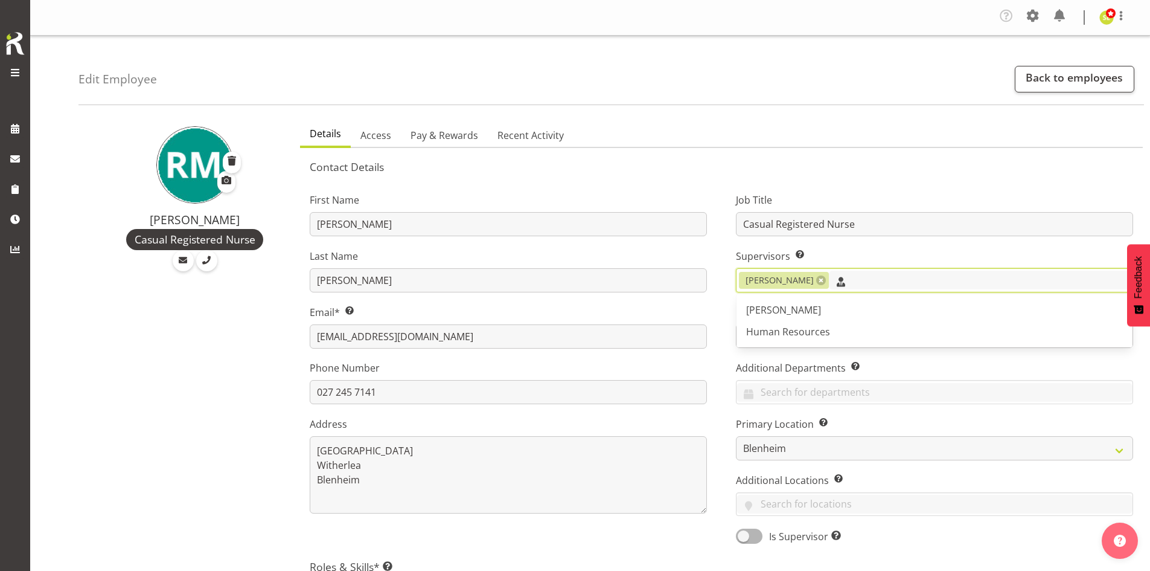
click at [866, 280] on input "text" at bounding box center [981, 279] width 304 height 19
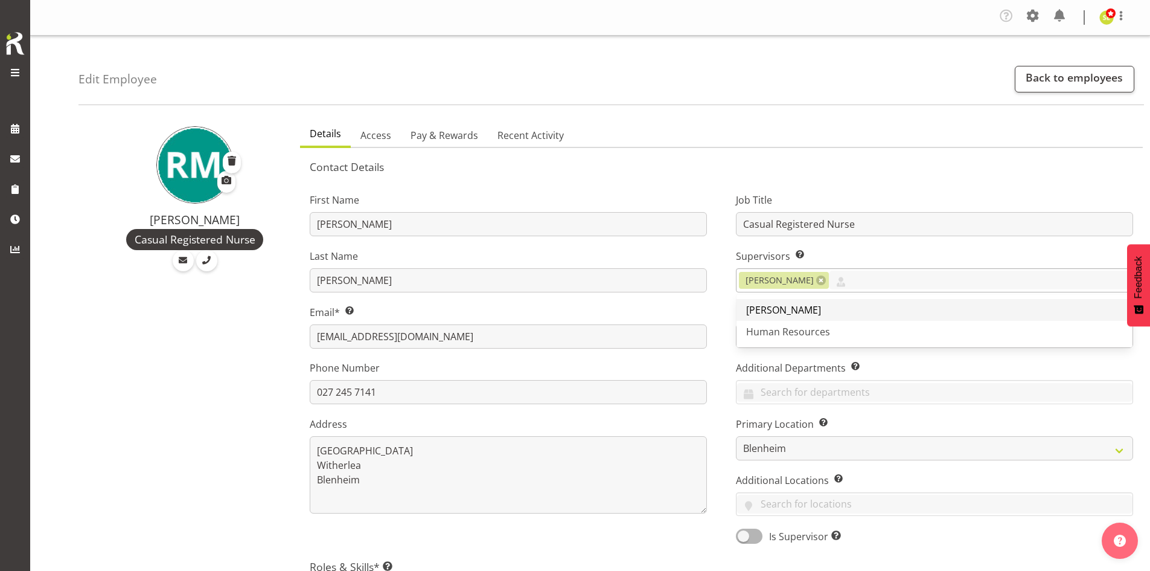
click at [851, 311] on link "[PERSON_NAME]" at bounding box center [935, 310] width 396 height 22
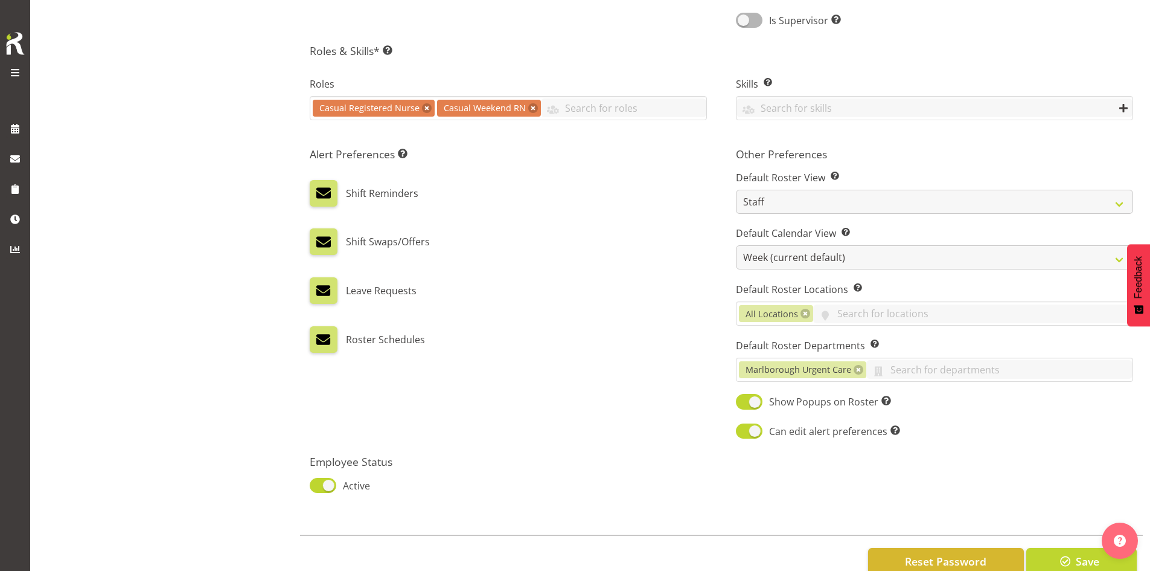
scroll to position [548, 0]
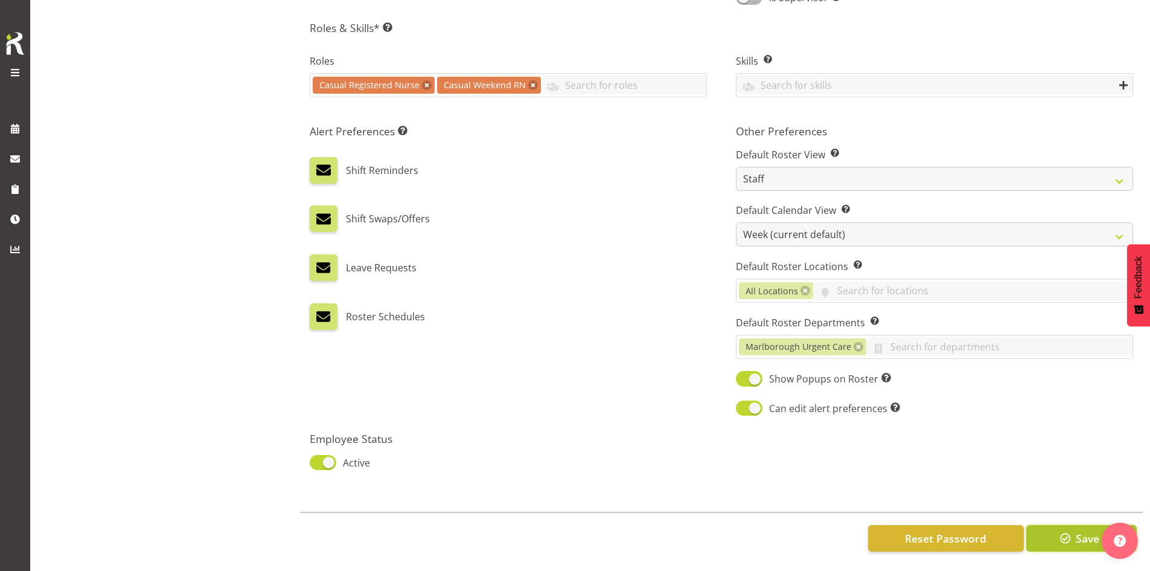
click at [1064, 525] on button "Save" at bounding box center [1081, 538] width 110 height 27
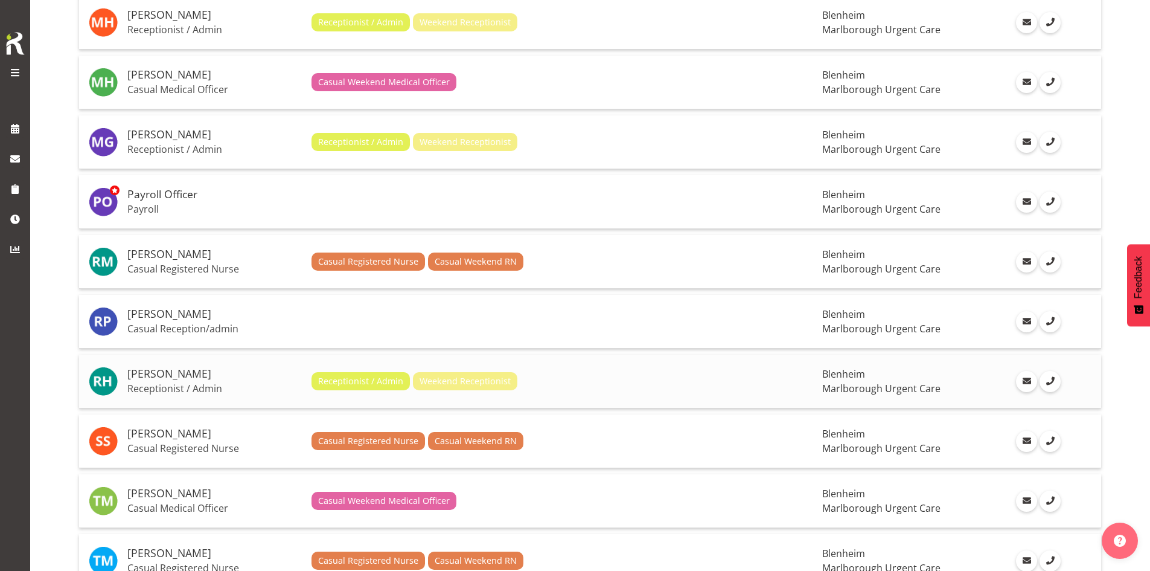
scroll to position [1147, 0]
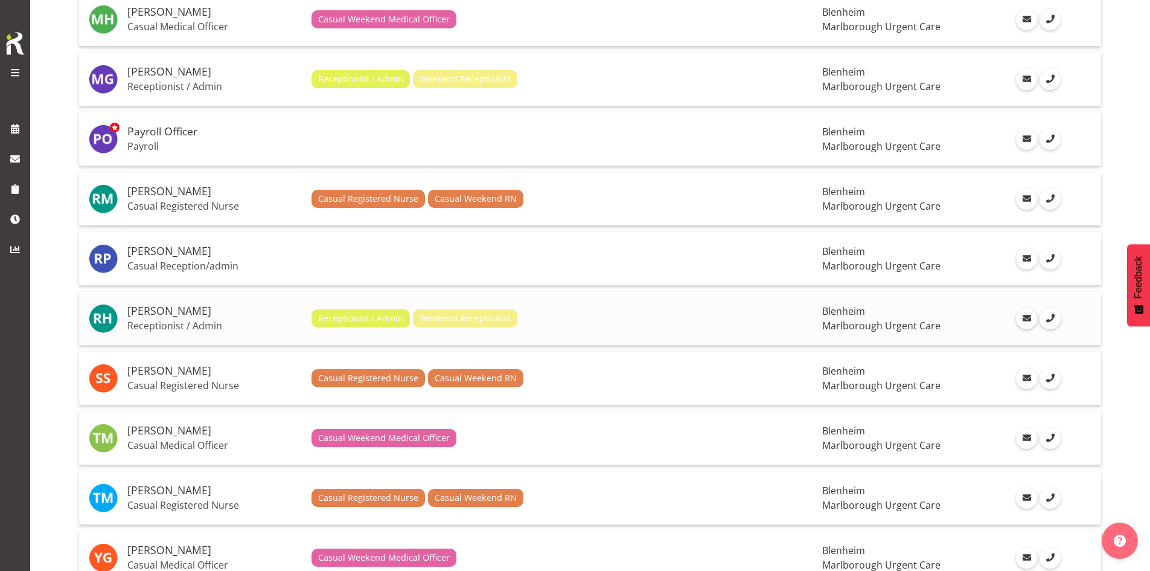
click at [201, 308] on h5 "[PERSON_NAME]" at bounding box center [214, 311] width 174 height 12
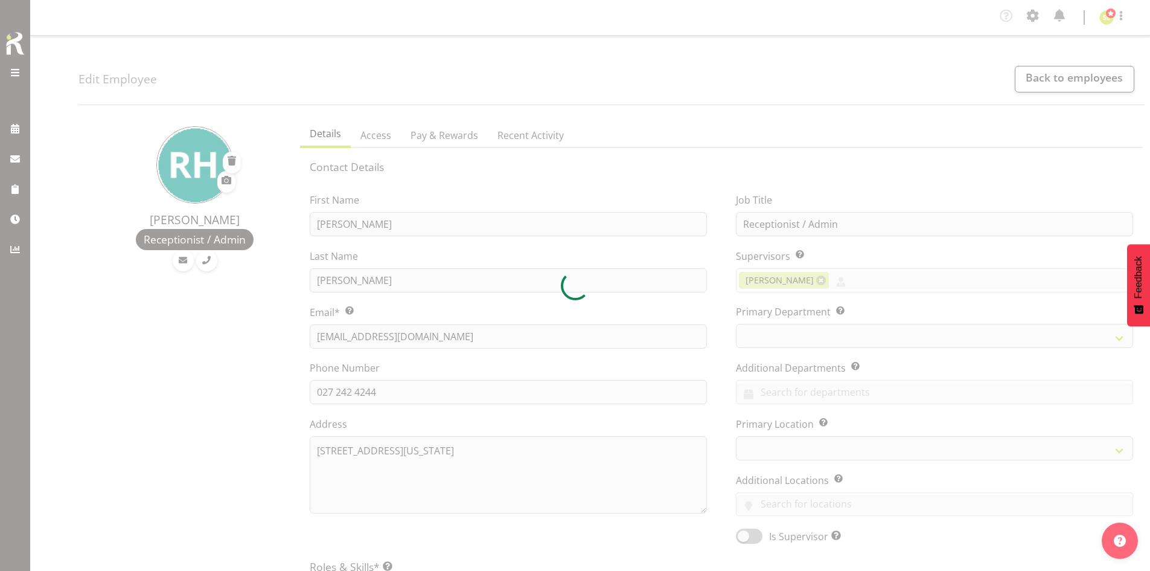
select select "TimelineWeek"
select select
select select "1282"
click at [887, 275] on div at bounding box center [575, 285] width 1150 height 571
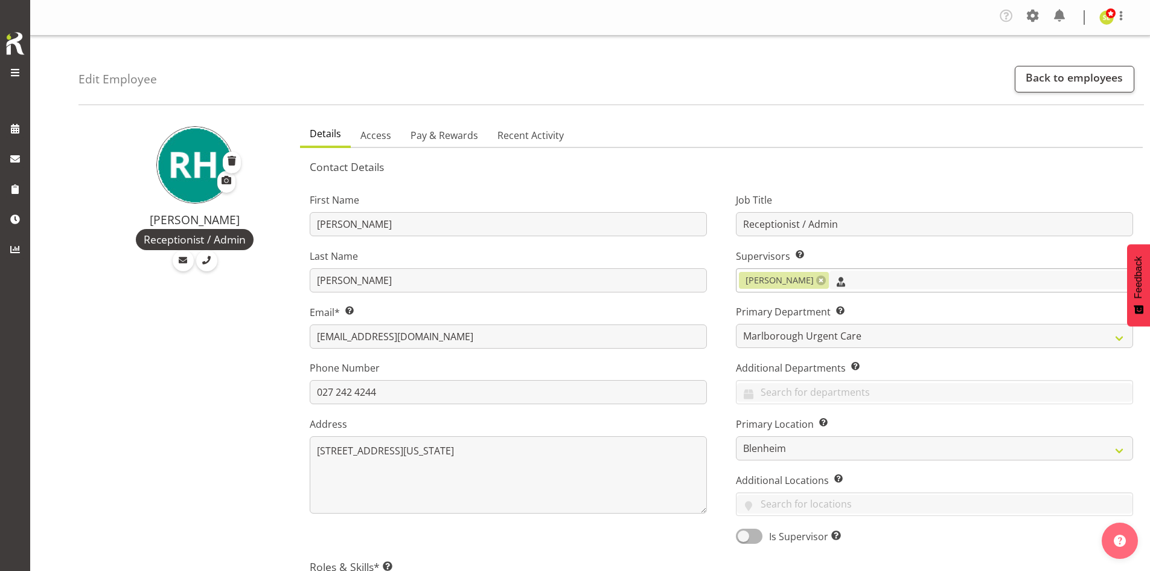
click at [884, 278] on input "text" at bounding box center [981, 279] width 304 height 19
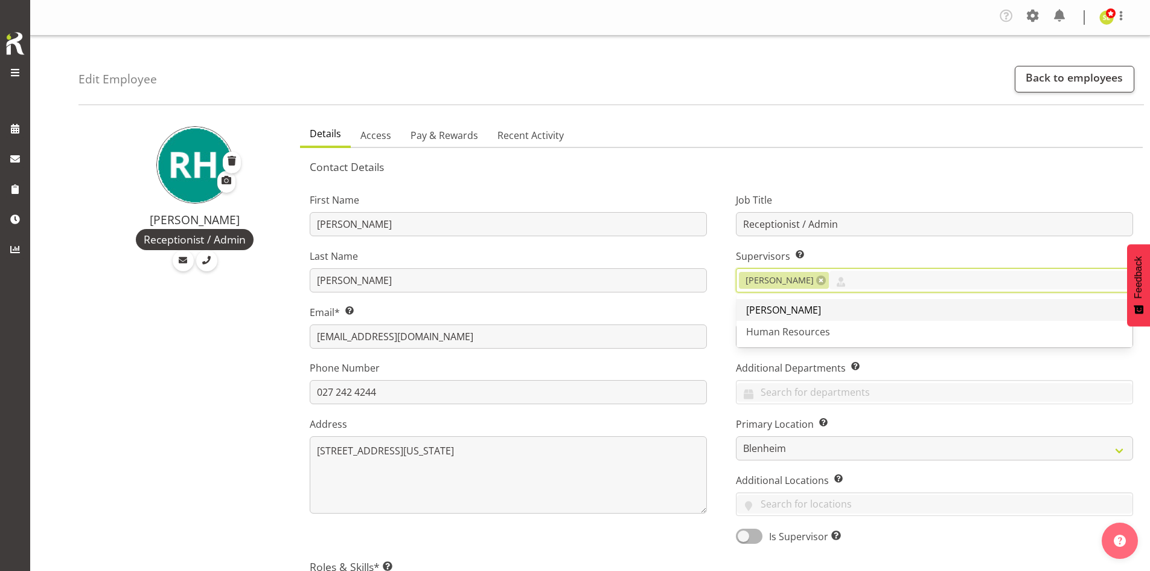
click at [864, 309] on link "[PERSON_NAME]" at bounding box center [935, 310] width 396 height 22
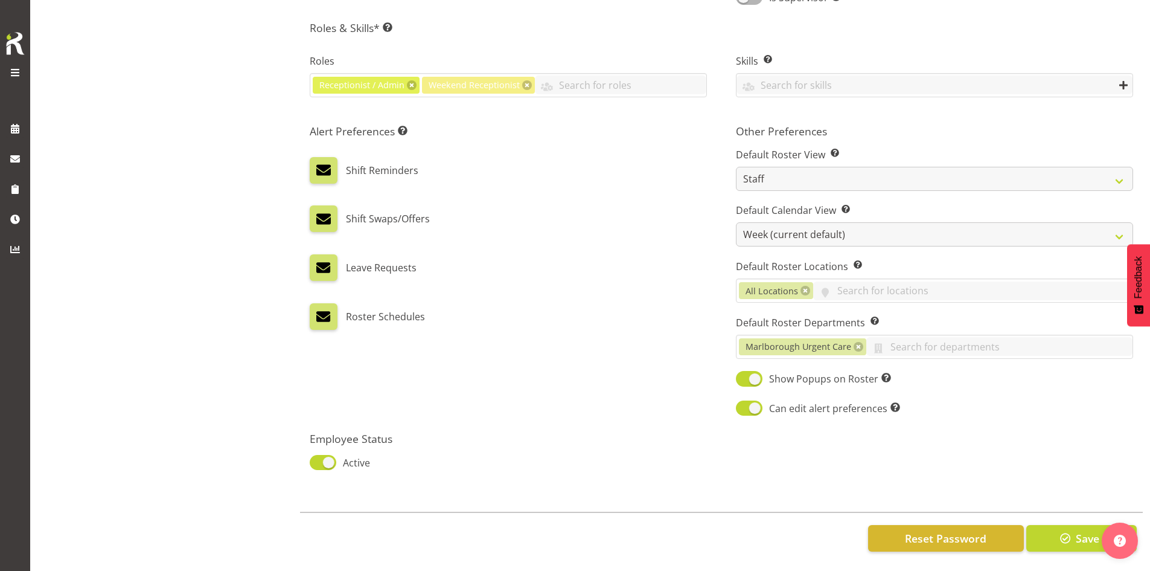
scroll to position [548, 0]
click at [1078, 530] on span "Save" at bounding box center [1088, 538] width 24 height 16
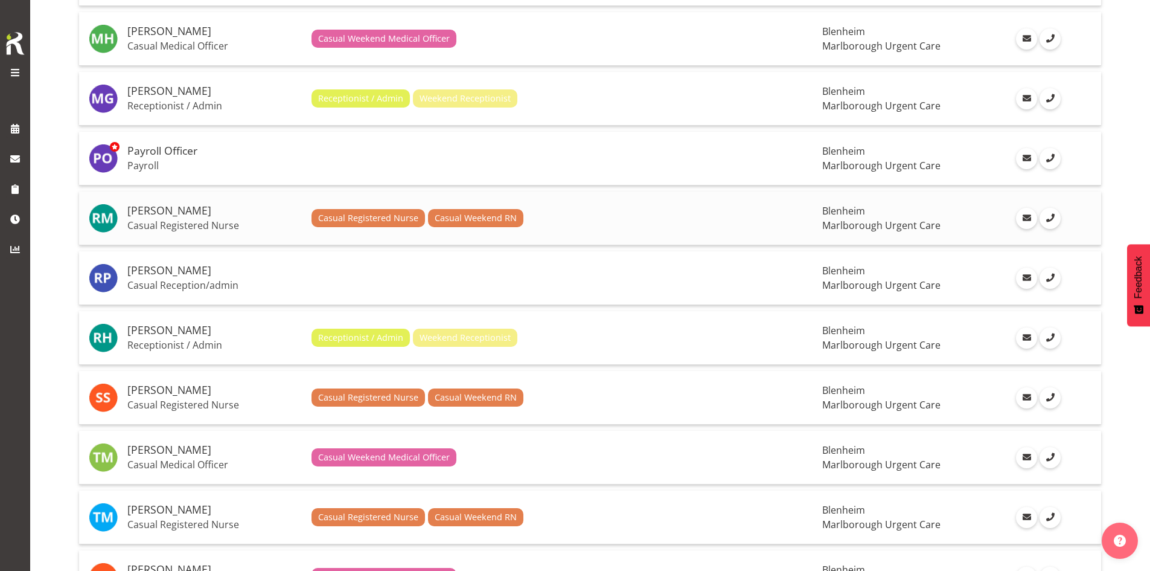
scroll to position [1238, 0]
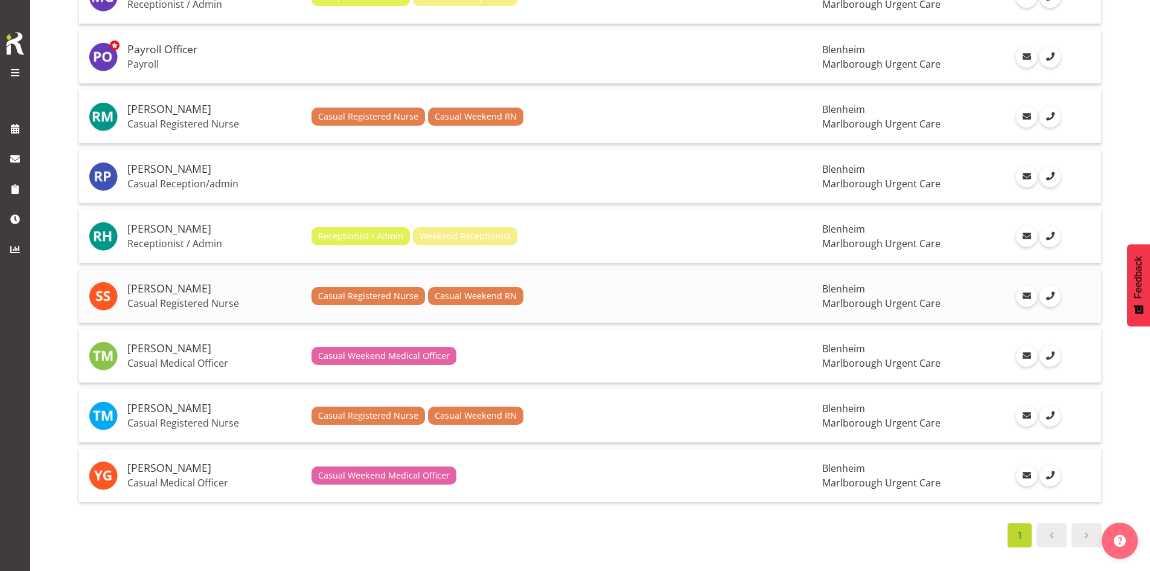
click at [200, 283] on h5 "[PERSON_NAME]" at bounding box center [214, 289] width 174 height 12
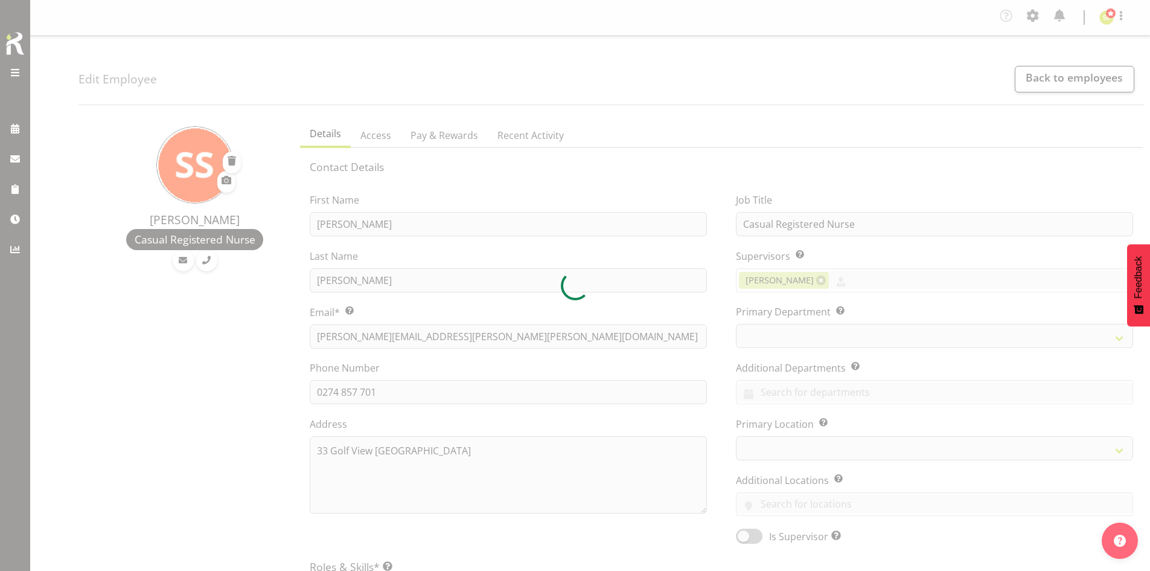
select select "TimelineWeek"
select select
click at [839, 282] on div at bounding box center [575, 285] width 1150 height 571
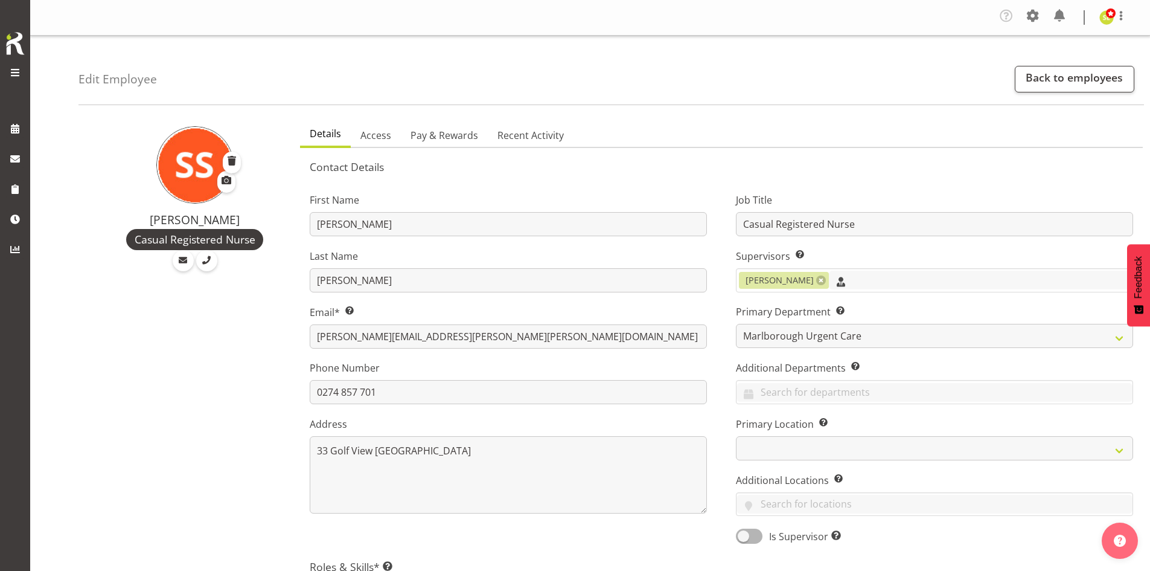
click at [839, 282] on input "text" at bounding box center [981, 279] width 304 height 19
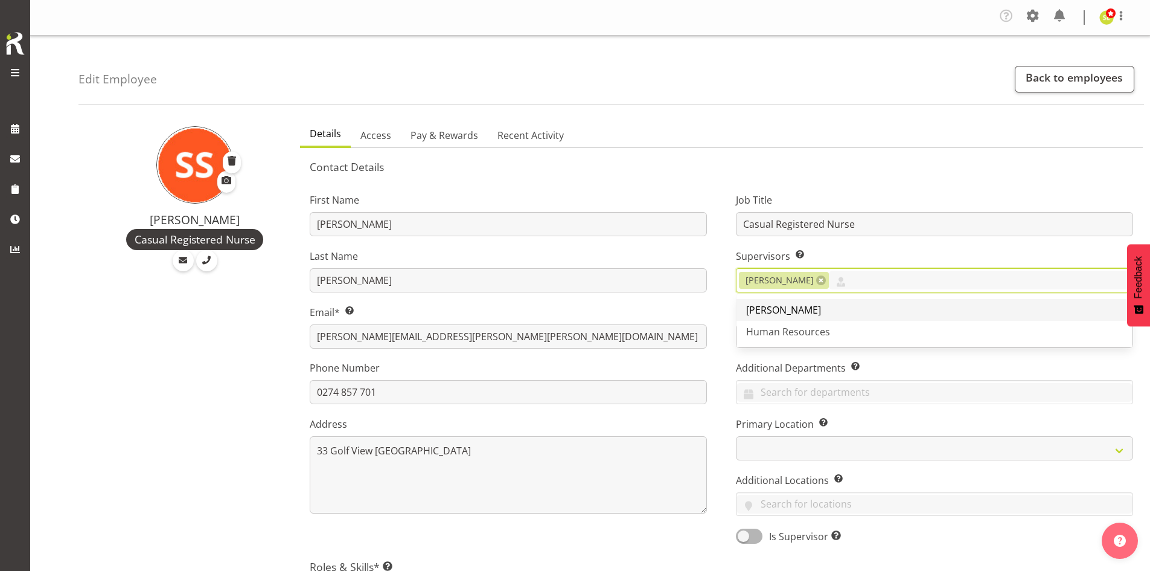
click at [844, 301] on link "[PERSON_NAME]" at bounding box center [935, 310] width 396 height 22
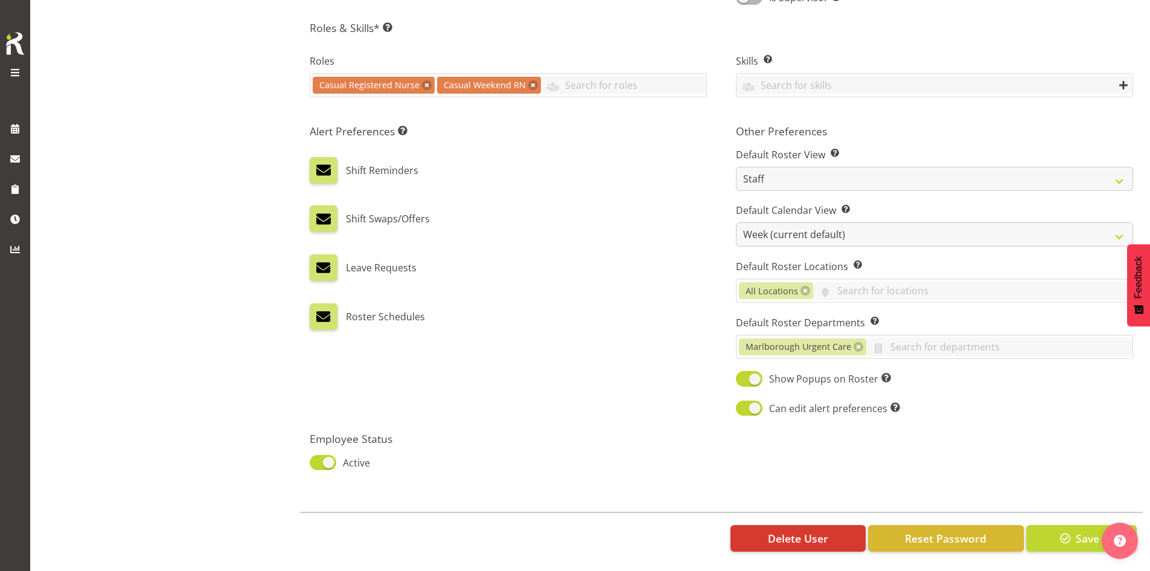
scroll to position [548, 0]
click at [1064, 530] on span "button" at bounding box center [1066, 538] width 16 height 16
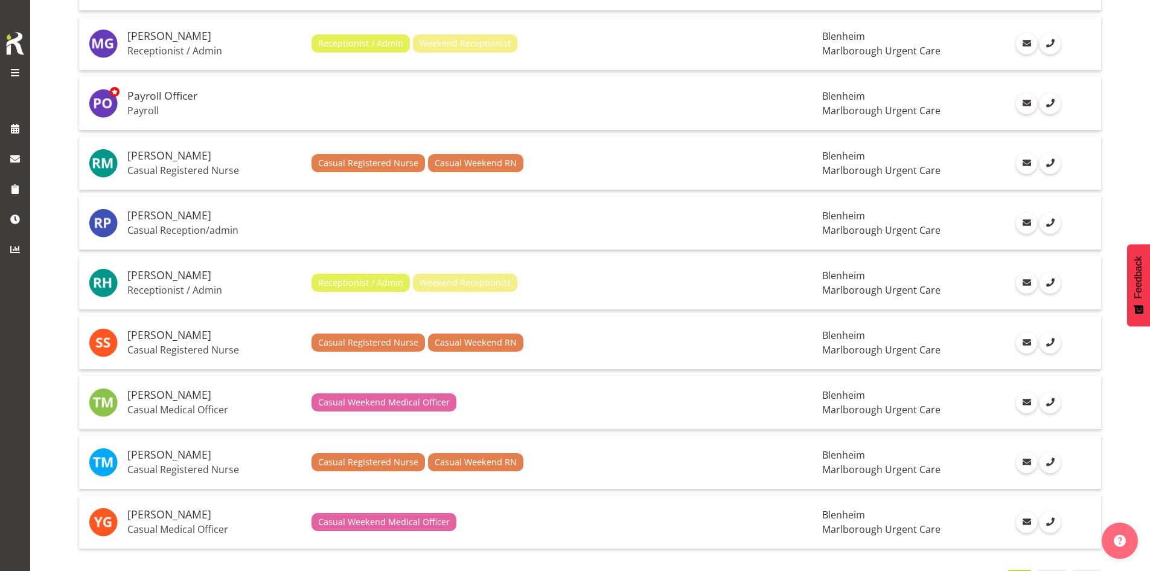
scroll to position [1238, 0]
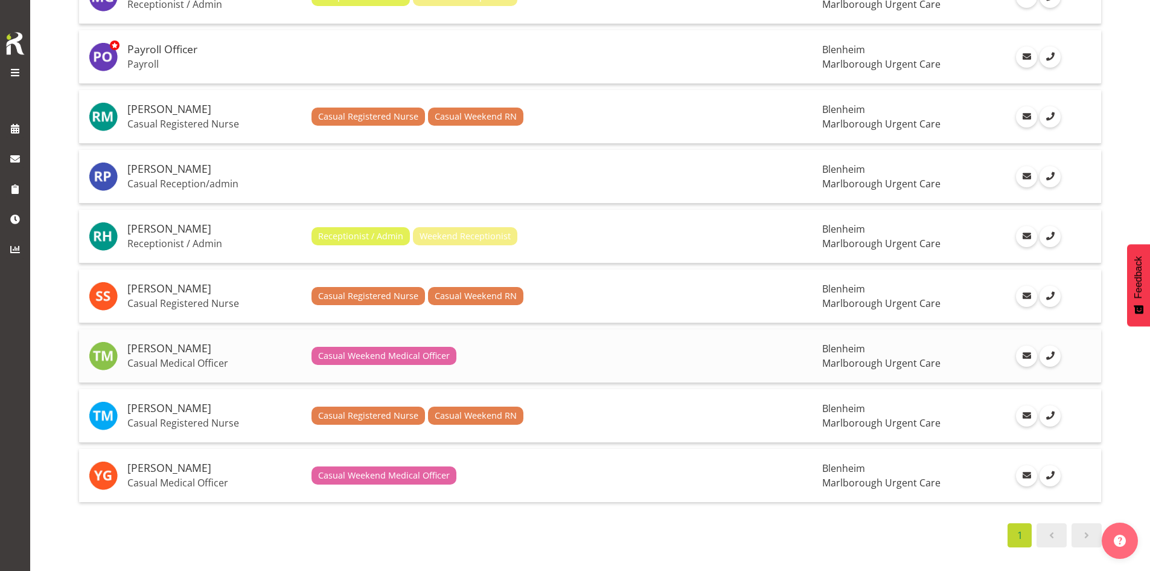
click at [211, 357] on p "Casual Medical Officer" at bounding box center [214, 363] width 174 height 12
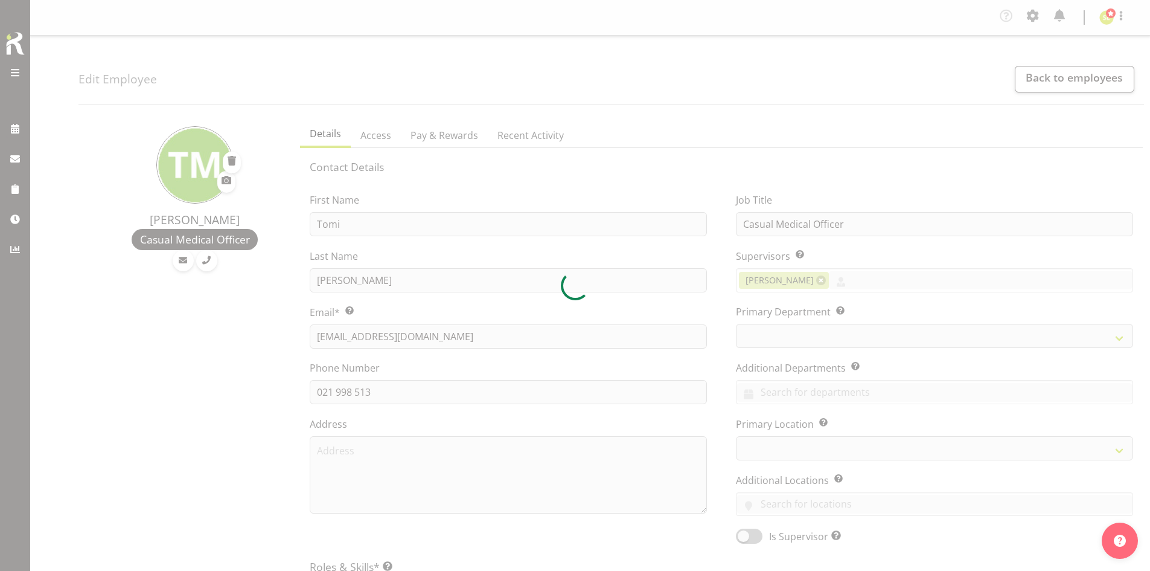
select select "TimelineWeek"
select select
click at [838, 281] on div at bounding box center [575, 285] width 1150 height 571
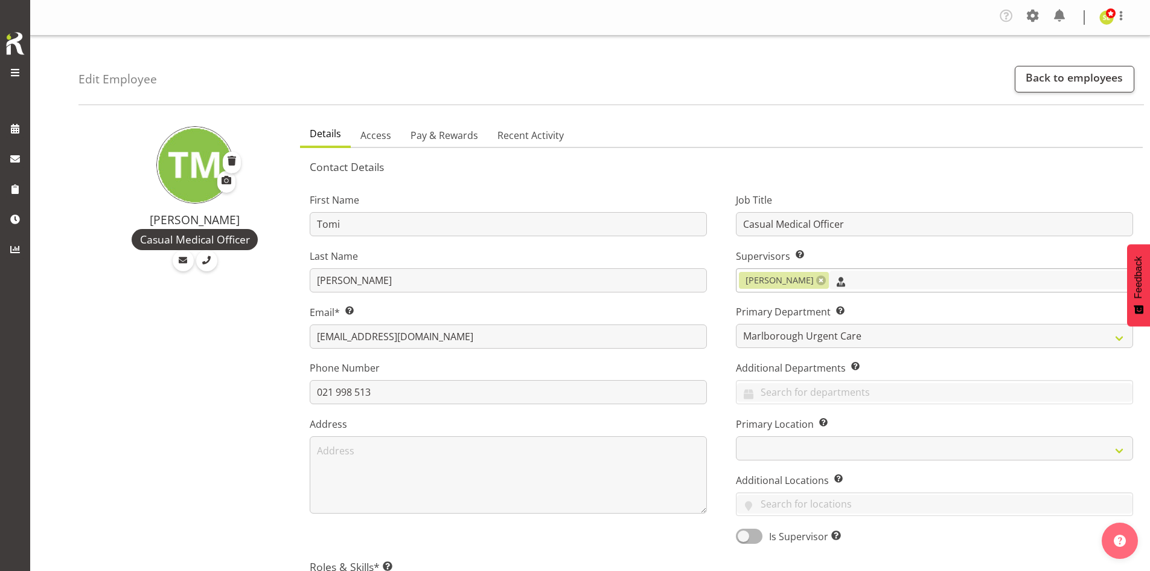
click at [840, 281] on input "text" at bounding box center [981, 279] width 304 height 19
click at [845, 310] on link "[PERSON_NAME]" at bounding box center [935, 310] width 396 height 22
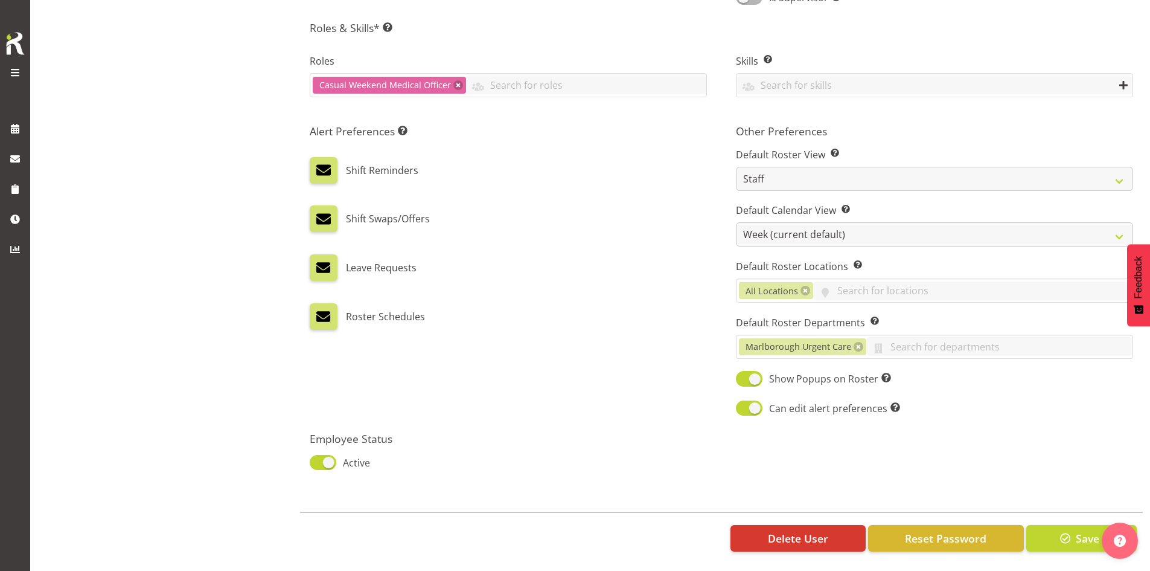
scroll to position [548, 0]
click at [1056, 525] on button "Save" at bounding box center [1081, 538] width 110 height 27
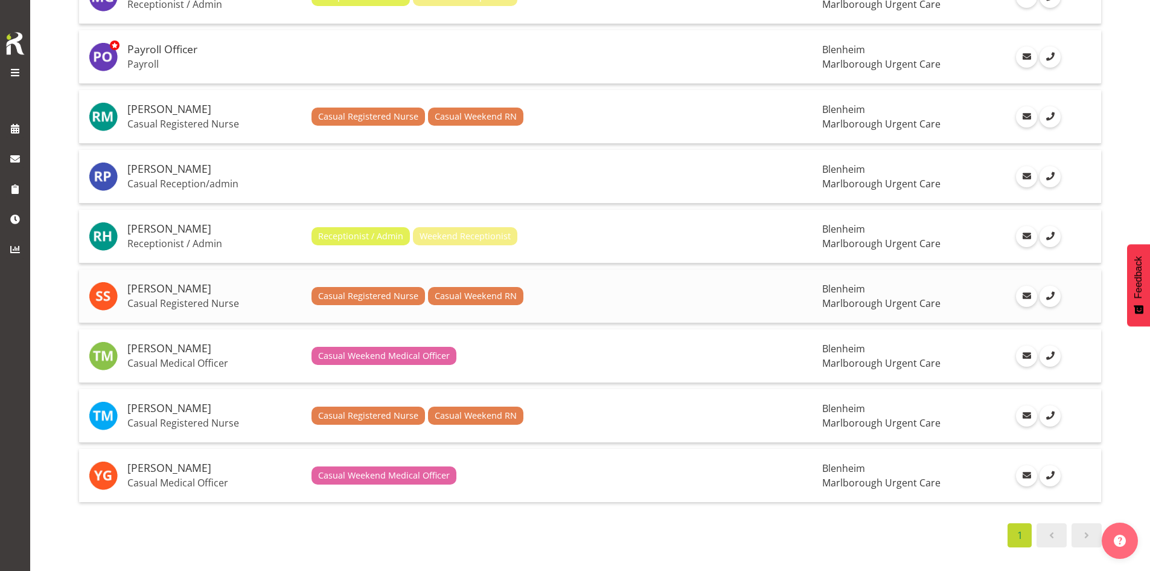
scroll to position [1238, 0]
click at [232, 406] on td "Tracy Moran Casual Registered Nurse" at bounding box center [215, 416] width 184 height 54
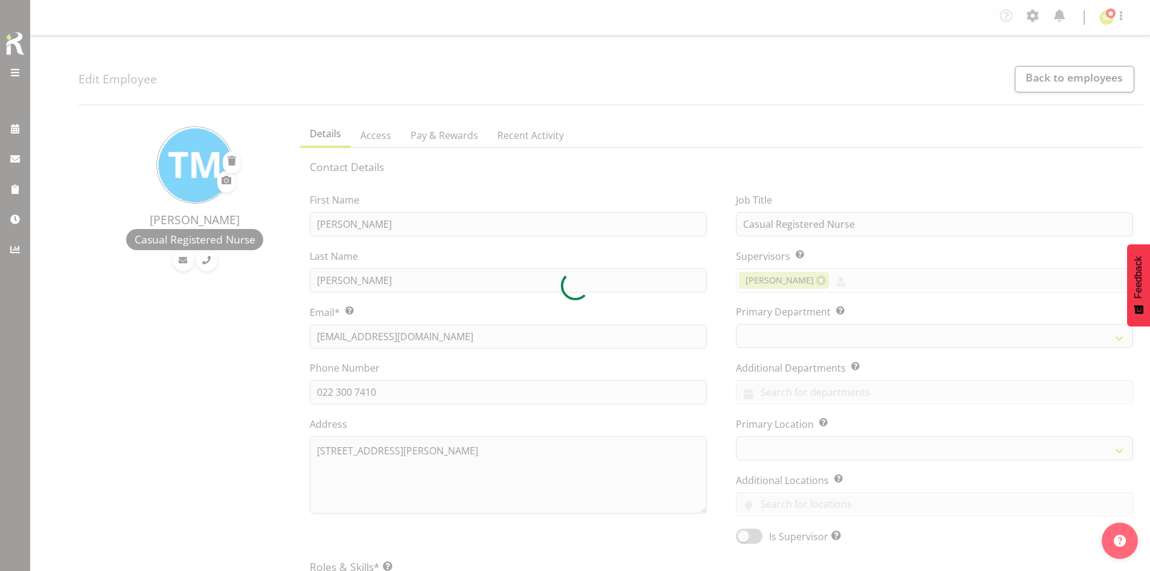
select select "TimelineWeek"
select select
click at [871, 287] on div at bounding box center [575, 285] width 1150 height 571
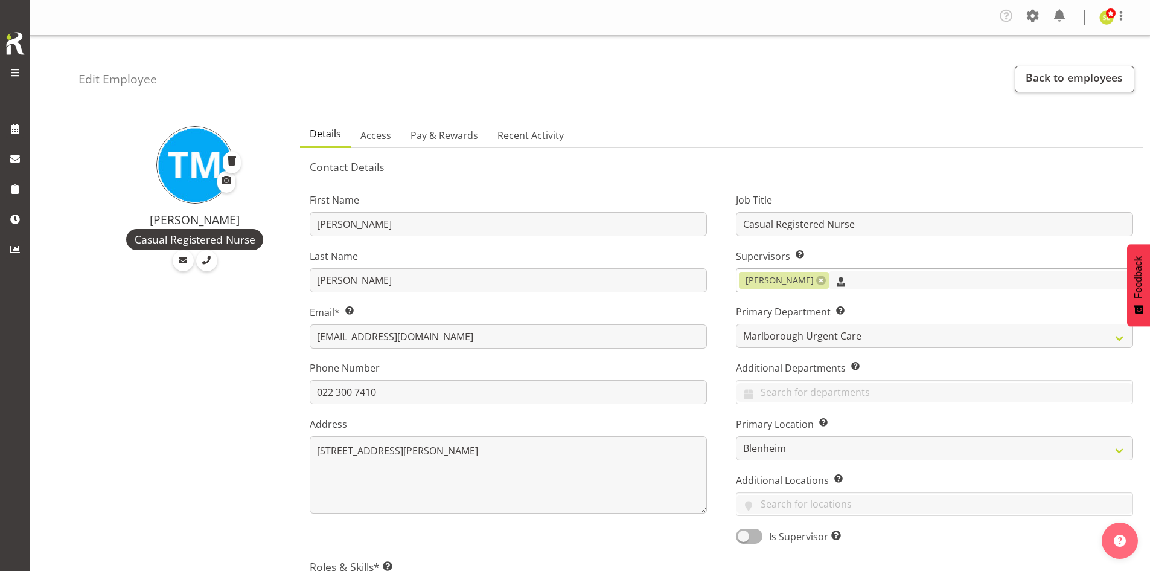
click at [871, 284] on input "text" at bounding box center [981, 279] width 304 height 19
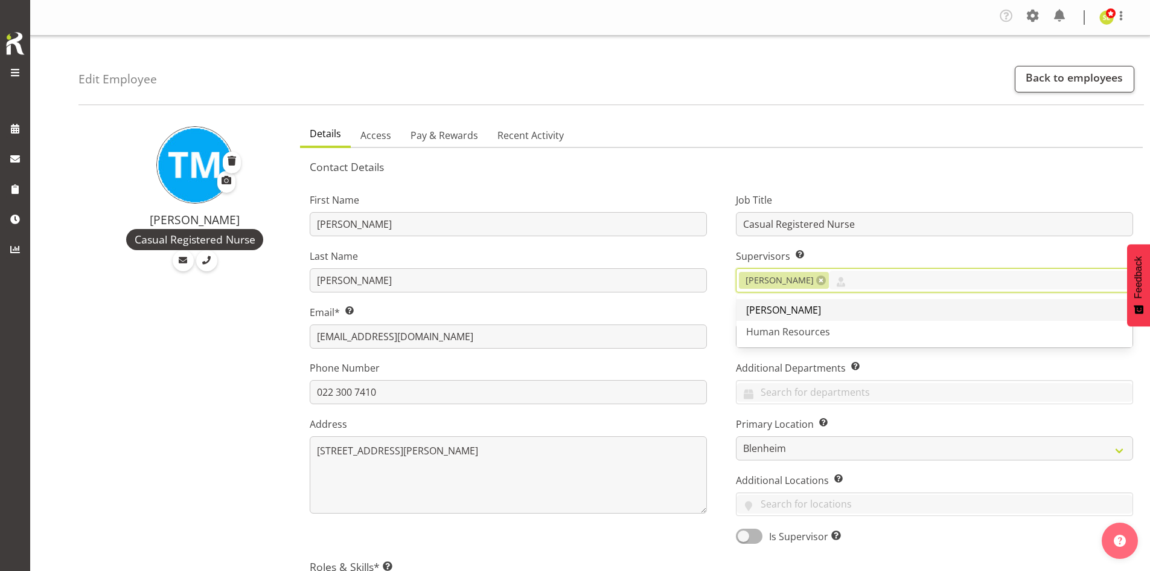
click at [860, 312] on link "[PERSON_NAME]" at bounding box center [935, 310] width 396 height 22
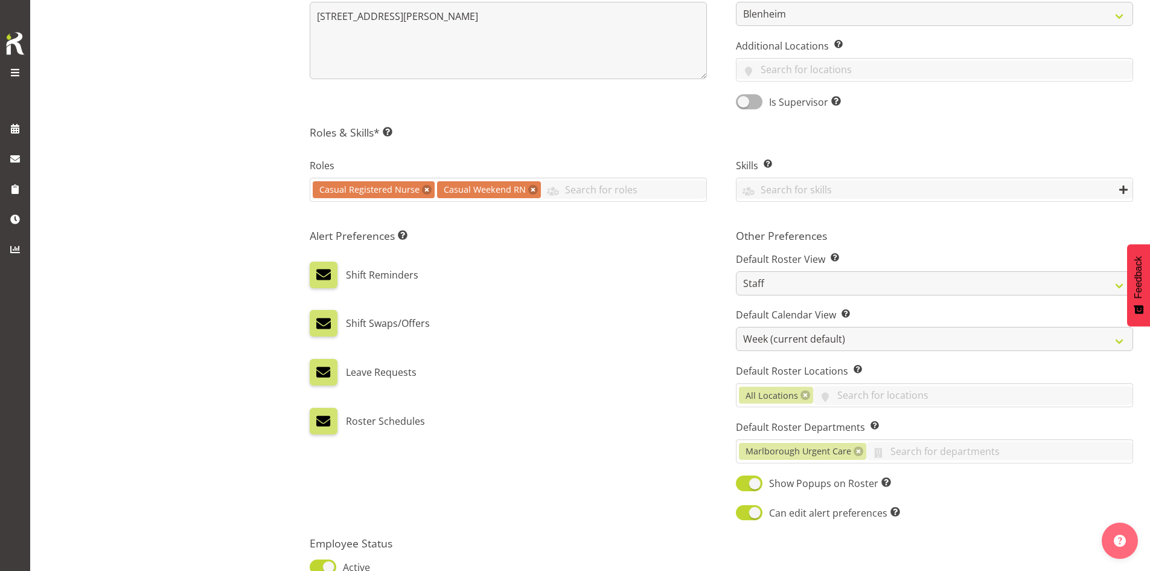
scroll to position [548, 0]
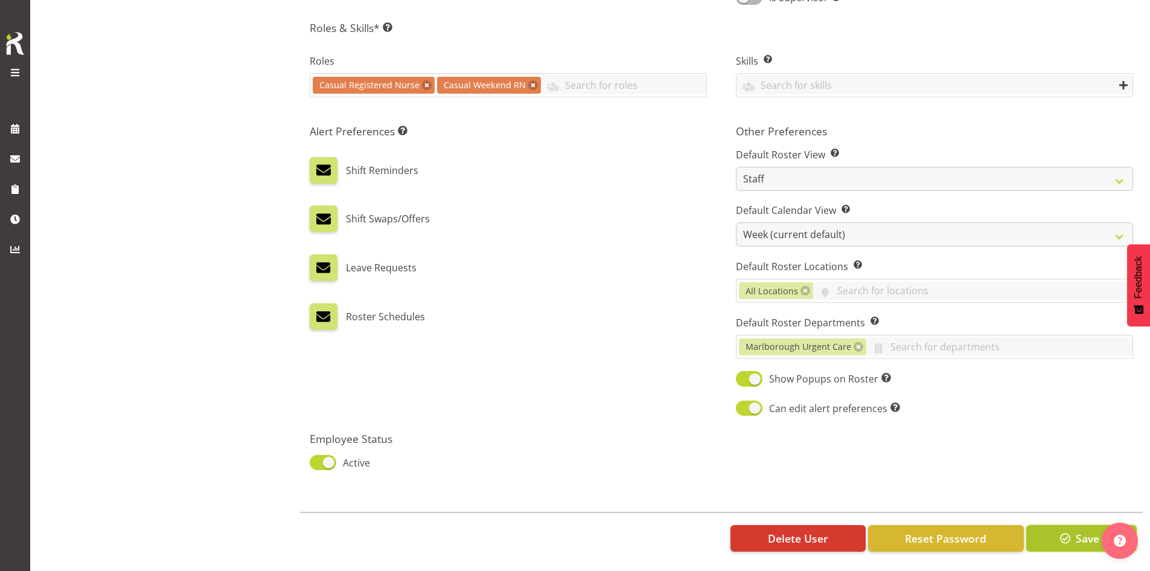
click at [1073, 530] on span "button" at bounding box center [1066, 538] width 16 height 16
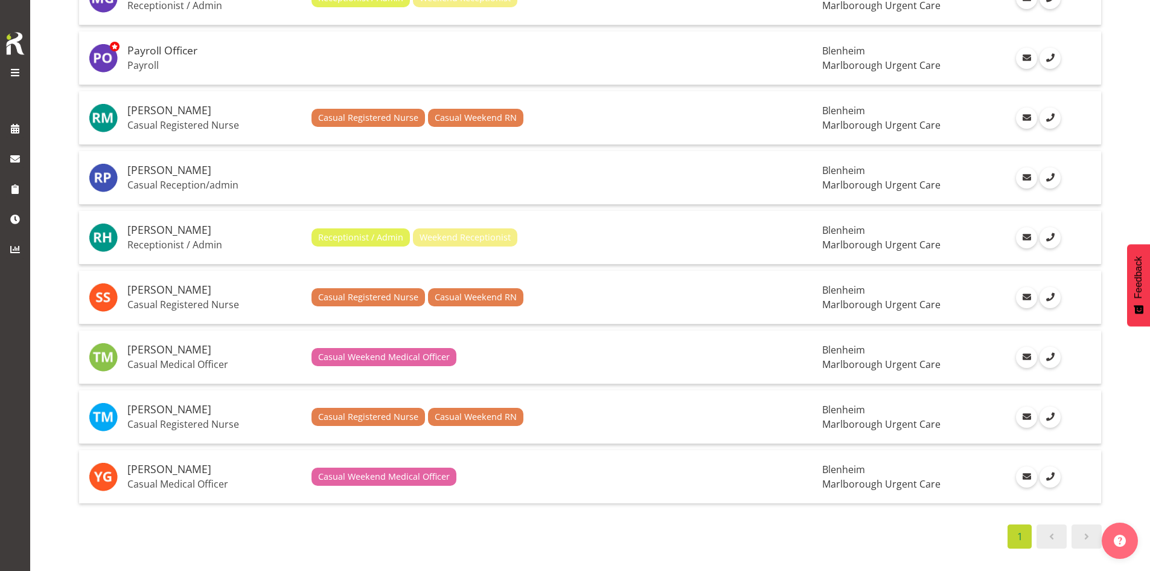
scroll to position [1238, 0]
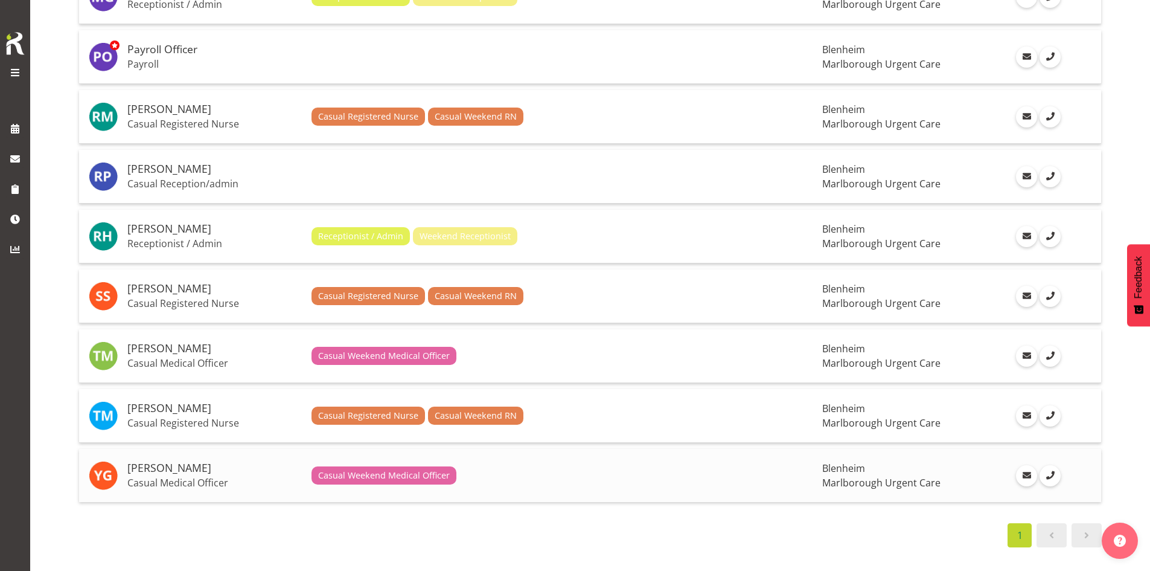
click at [185, 462] on h5 "[PERSON_NAME]" at bounding box center [214, 468] width 174 height 12
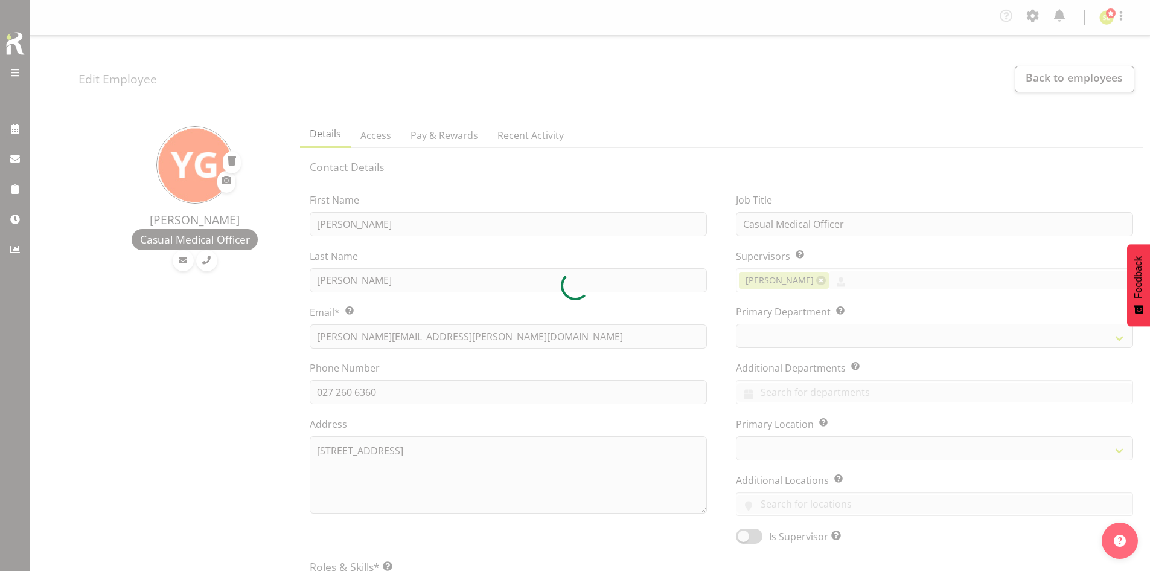
select select "TimelineWeek"
select select
click at [851, 280] on div at bounding box center [575, 285] width 1150 height 571
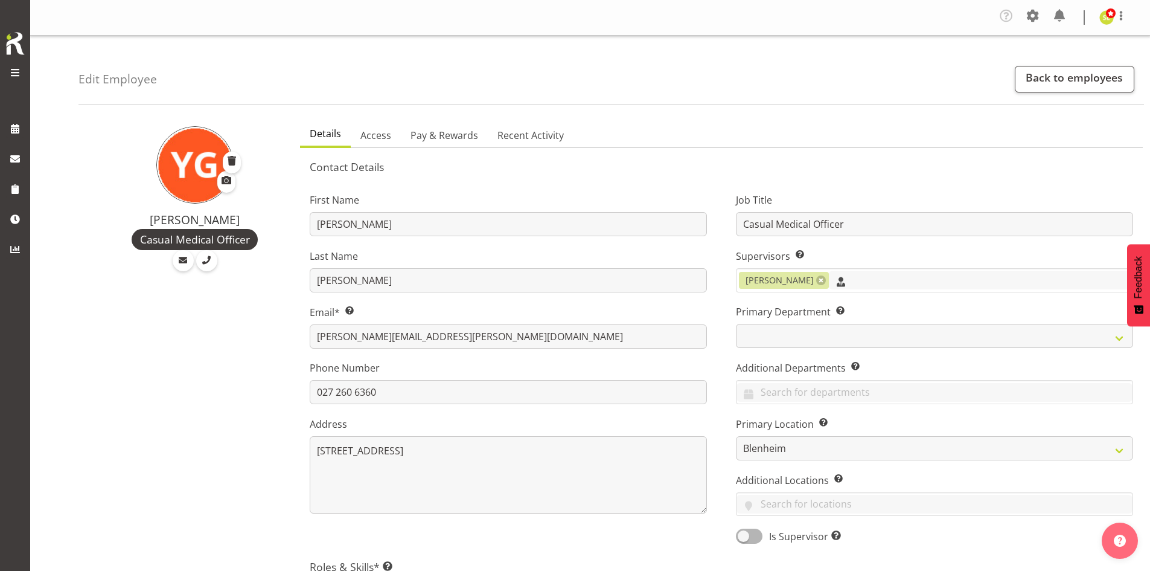
click at [851, 280] on input "text" at bounding box center [981, 279] width 304 height 19
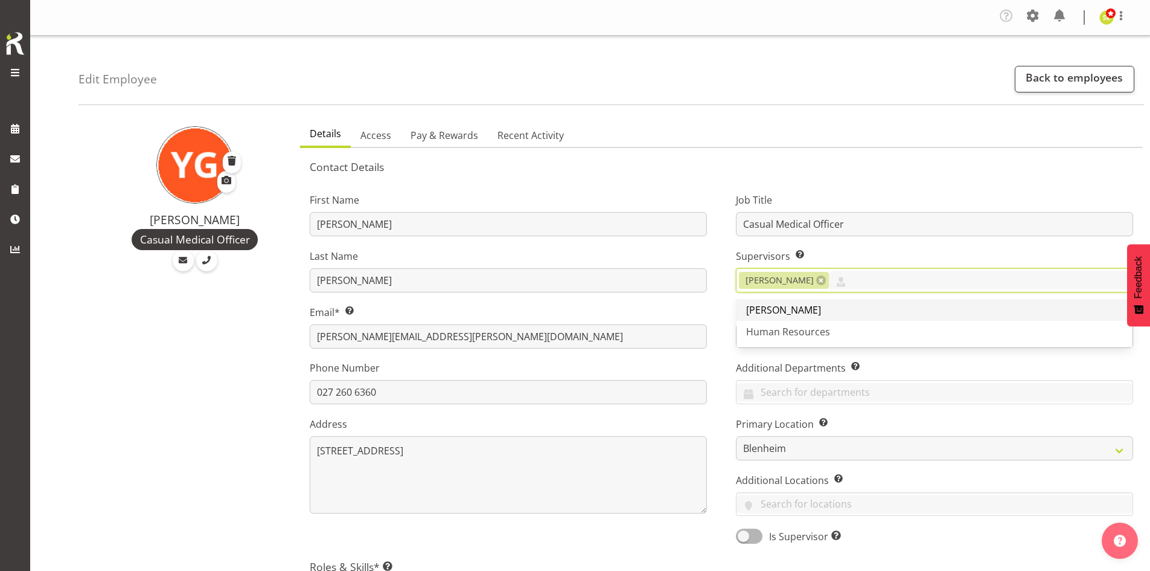
click at [855, 306] on link "[PERSON_NAME]" at bounding box center [935, 310] width 396 height 22
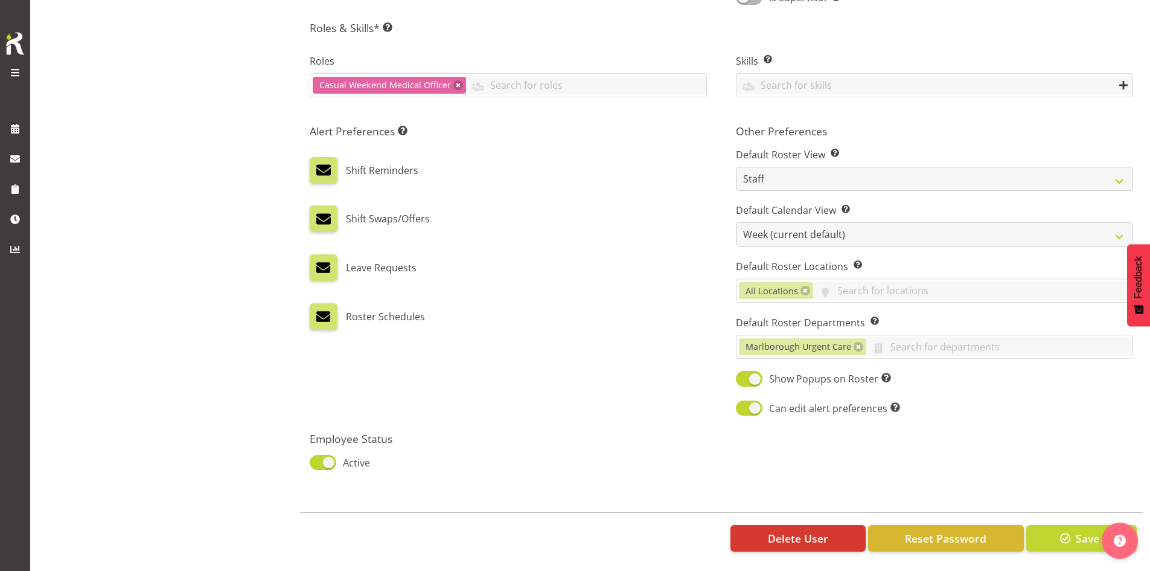
scroll to position [548, 0]
click at [1054, 531] on button "Save" at bounding box center [1081, 538] width 110 height 27
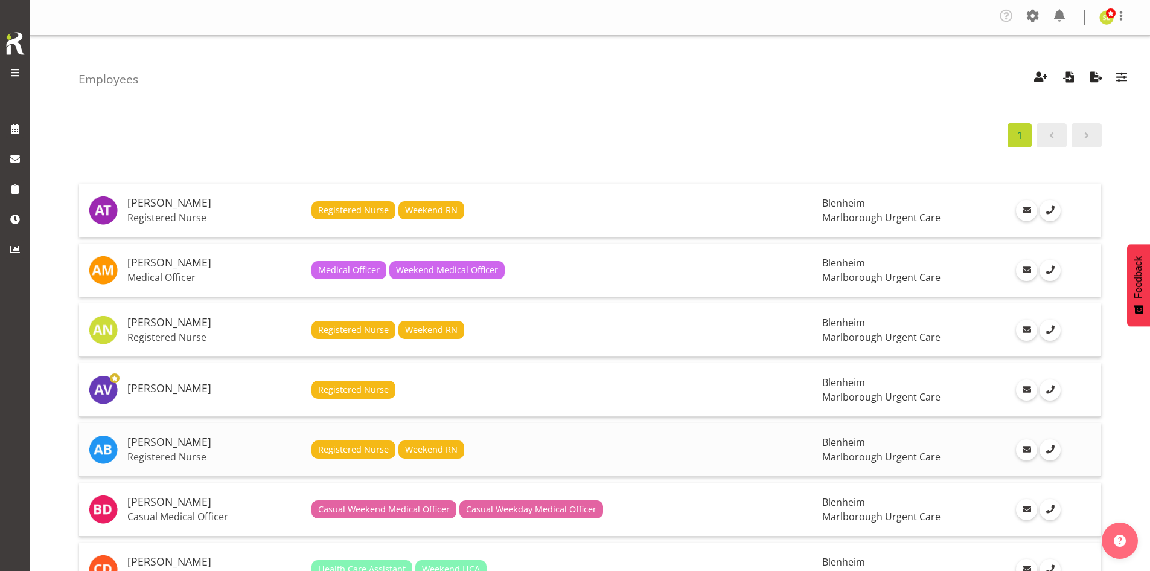
click at [193, 433] on td "Andrew Brooks Registered Nurse" at bounding box center [215, 450] width 184 height 54
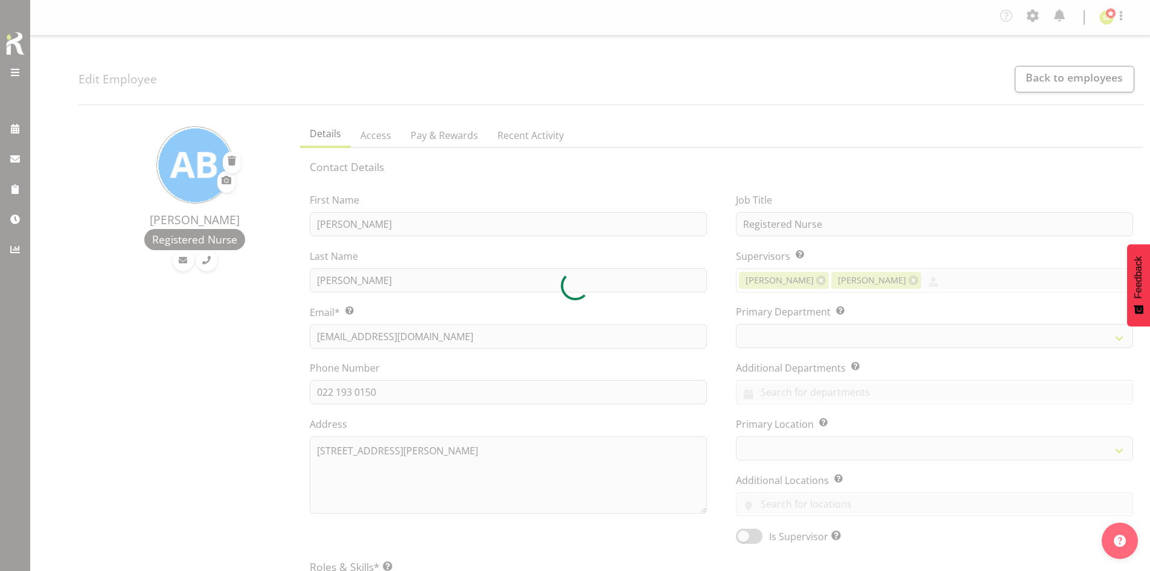
select select "TimelineWeek"
select select
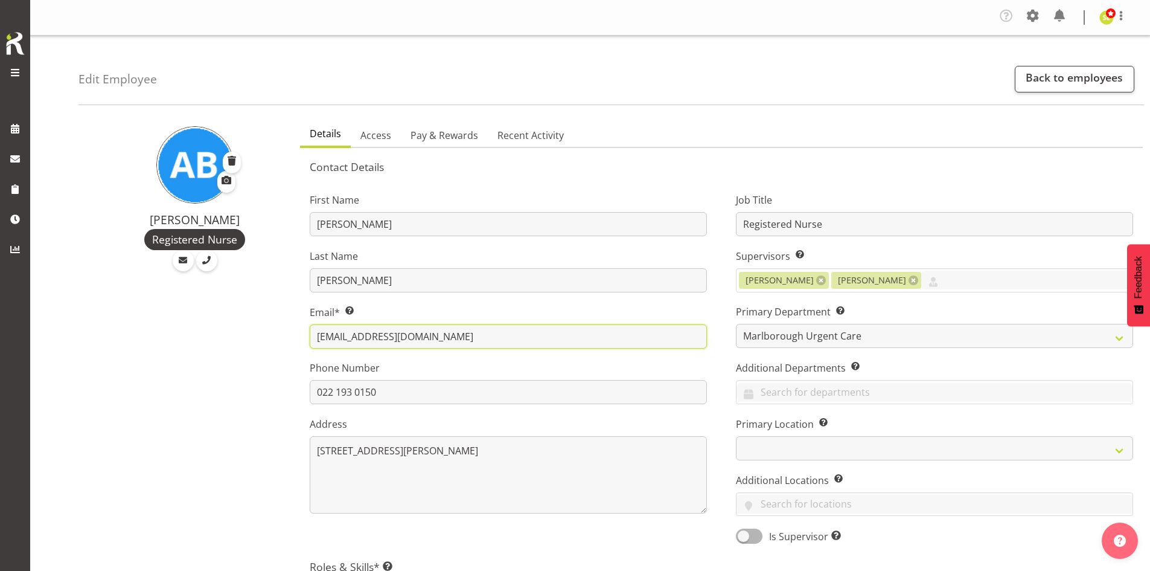
click at [463, 344] on input "rnadnrewbrooks@gmail.com" at bounding box center [508, 336] width 397 height 24
drag, startPoint x: 478, startPoint y: 339, endPoint x: 299, endPoint y: 336, distance: 178.1
click at [299, 336] on div "First Name Andrew Last Name Brooks Email* This is a required field. rnadnrewbro…" at bounding box center [508, 364] width 426 height 377
paste input "nd"
type input "rnandrewbrooks@gmail.com"
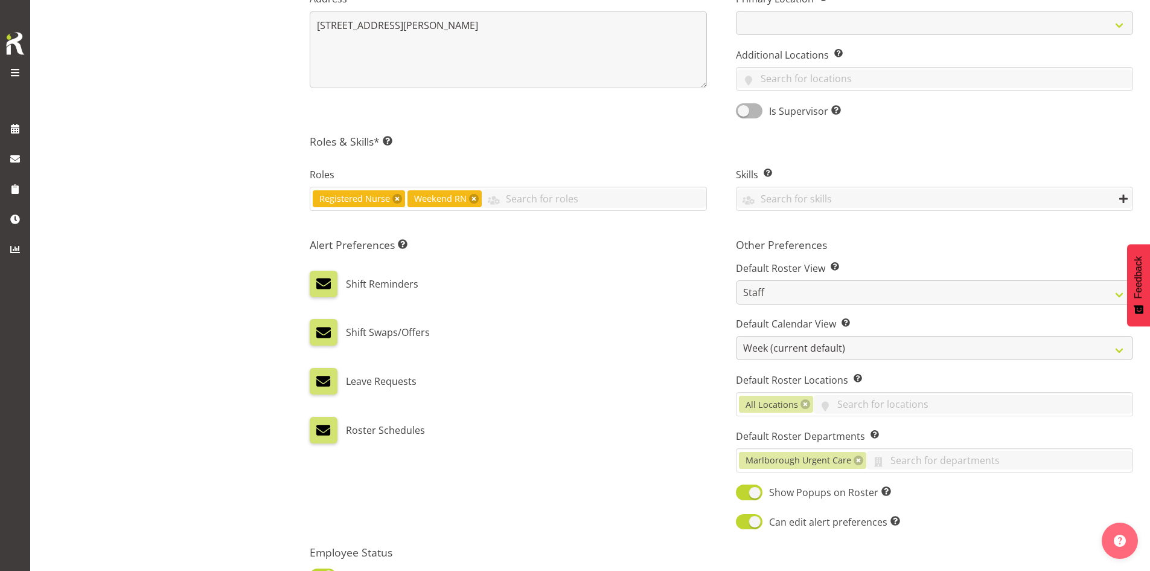
scroll to position [543, 0]
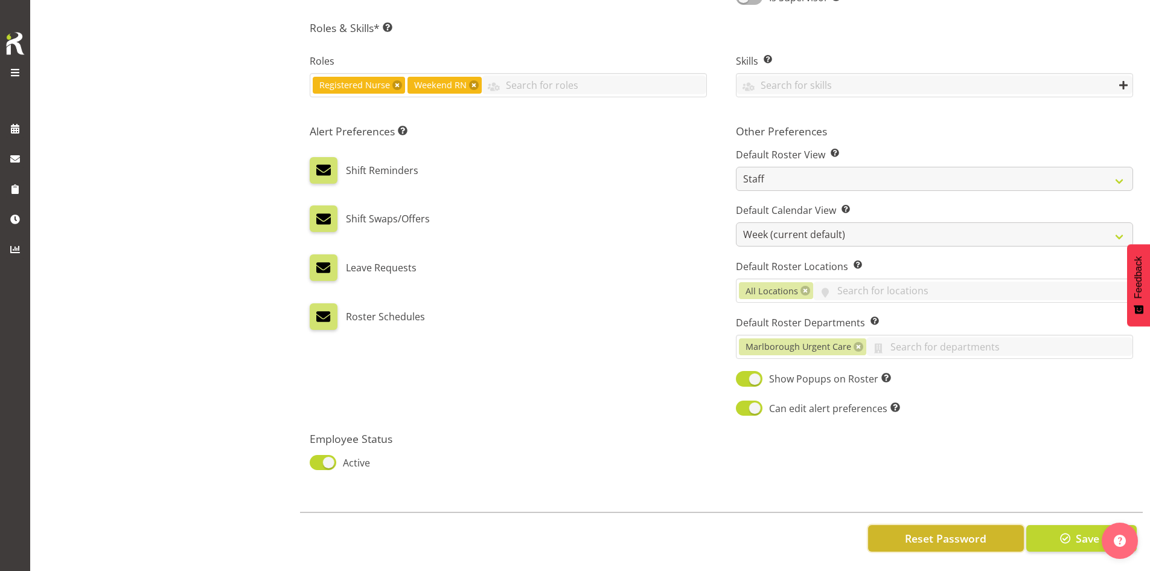
click at [919, 532] on span "Reset Password" at bounding box center [946, 538] width 82 height 16
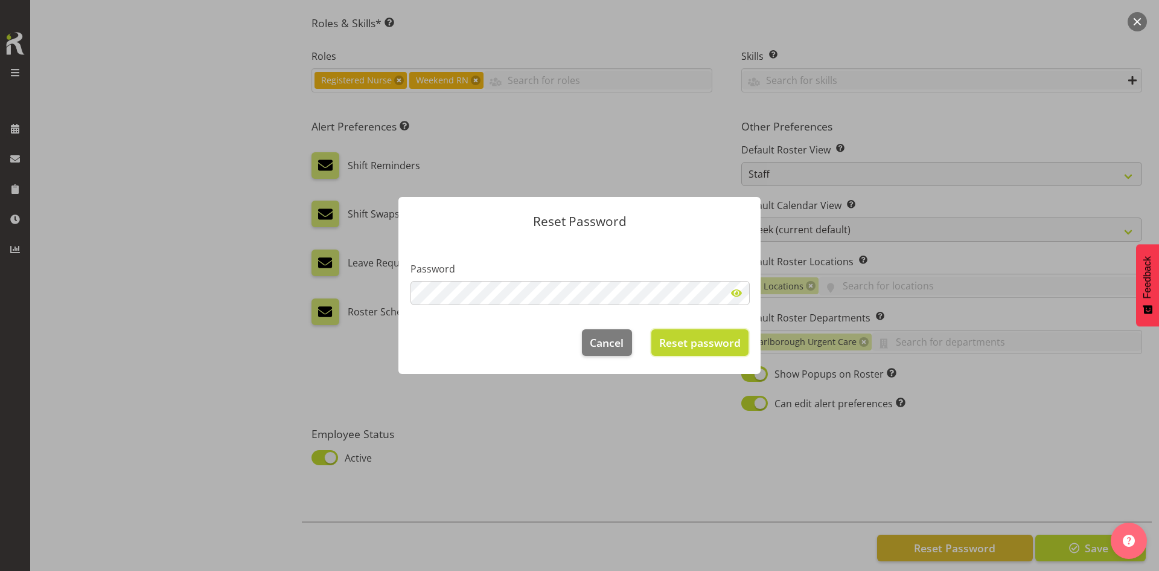
click at [699, 335] on span "Reset password" at bounding box center [700, 342] width 82 height 16
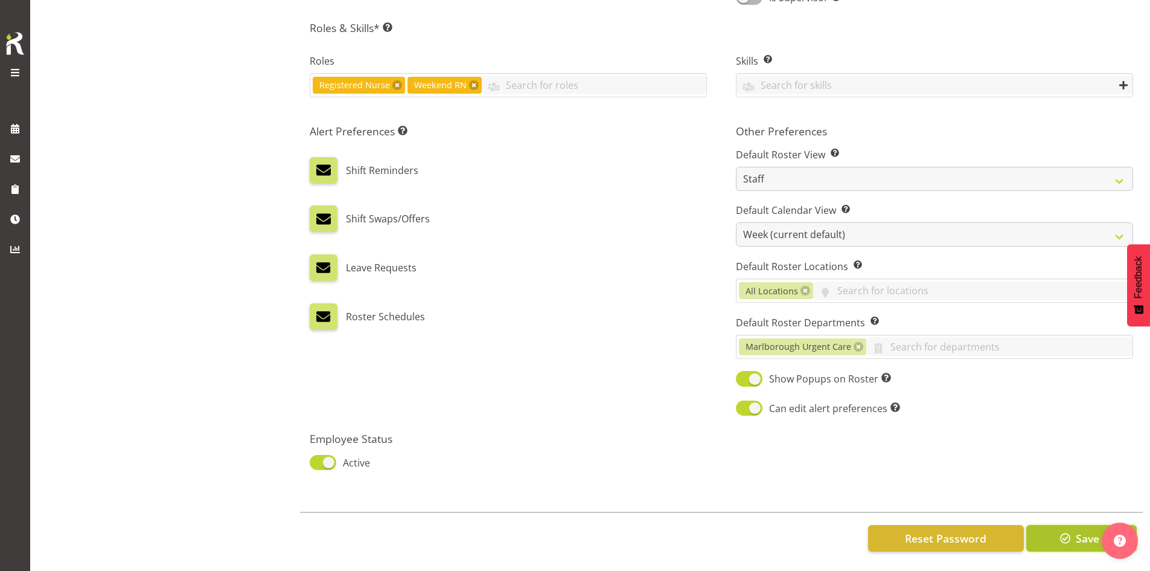
click at [1063, 530] on span "button" at bounding box center [1066, 538] width 16 height 16
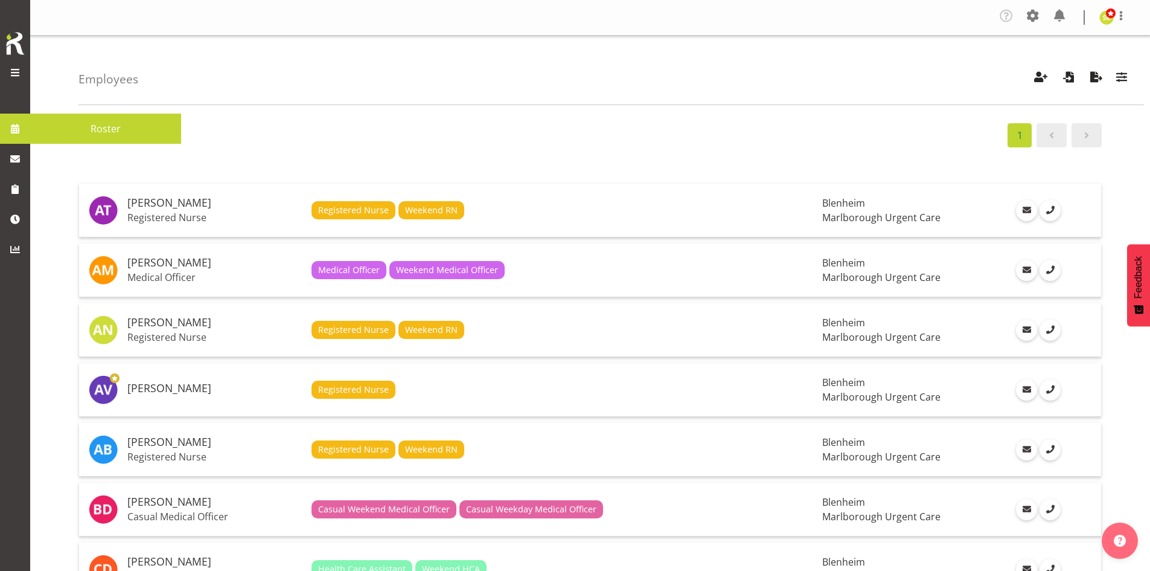
click at [22, 130] on span at bounding box center [15, 129] width 18 height 18
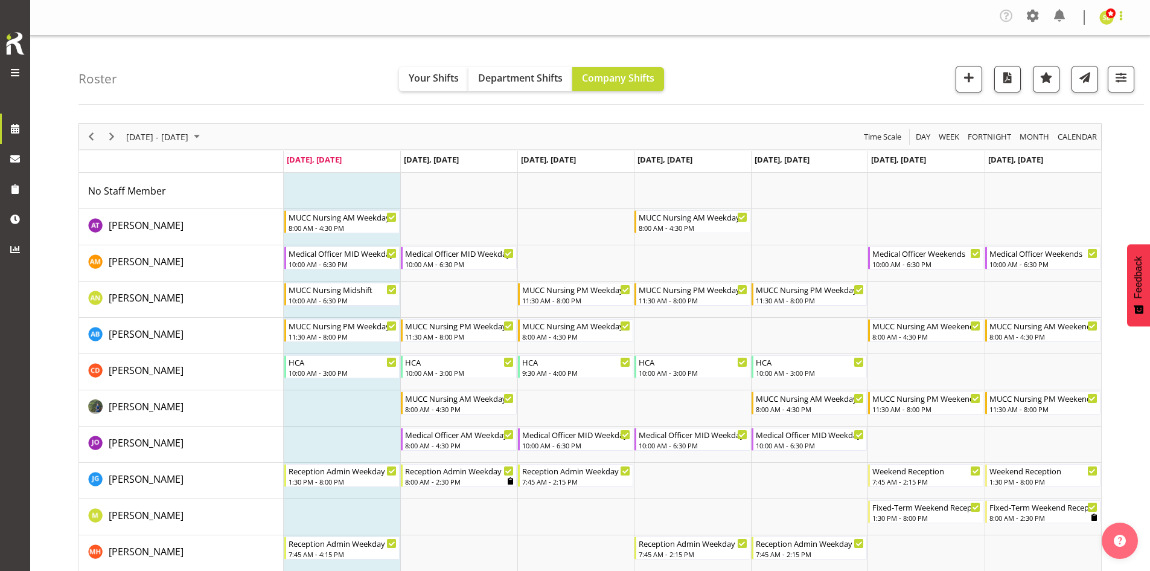
click at [1122, 19] on span at bounding box center [1121, 15] width 14 height 14
drag, startPoint x: 1059, startPoint y: 68, endPoint x: 980, endPoint y: 60, distance: 79.4
click at [1059, 68] on link "Log Out" at bounding box center [1070, 67] width 116 height 22
